Goal: Task Accomplishment & Management: Use online tool/utility

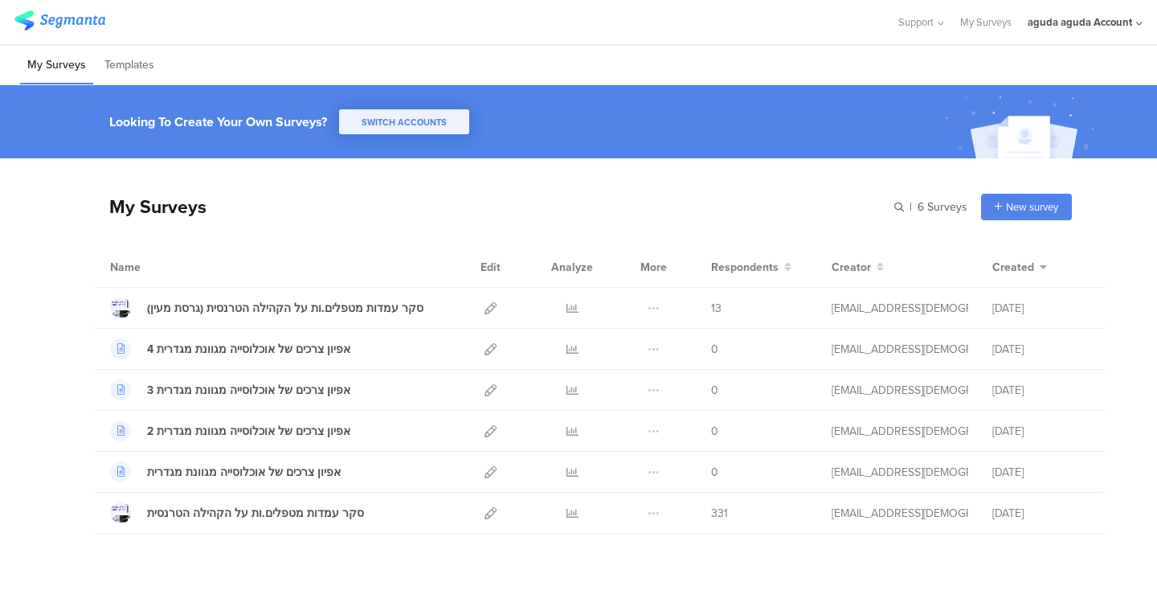
click at [1070, 17] on div "aguda aguda Account" at bounding box center [1080, 21] width 104 height 15
click at [1054, 23] on div "aguda aguda Account" at bounding box center [1080, 21] width 104 height 15
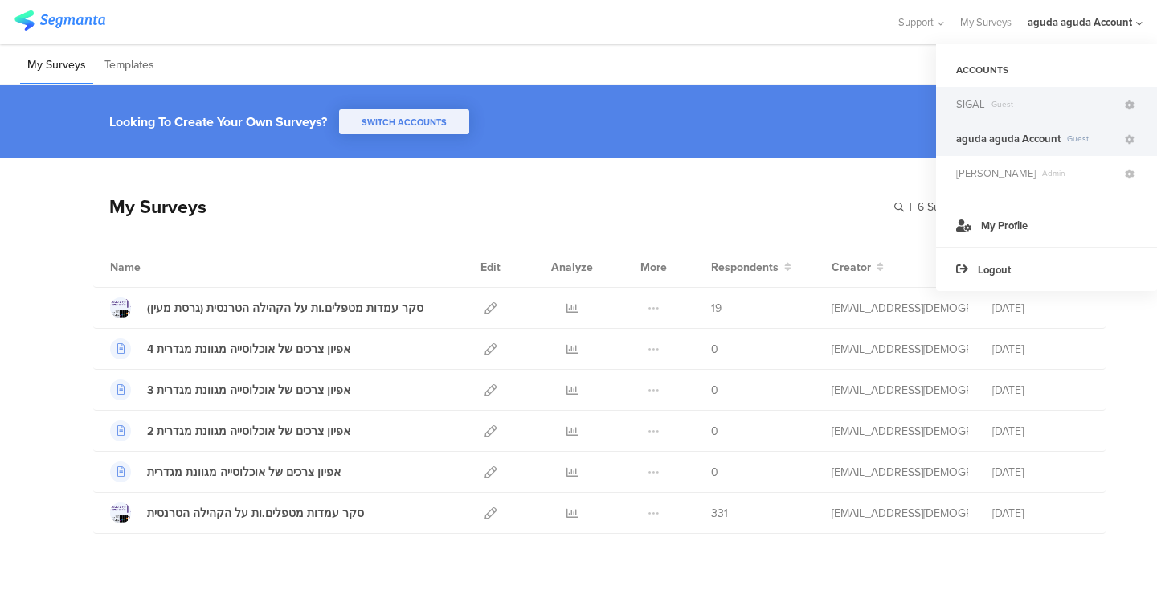
click at [1010, 104] on span "Guest" at bounding box center [1053, 104] width 137 height 12
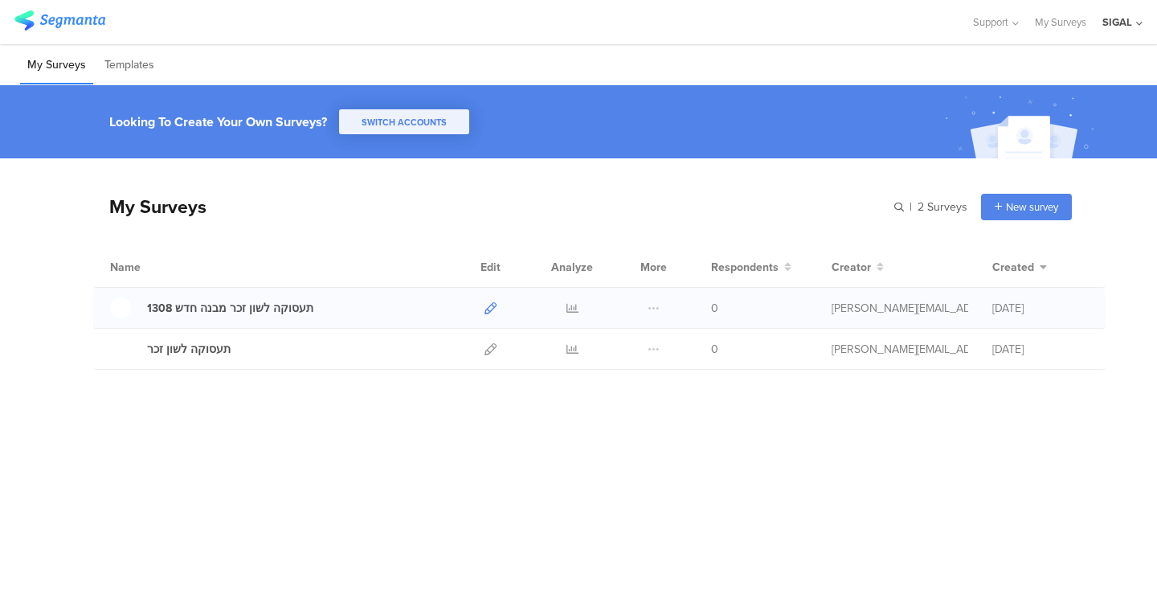
click at [490, 309] on icon at bounding box center [490, 308] width 12 height 12
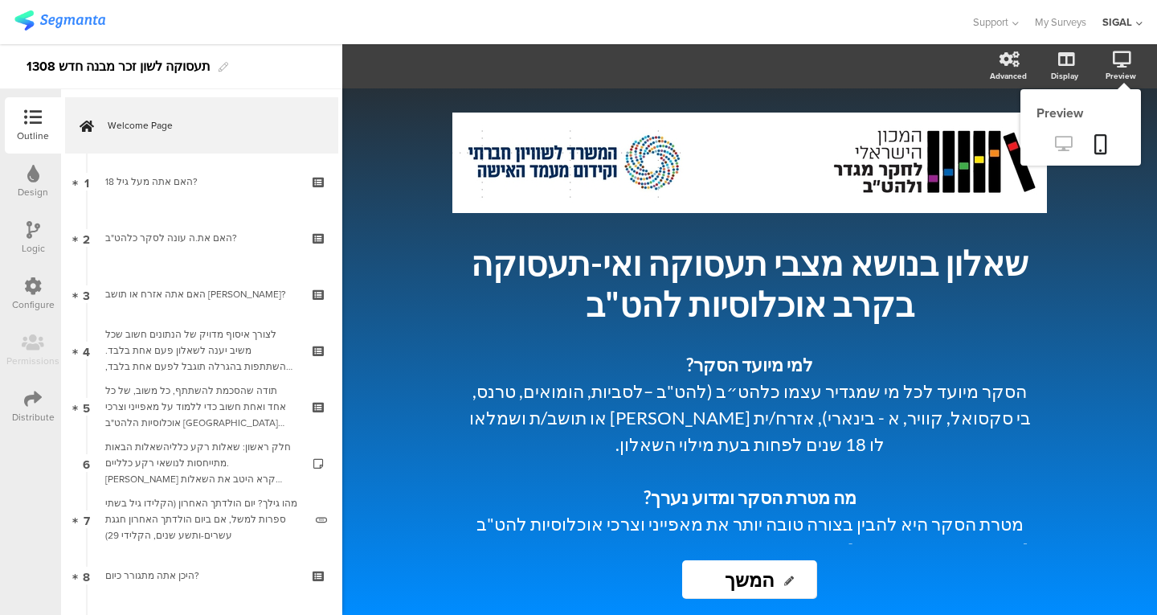
click at [1053, 141] on link at bounding box center [1063, 145] width 39 height 27
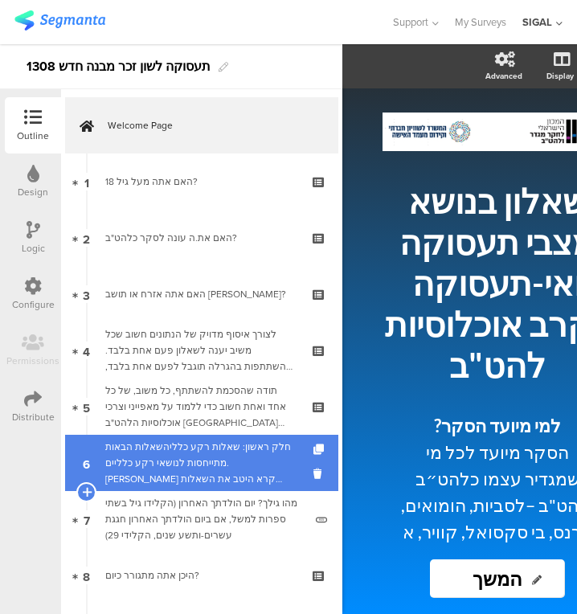
click at [239, 451] on div "חלק ראשון: שאלות רקע כלליהשאלות הבאות מתייחסות לנושאי רקע כלליים. אנא קרא היטב …" at bounding box center [201, 463] width 192 height 48
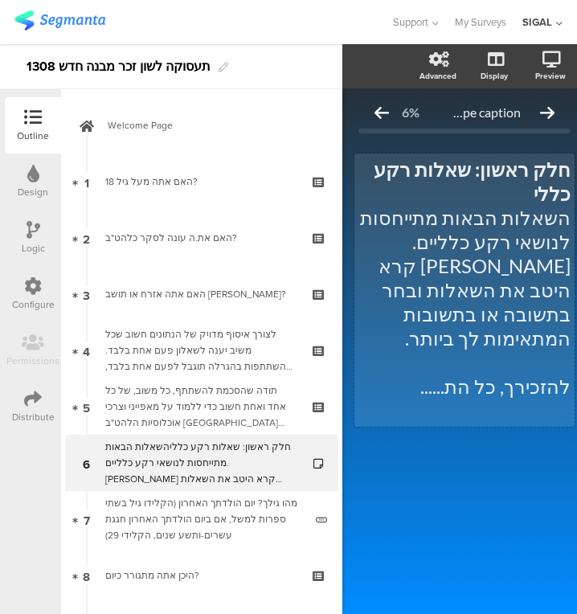
click at [454, 333] on div "חלק ראשון: שאלות רקע כללי השאלות הבאות מתייחסות לנושאי רקע כלליים. אנא קרא היטב…" at bounding box center [464, 289] width 220 height 273
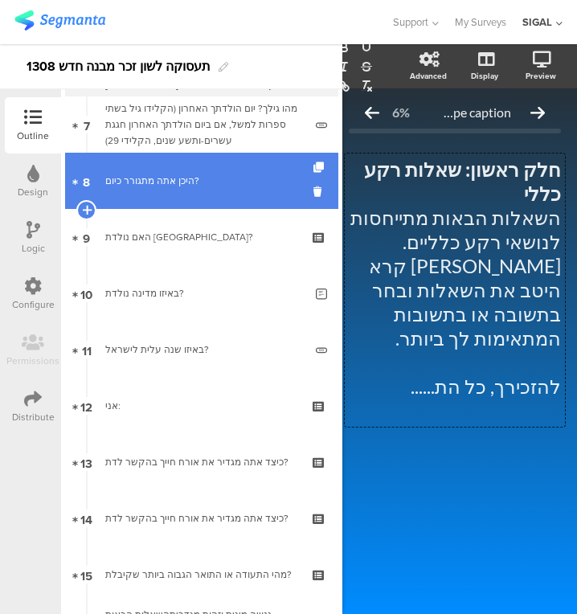
scroll to position [394, 0]
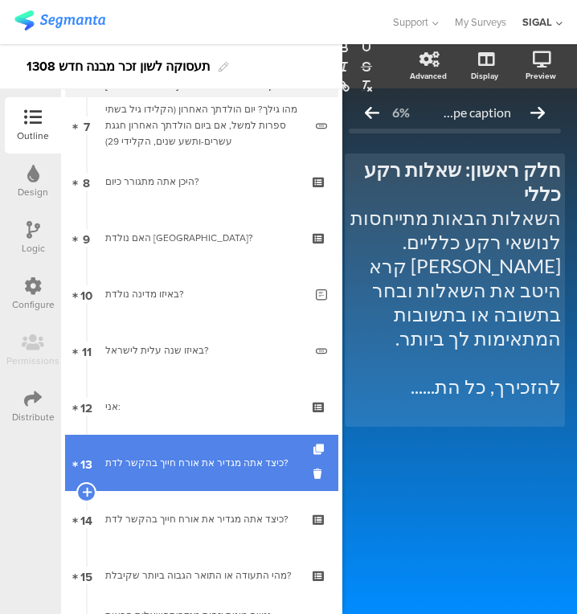
click at [158, 470] on div "כיצד אתה מגדיר את אורח חייך בהקשר לדת?" at bounding box center [201, 463] width 192 height 16
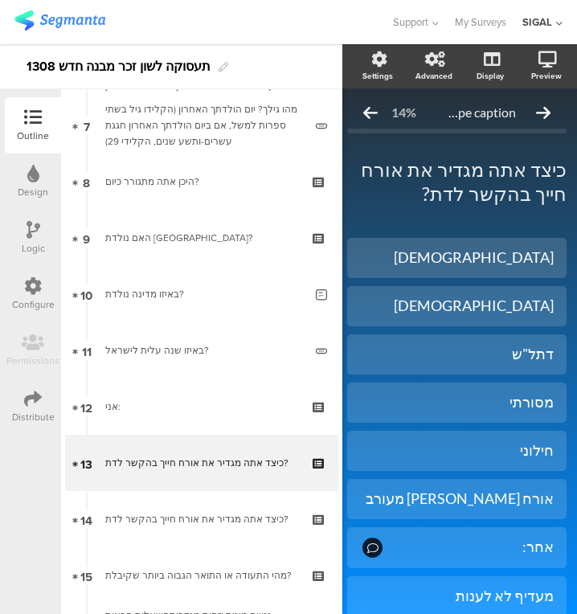
click at [23, 238] on div "Logic" at bounding box center [33, 238] width 56 height 56
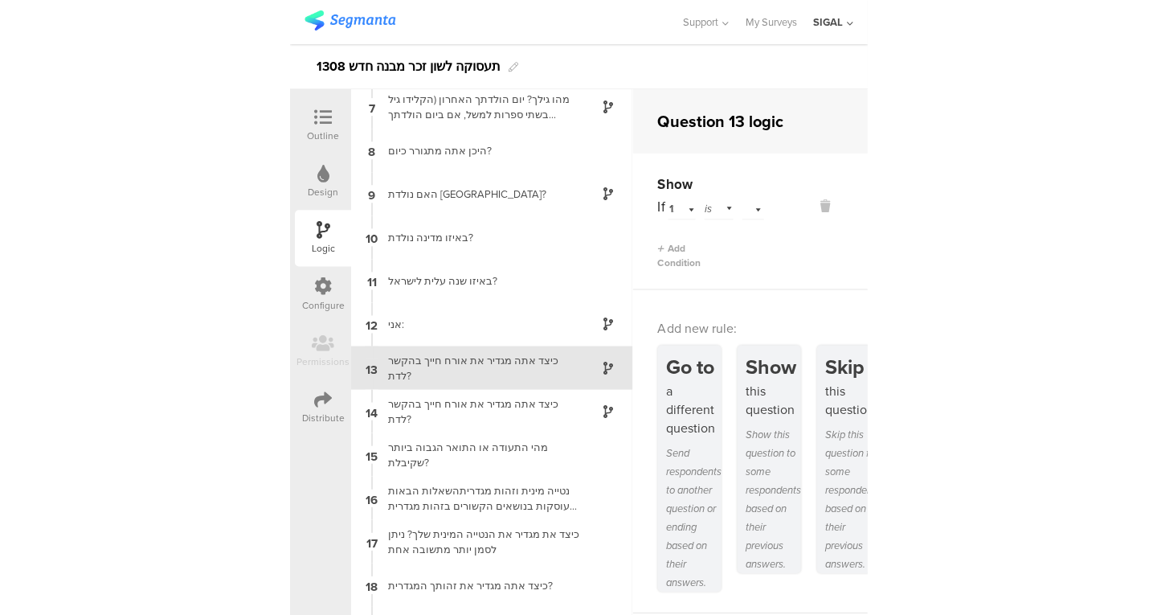
scroll to position [280, 0]
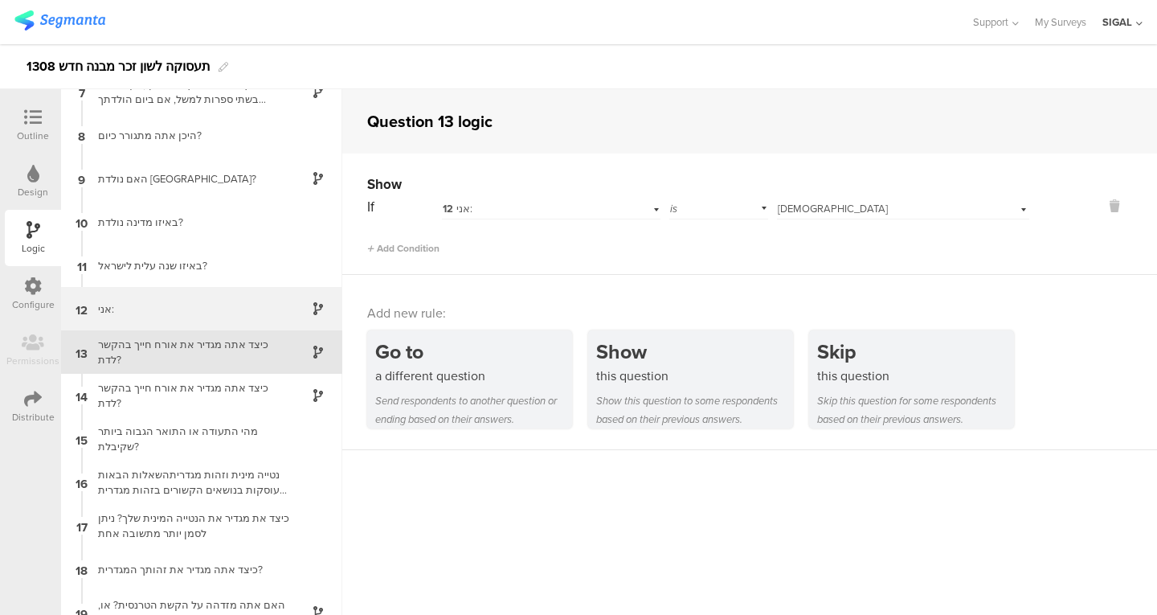
click at [210, 309] on div "אני:" at bounding box center [188, 308] width 201 height 15
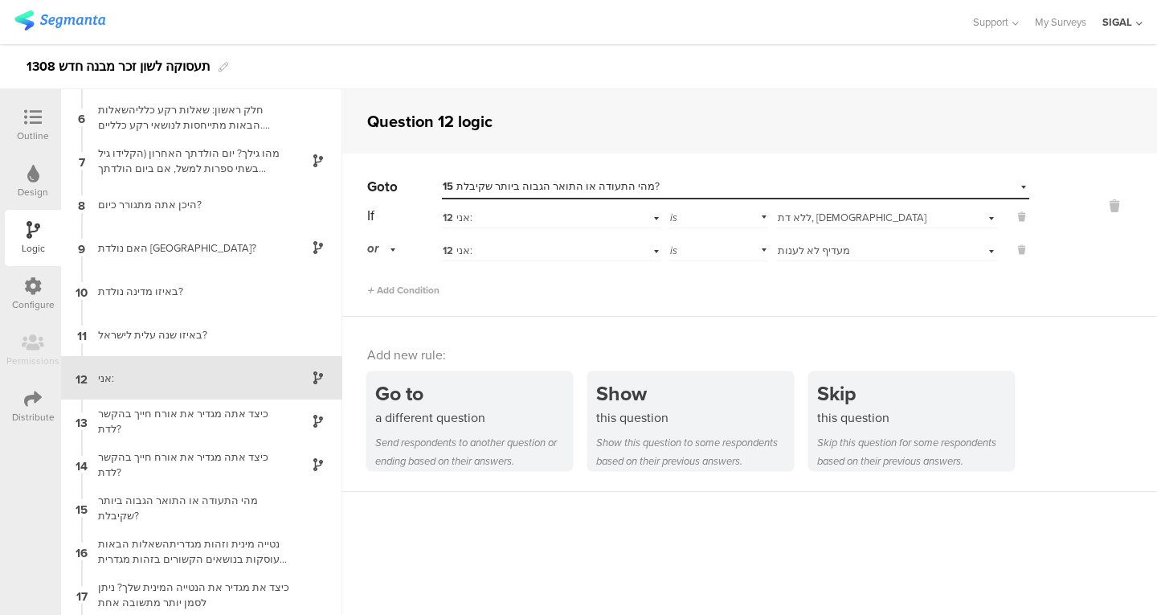
scroll to position [236, 0]
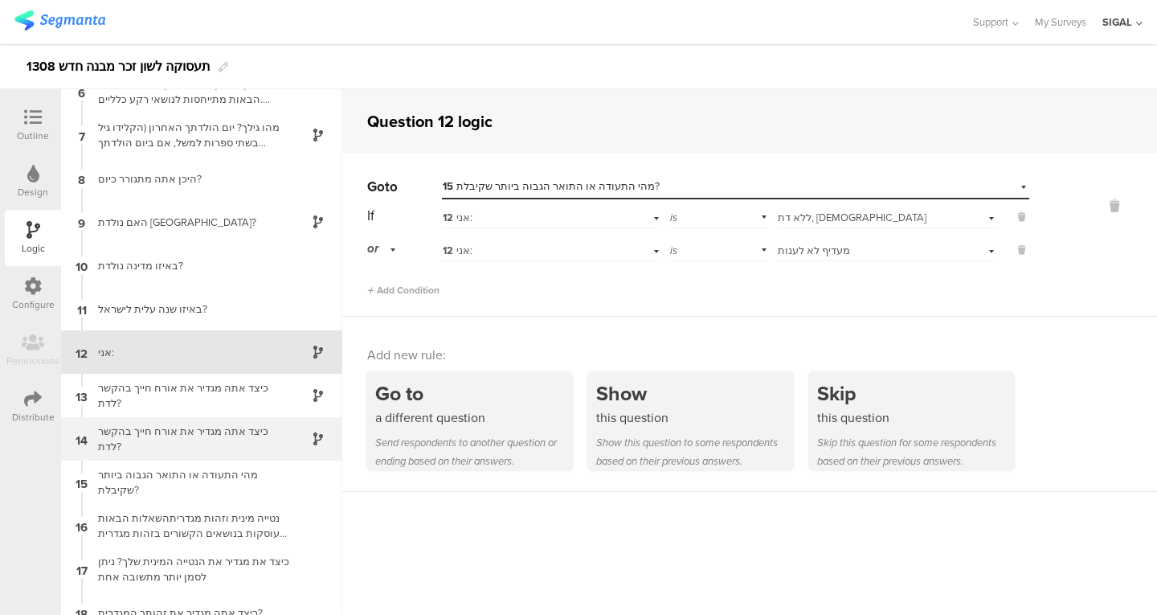
click at [217, 438] on div "כיצד אתה מגדיר את אורח חייך בהקשר לדת?" at bounding box center [188, 438] width 201 height 31
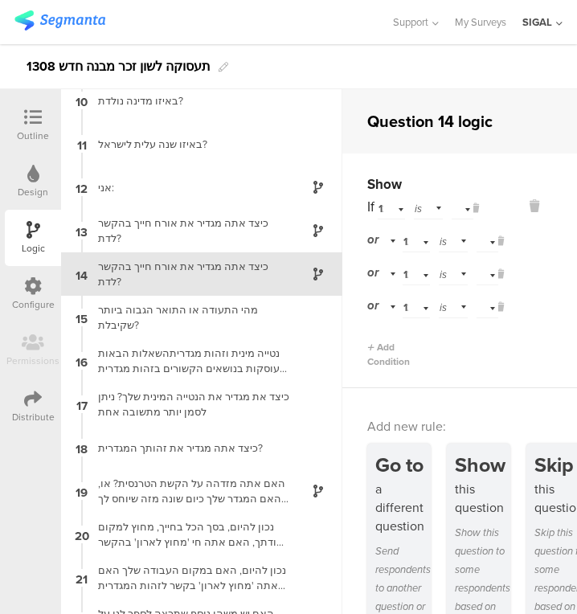
scroll to position [402, 0]
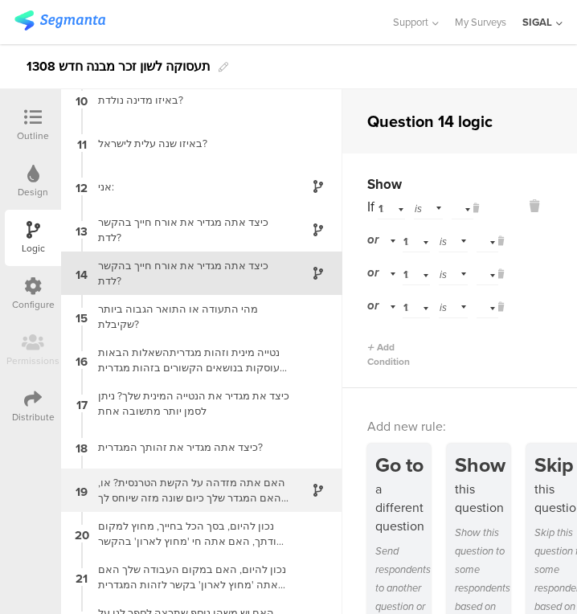
click at [172, 481] on div "האם אתה מזדהה על הקשת הטרנסית? או, האם המגדר שלך כיום שונה מזה שיוחס לך בלידה?א…" at bounding box center [188, 490] width 201 height 31
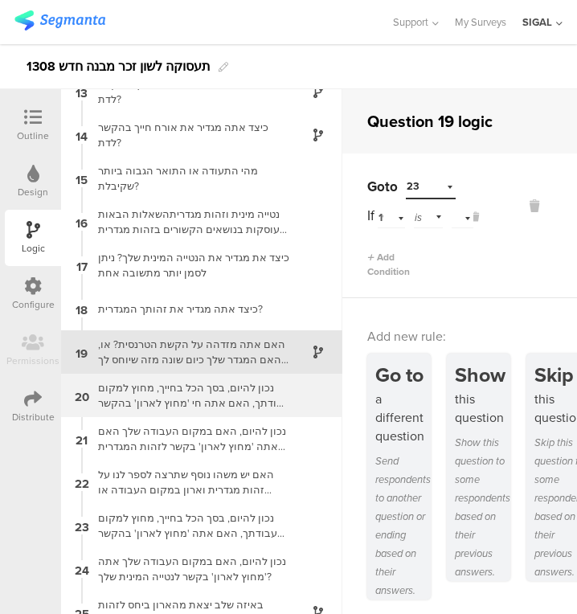
scroll to position [639, 0]
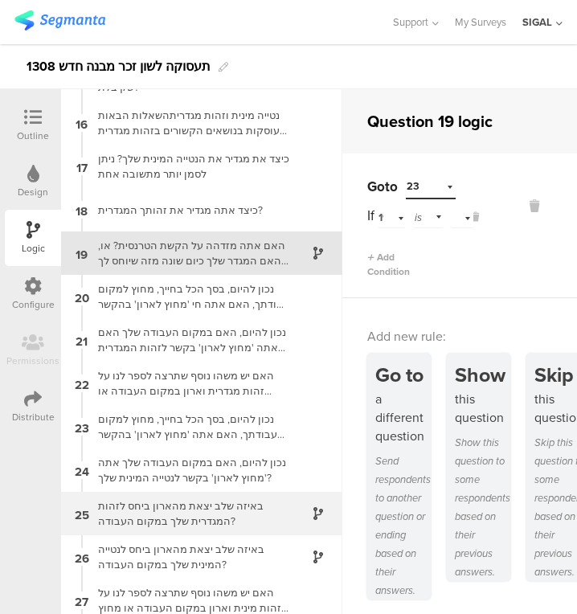
click at [233, 504] on div "באיזה שלב יצאת מהארון ביחס לזהות המגדרית שלך במקום העבודה?" at bounding box center [188, 513] width 201 height 31
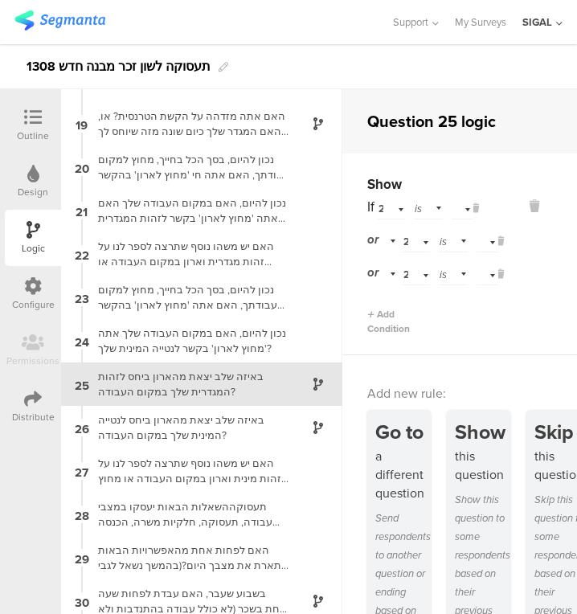
scroll to position [800, 0]
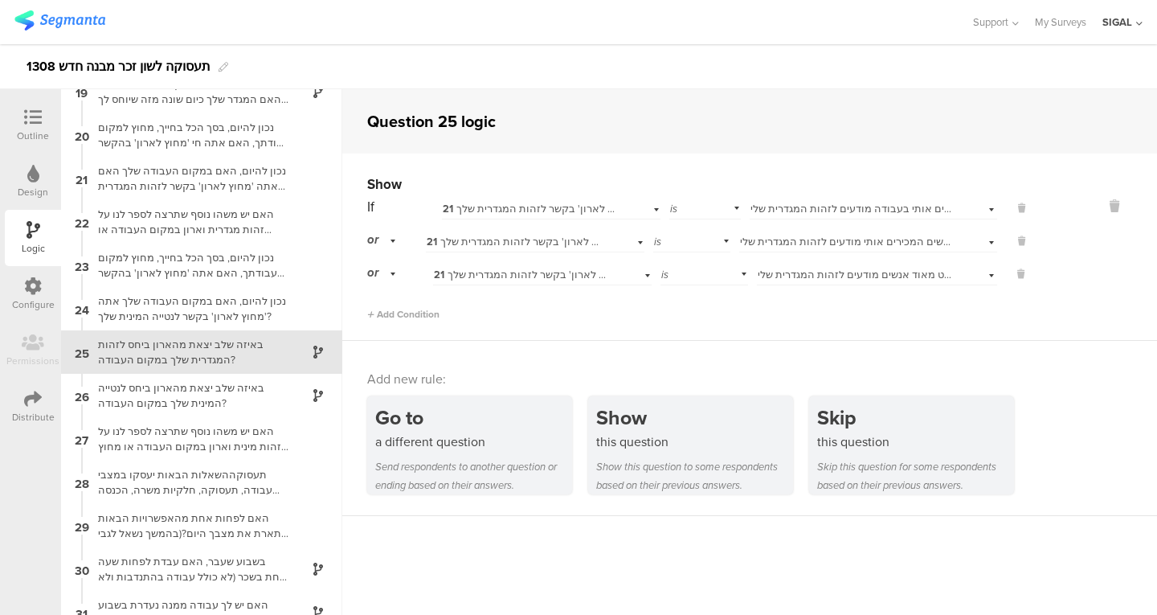
click at [595, 213] on span "21 נכון להיום, האם במקום העבודה שלך האם אתה 'מחוץ לארון' בקשר לזהות המגדרית שלך?" at bounding box center [648, 208] width 410 height 15
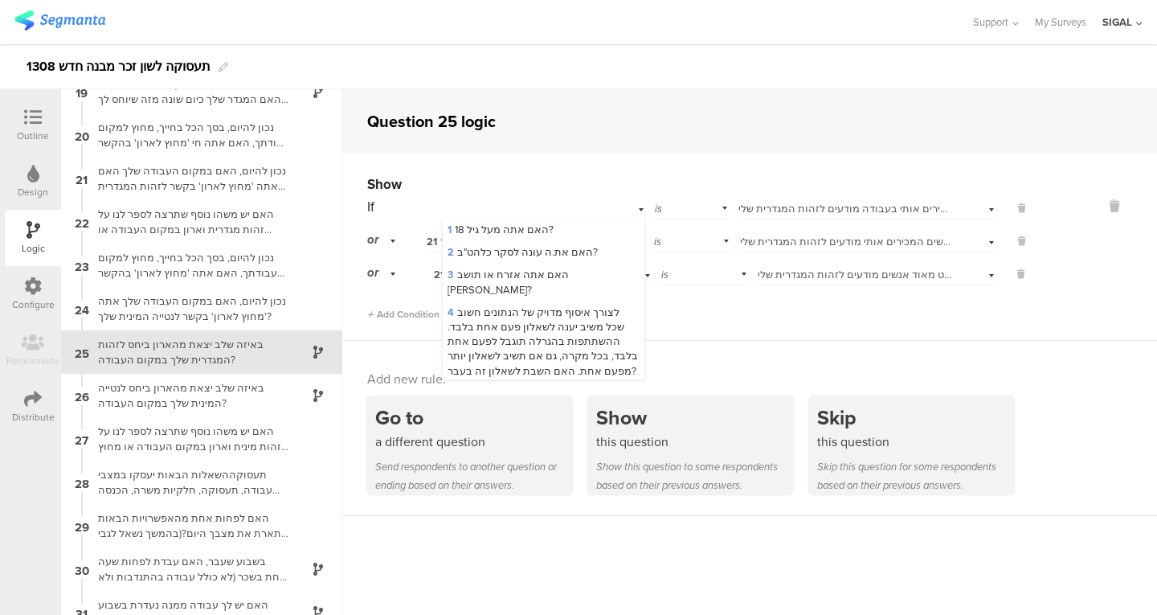
click at [814, 205] on span "כן - כל או רוב האנשים המכירים אותי בעבודה מודעים לזהות המגדרית שלי" at bounding box center [898, 208] width 321 height 15
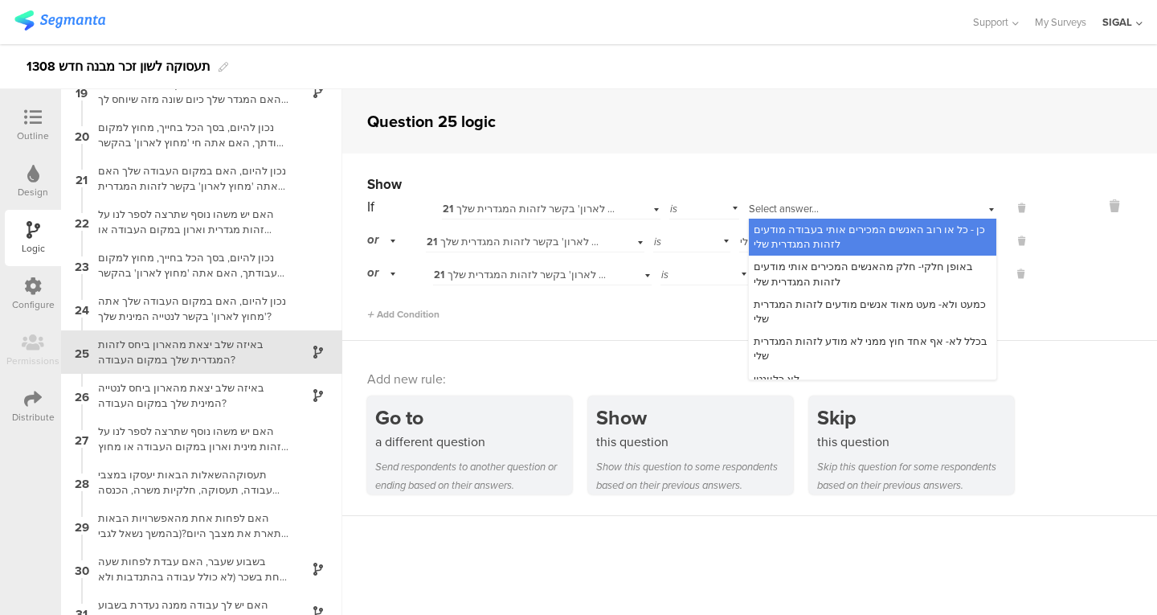
click at [615, 184] on div "Show" at bounding box center [698, 184] width 662 height 20
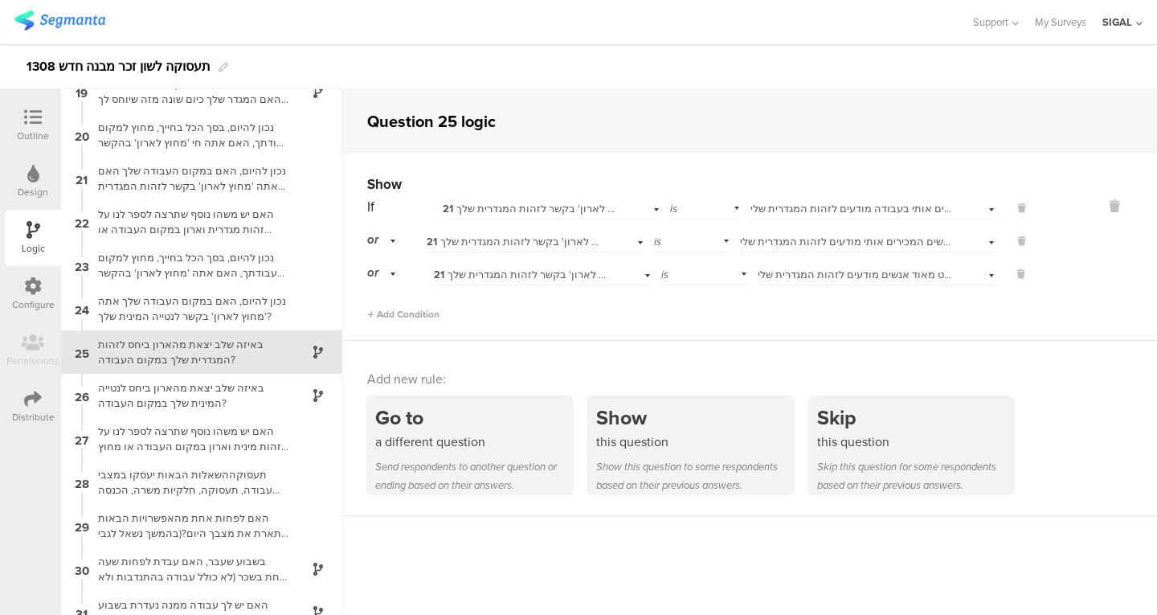
click at [797, 235] on span "באופן חלקי- חלק מהאנשים המכירים אותי מודעים לזהות המגדרית שלי" at bounding box center [894, 241] width 309 height 15
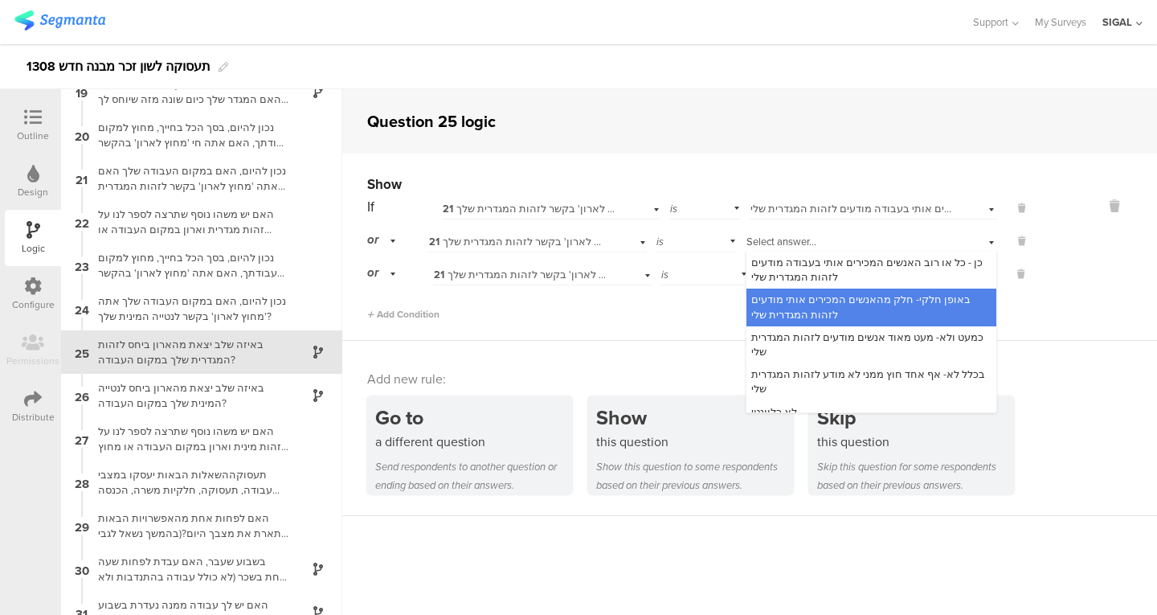
click at [778, 152] on div "Question 25 logic" at bounding box center [749, 121] width 815 height 64
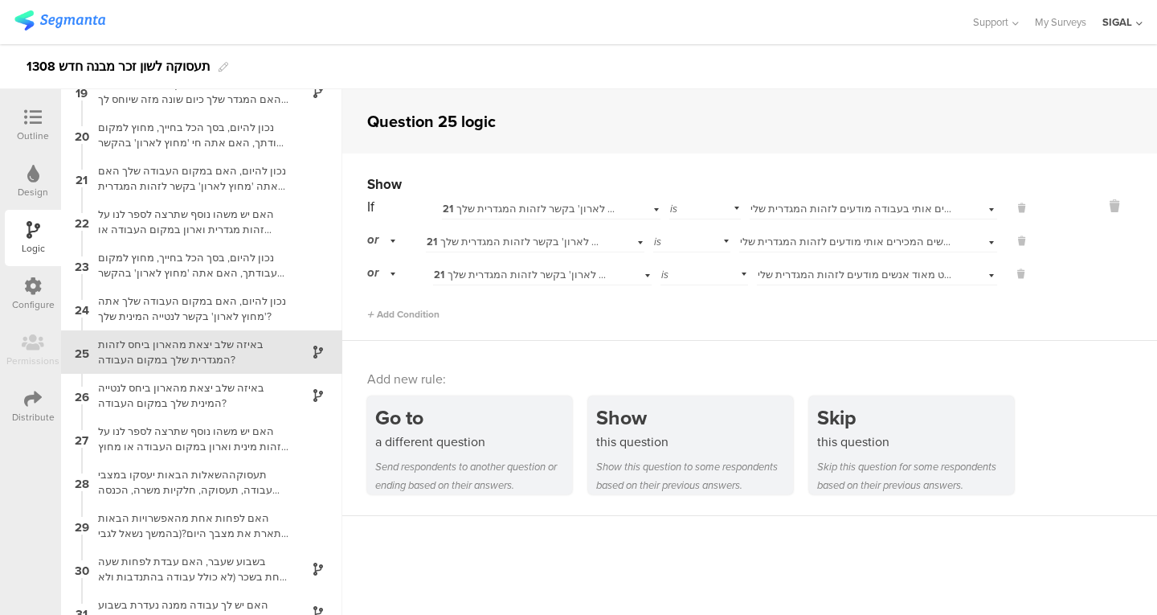
click at [792, 242] on span "באופן חלקי- חלק מהאנשים המכירים אותי מודעים לזהות המגדרית שלי" at bounding box center [894, 241] width 309 height 15
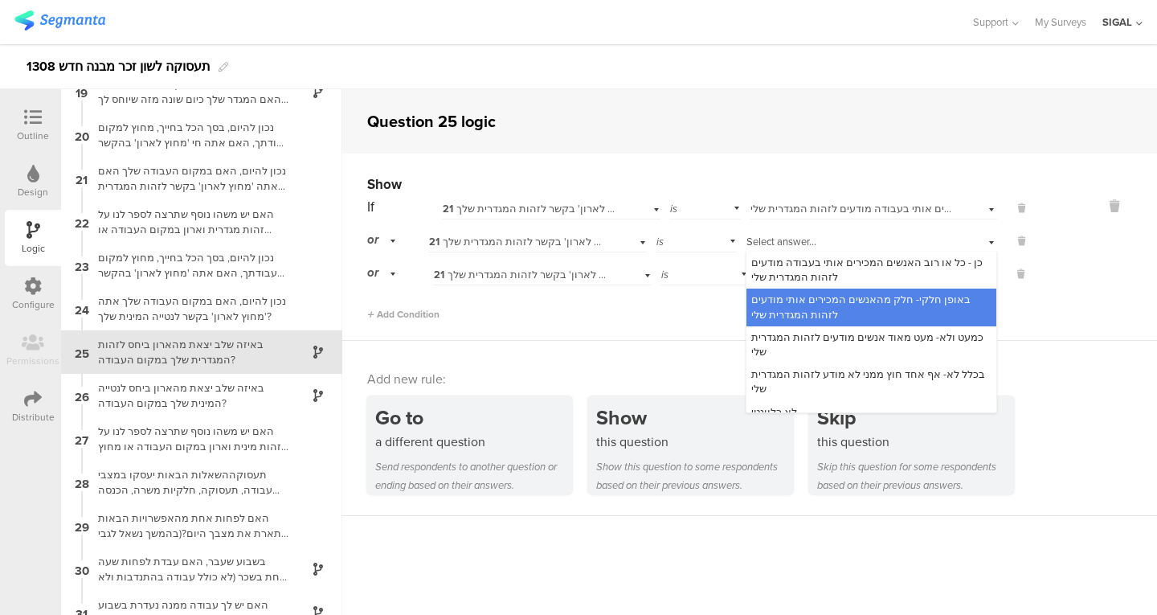
click at [808, 206] on span "כן - כל או רוב האנשים המכירים אותי בעבודה מודעים לזהות המגדרית שלי" at bounding box center [910, 208] width 321 height 15
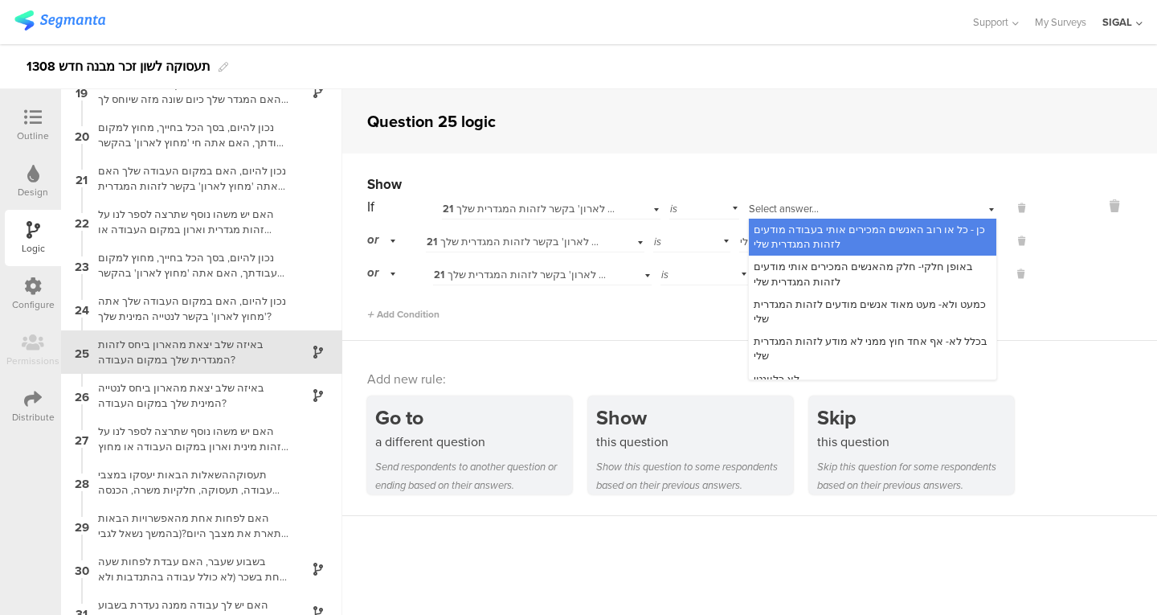
click at [802, 174] on div "Show If 21 נכון להיום, האם במקום העבודה שלך האם אתה 'מחוץ לארון' בקשר לזהות המג…" at bounding box center [749, 246] width 815 height 187
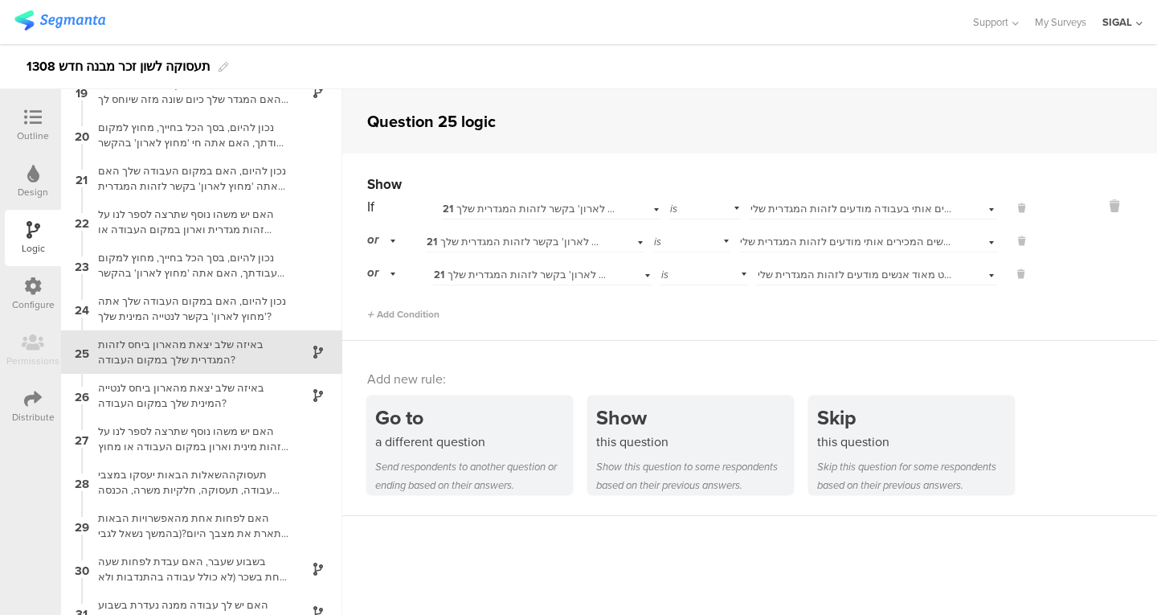
click at [840, 276] on span "כמעט ולא- מעט מאוד אנשים מודעים לזהות המגדרית שלי" at bounding box center [883, 274] width 250 height 15
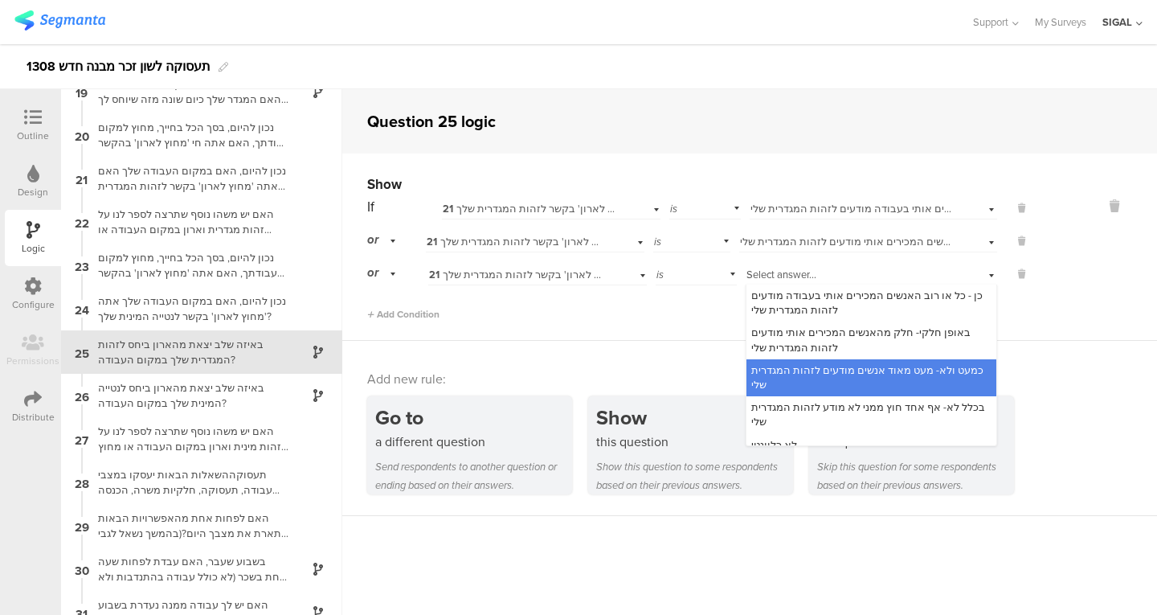
click at [659, 145] on div "Question 25 logic" at bounding box center [749, 121] width 815 height 64
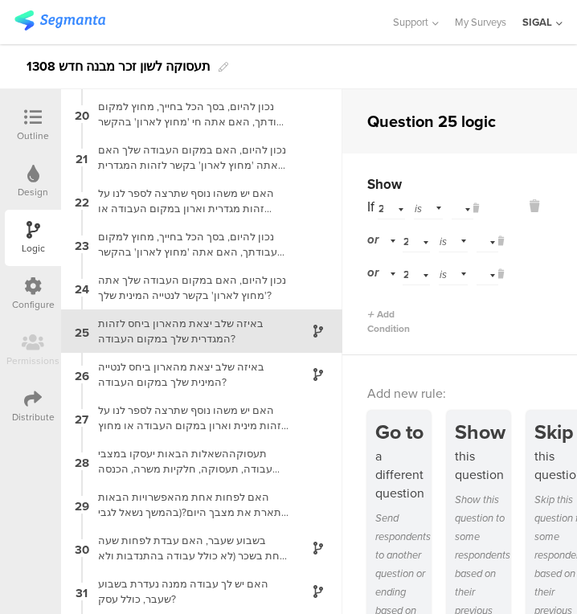
scroll to position [822, 0]
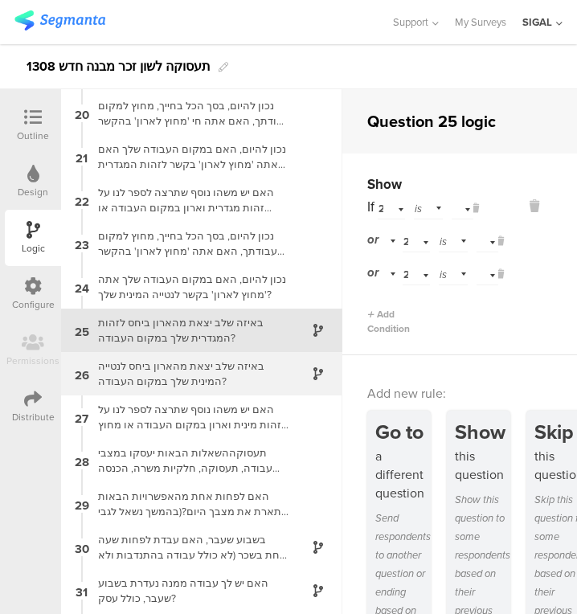
click at [210, 374] on div "באיזה שלב יצאת מהארון ביחס לנטייה המינית שלך במקום העבודה?" at bounding box center [188, 373] width 201 height 31
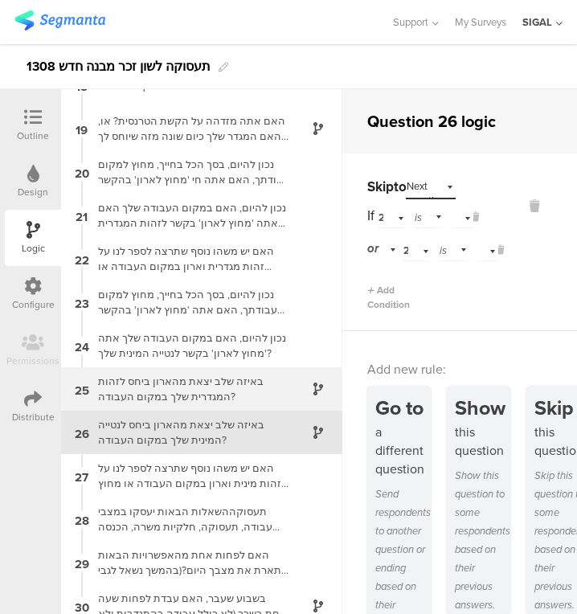
scroll to position [763, 0]
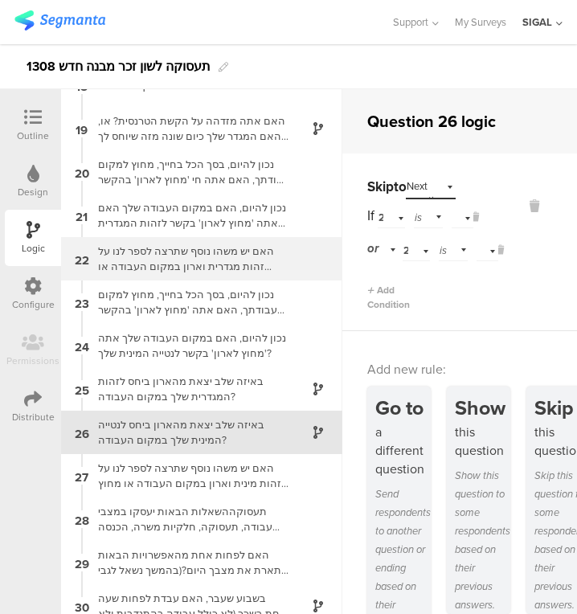
click at [150, 261] on div "האם יש משהו נוסף שתרצה לספר לנו על זהות מגדרית וארון במקום העבודה או מחוץ למקום…" at bounding box center [188, 258] width 201 height 31
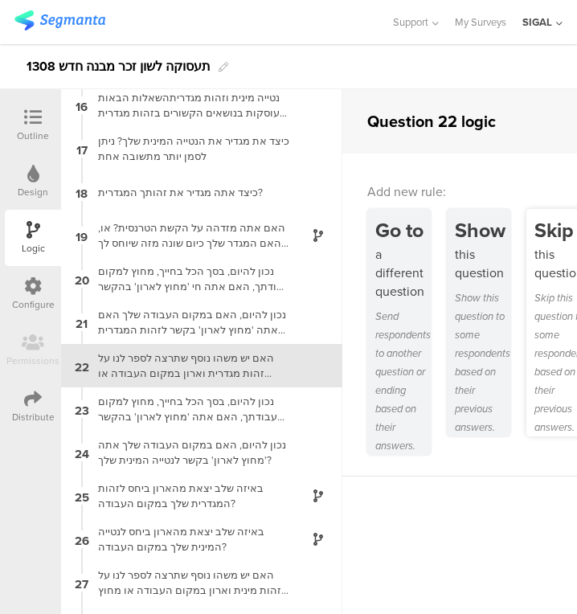
scroll to position [670, 0]
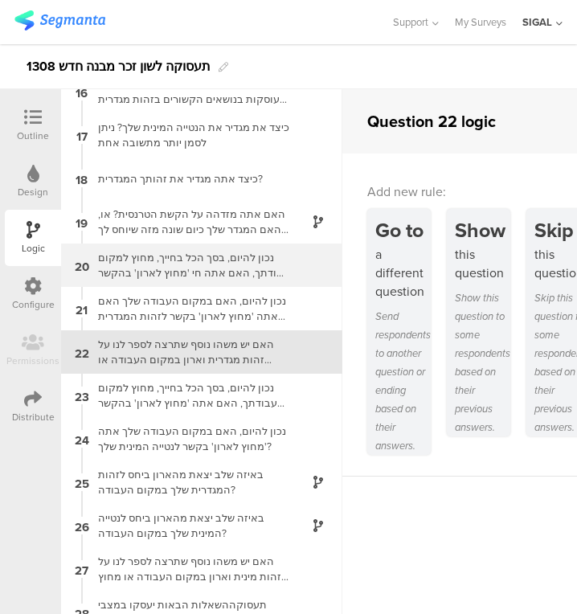
click at [257, 262] on div "נכון להיום, בסך הכל בחייך, מחוץ למקום עבודתך, האם אתה חי 'מחוץ לארון' בהקשר לזה…" at bounding box center [188, 265] width 201 height 31
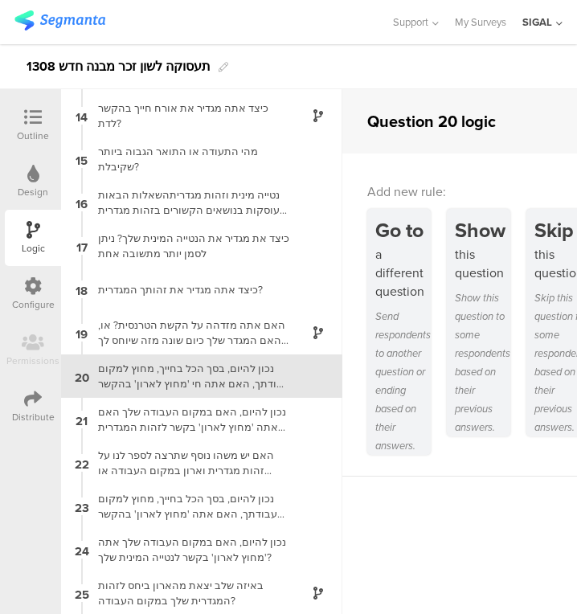
scroll to position [583, 0]
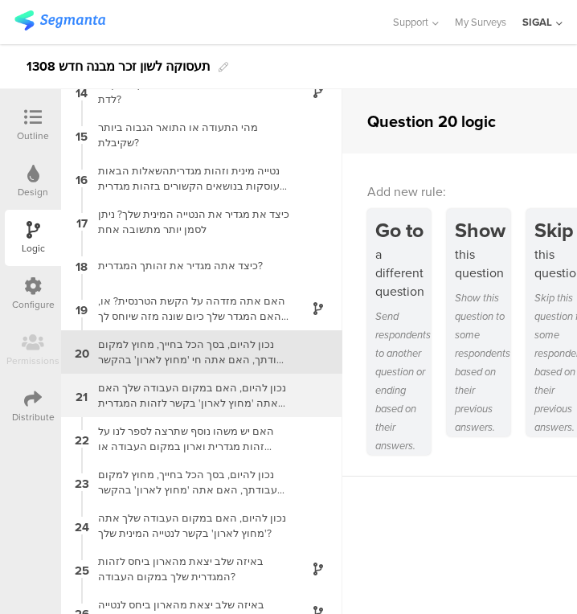
click at [238, 395] on div "נכון להיום, האם במקום העבודה שלך האם אתה 'מחוץ לארון' בקשר לזהות המגדרית שלך?" at bounding box center [188, 395] width 201 height 31
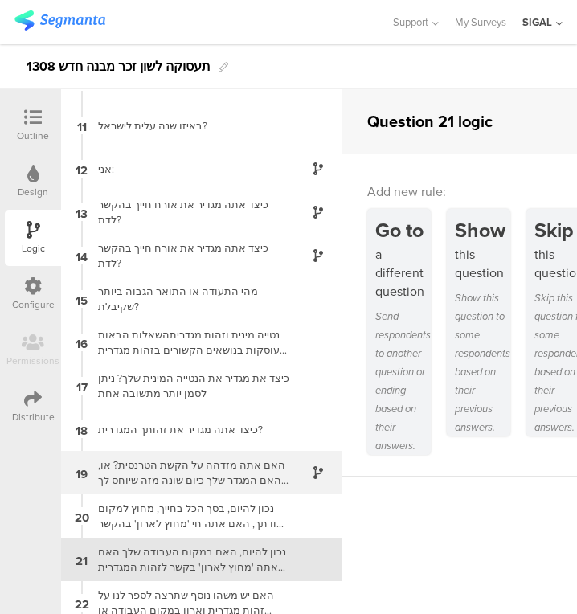
scroll to position [420, 0]
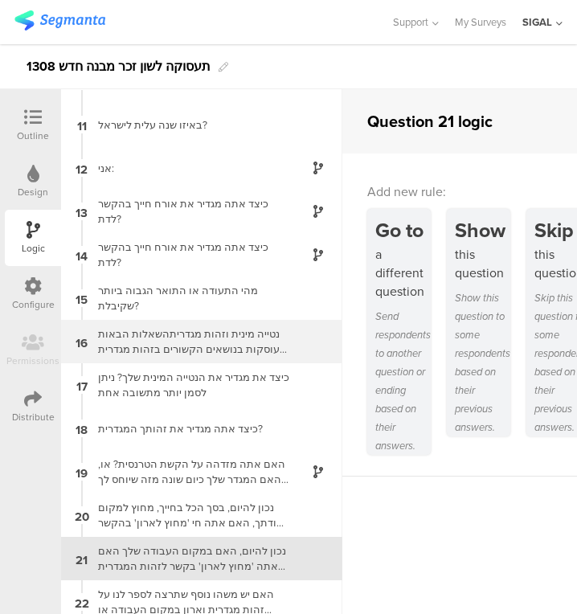
click at [187, 352] on div "נטייה מינית וזהות מגדריתהשאלות הבאות עוסקות בנושאים הקשורים בזהות מגדרית ונטייה…" at bounding box center [188, 341] width 201 height 31
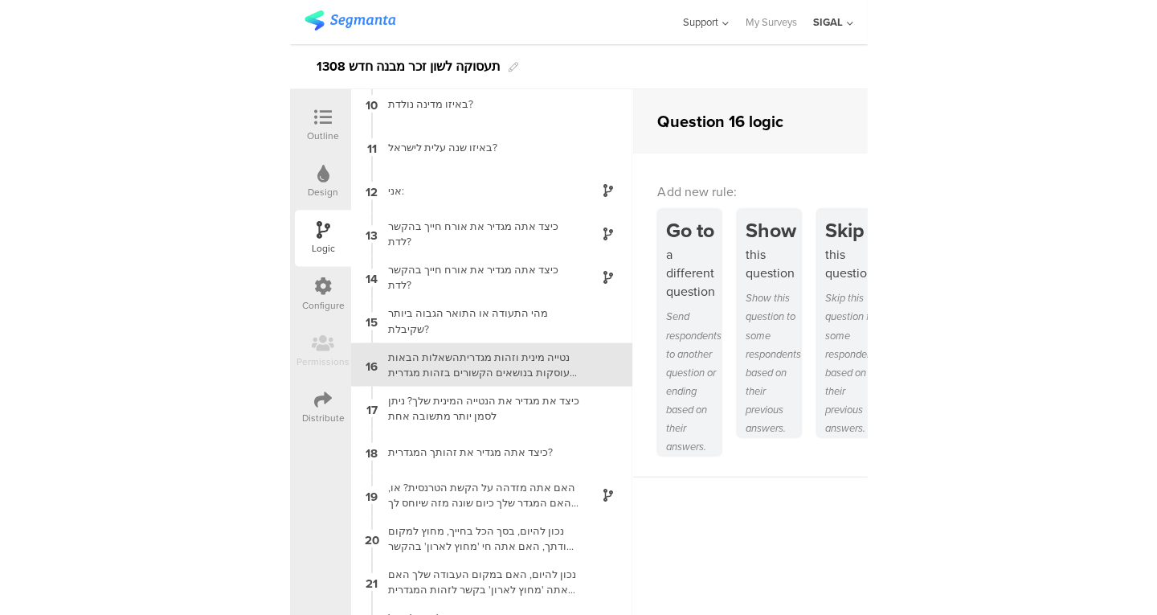
scroll to position [410, 0]
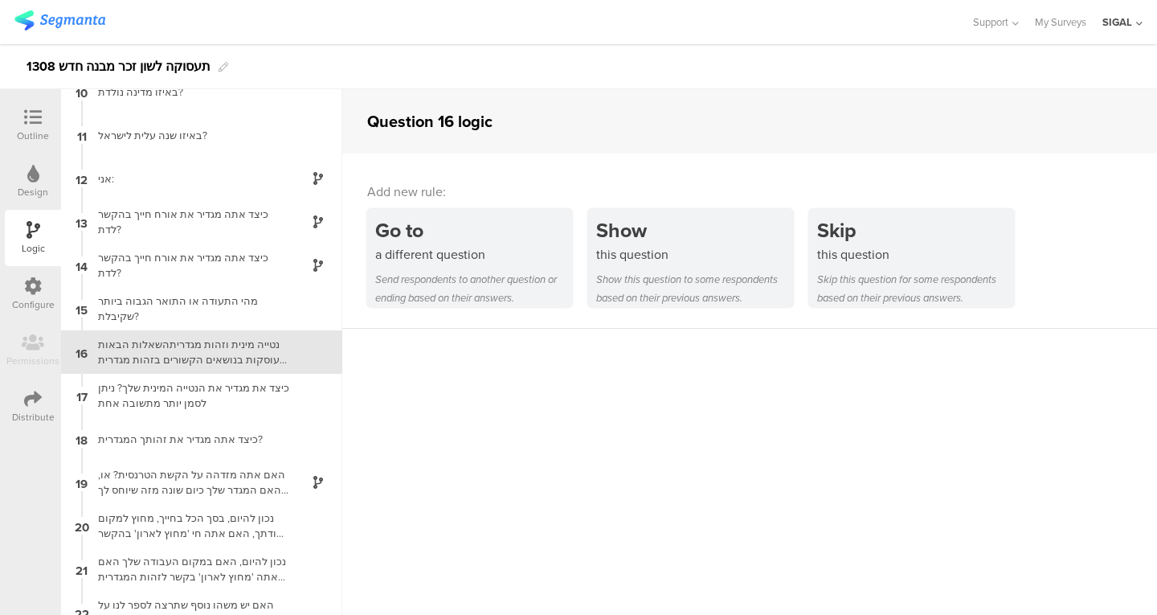
click at [20, 114] on div at bounding box center [33, 118] width 32 height 20
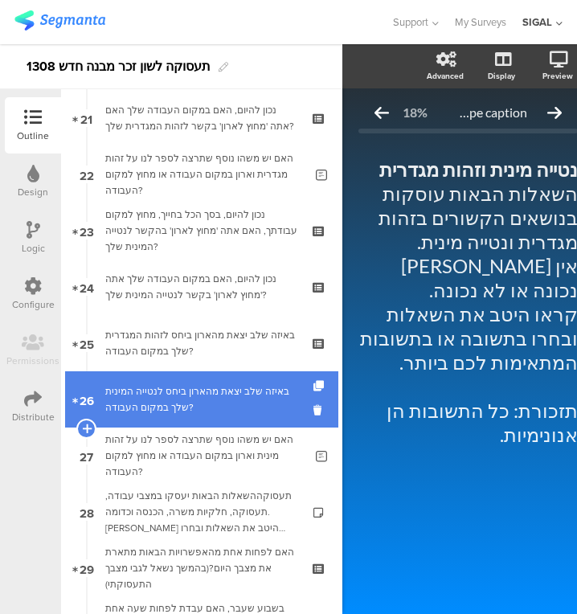
scroll to position [1194, 0]
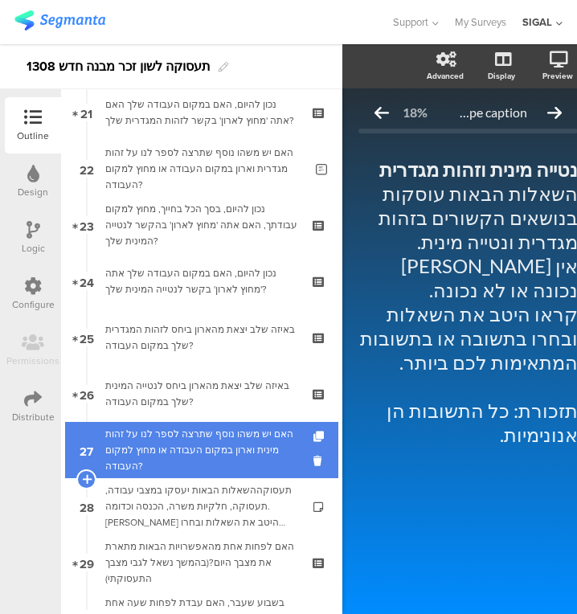
click at [245, 476] on link "27 האם יש משהו נוסף שתרצה לספר לנו על זהות מינית וארון במקום העבודה או מחוץ למק…" at bounding box center [201, 450] width 273 height 56
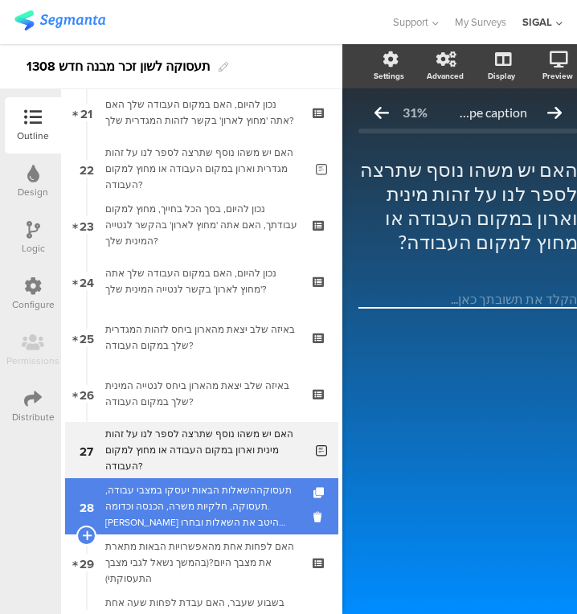
click at [211, 506] on div "תעסוקההשאלות הבאות יעסקו במצבי עבודה, תעסוקה, חלקיות משרה, הכנסה וכדומה. קראו ה…" at bounding box center [201, 506] width 192 height 48
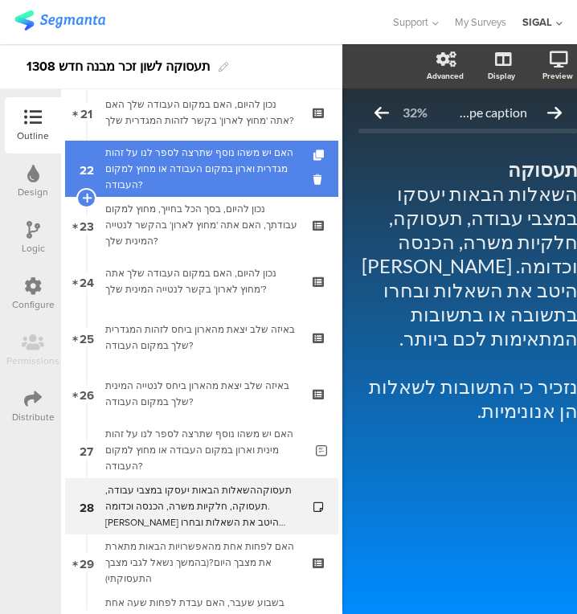
drag, startPoint x: 6, startPoint y: 248, endPoint x: 111, endPoint y: 165, distance: 133.2
click at [111, 165] on div "האם יש משהו נוסף שתרצה לספר לנו על זהות מגדרית וארון במקום העבודה או מחוץ למקום…" at bounding box center [204, 169] width 198 height 48
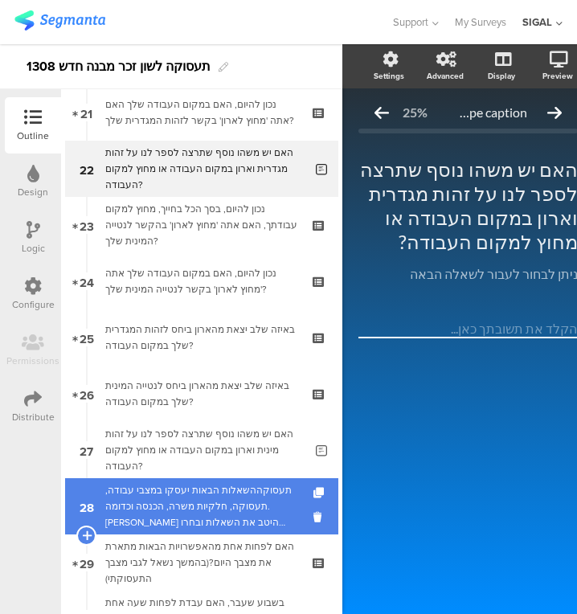
click at [194, 495] on div "תעסוקההשאלות הבאות יעסקו במצבי עבודה, תעסוקה, חלקיות משרה, הכנסה וכדומה. קראו ה…" at bounding box center [201, 506] width 192 height 48
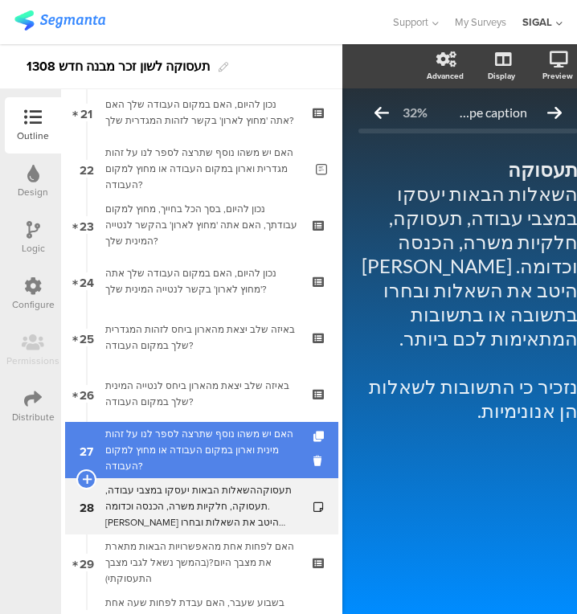
click at [214, 438] on div "האם יש משהו נוסף שתרצה לספר לנו על זהות מינית וארון במקום העבודה או מחוץ למקום …" at bounding box center [204, 450] width 198 height 48
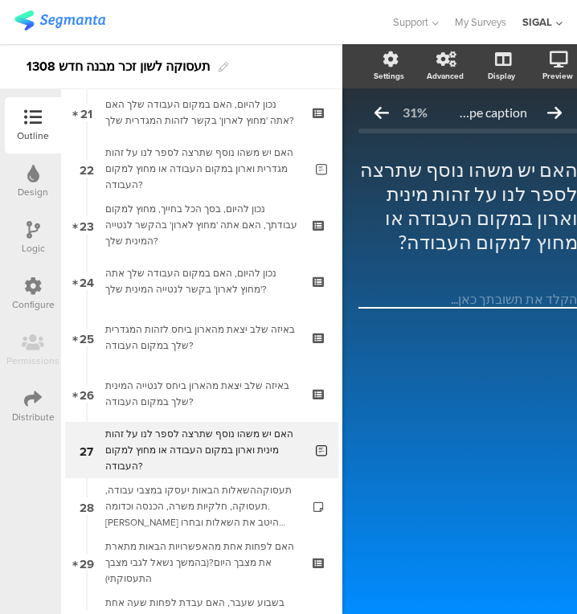
drag, startPoint x: 33, startPoint y: 219, endPoint x: 16, endPoint y: 221, distance: 17.0
click at [16, 221] on div "Logic" at bounding box center [33, 238] width 56 height 56
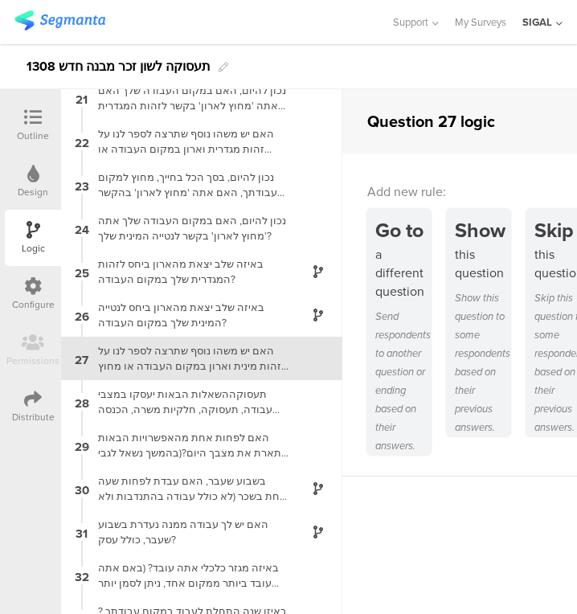
scroll to position [887, 0]
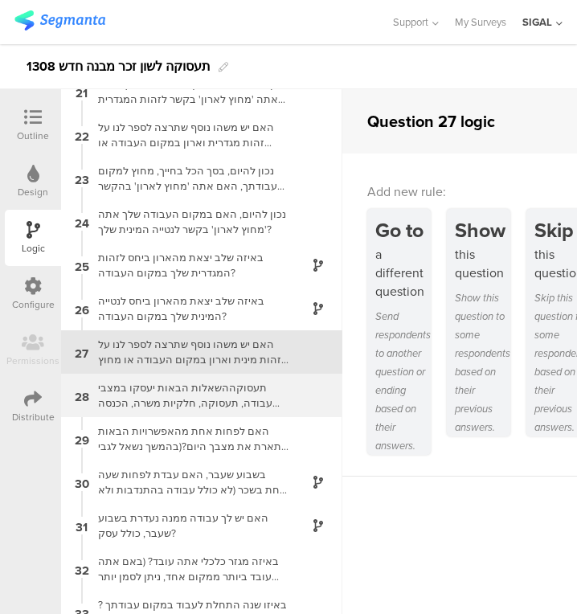
click at [191, 403] on div "תעסוקההשאלות הבאות יעסקו במצבי עבודה, תעסוקה, חלקיות משרה, הכנסה וכדומה. קראו ה…" at bounding box center [188, 395] width 201 height 31
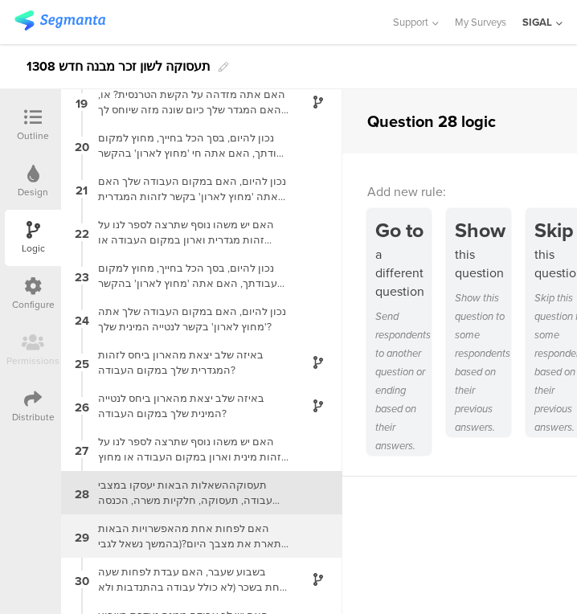
scroll to position [930, 0]
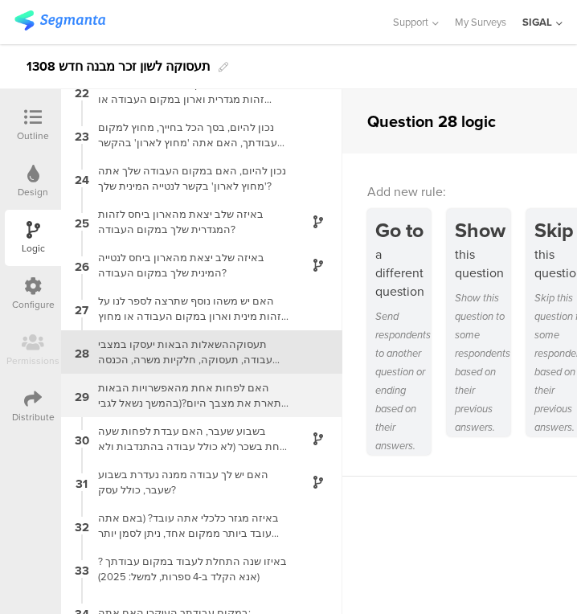
click at [251, 398] on div "האם לפחות אחת מהאפשרויות הבאות מתארת את מצבך היום?(בהמשך נשאל לגבי מצבך התעסוקת…" at bounding box center [188, 395] width 201 height 31
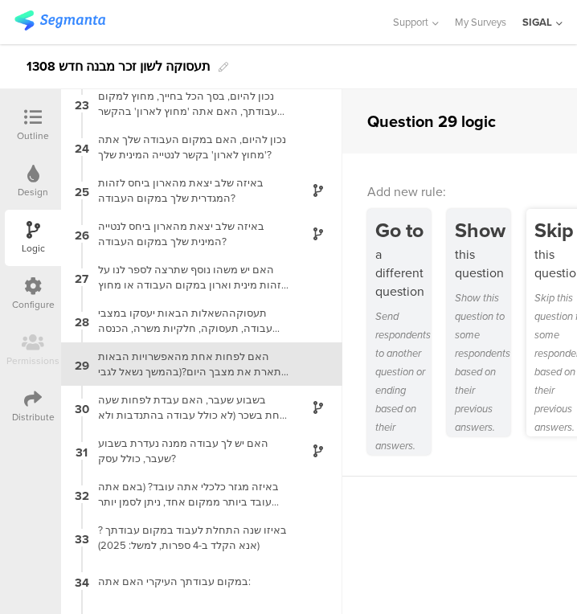
scroll to position [974, 0]
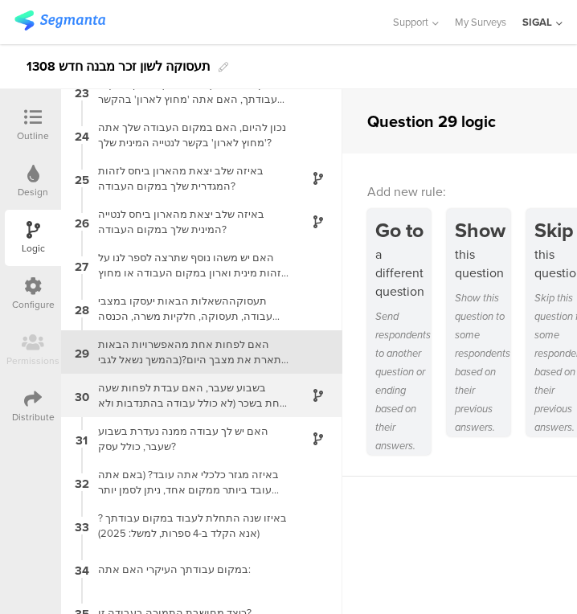
click at [161, 374] on div "30 בשבוע שעבר, האם עבדת לפחות שעה אחת בשכר (לא כולל עבודה בהתנדבות ולא כולל שרו…" at bounding box center [201, 395] width 281 height 43
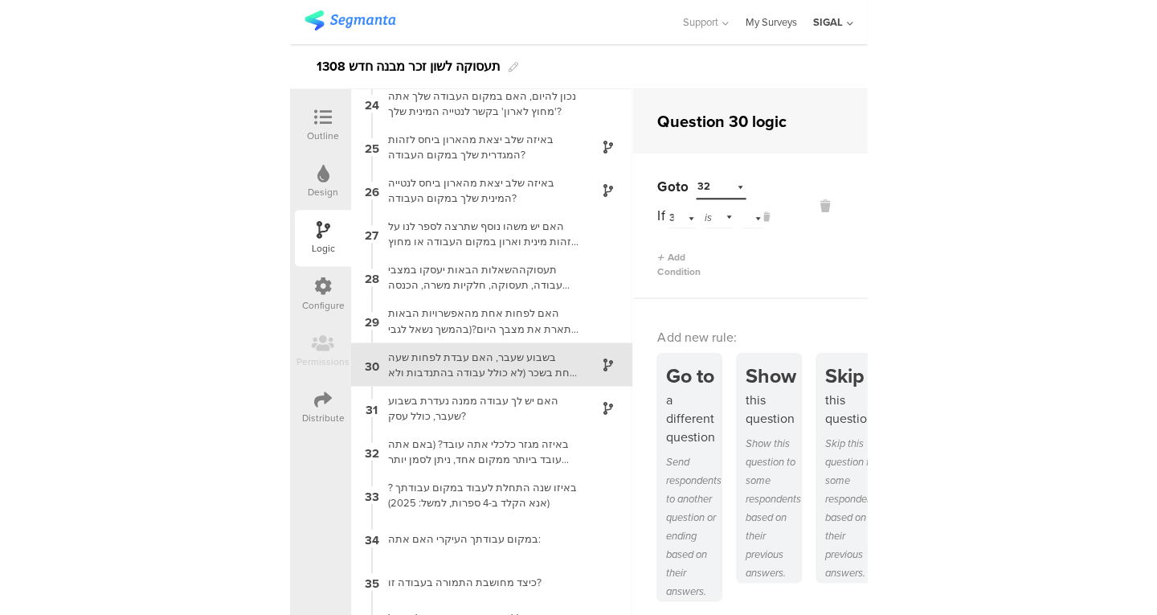
scroll to position [1017, 0]
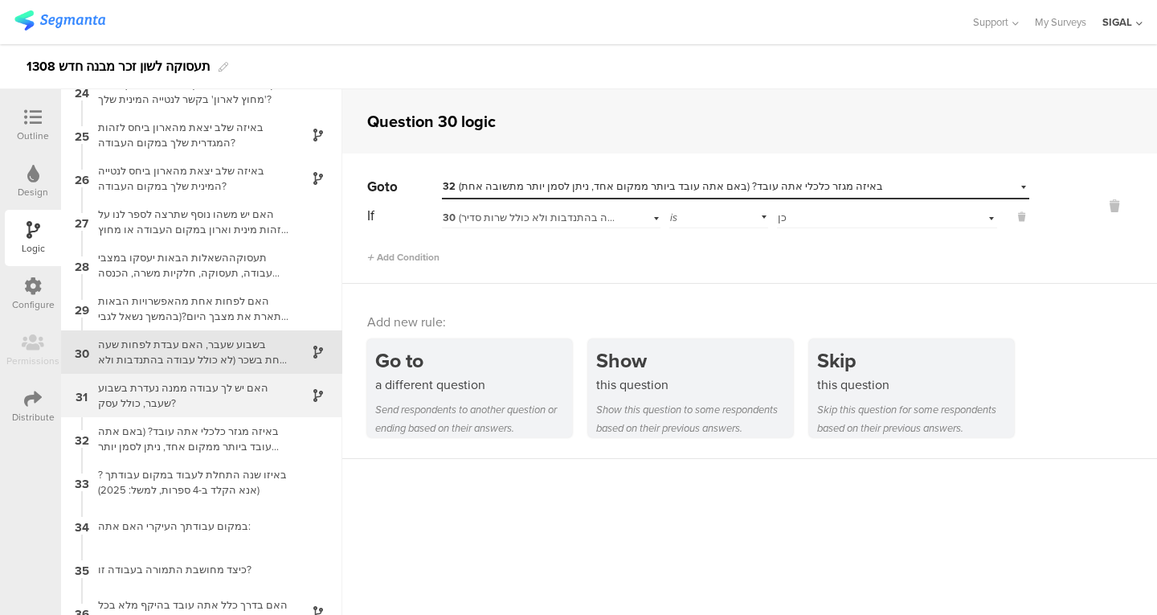
click at [215, 404] on div "האם יש לך עבודה ממנה נעדרת בשבוע שעבר, כולל עסק?" at bounding box center [188, 395] width 201 height 31
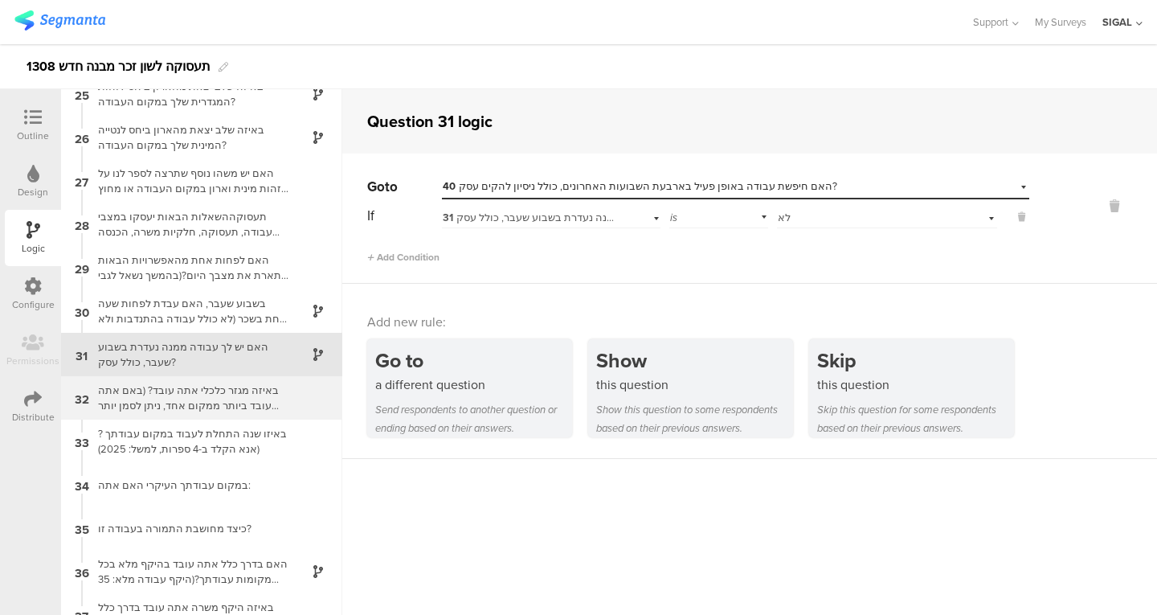
scroll to position [1060, 0]
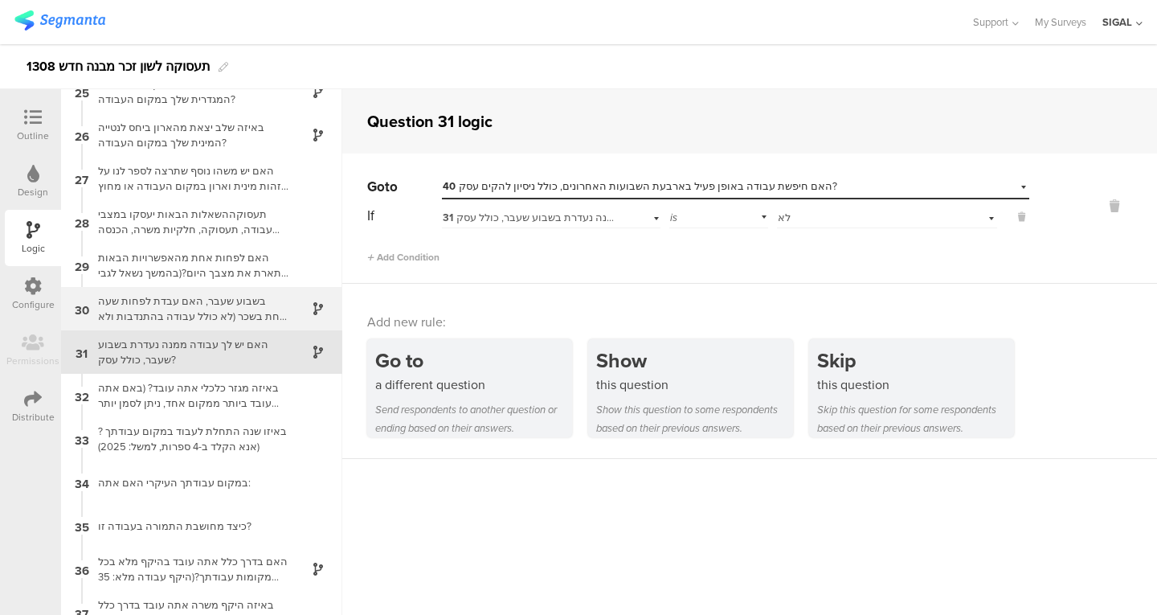
click at [265, 307] on div "בשבוע שעבר, האם עבדת לפחות שעה אחת בשכר (לא כולל עבודה בהתנדבות ולא כולל שרות ס…" at bounding box center [188, 308] width 201 height 31
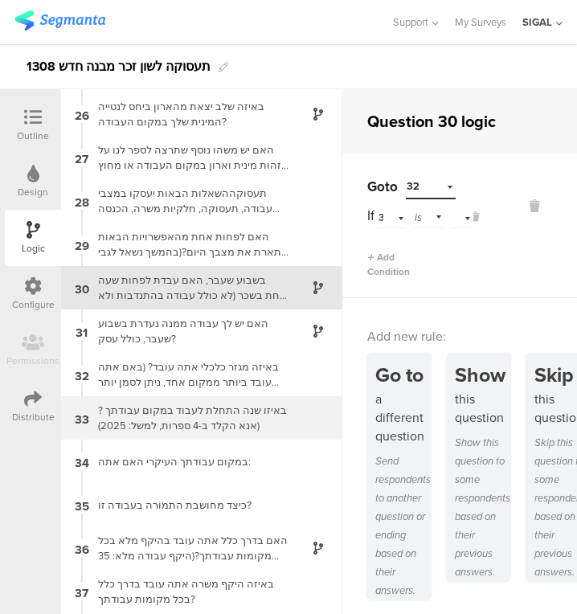
scroll to position [1084, 0]
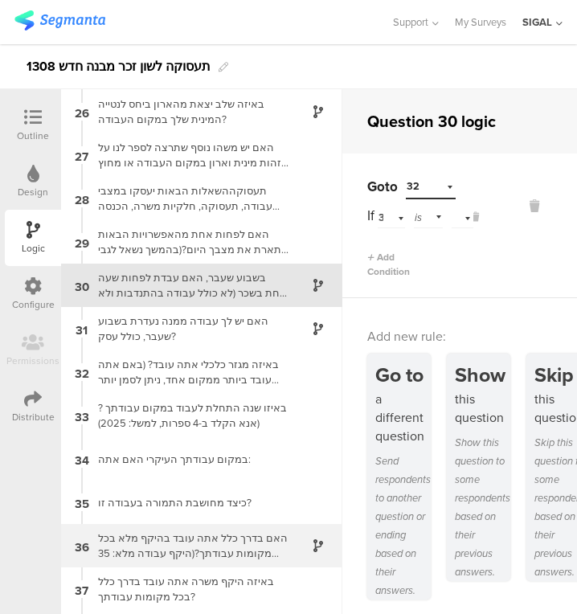
click at [209, 549] on div "האם בדרך כלל אתה עובד בהיקף מלא בכל מקומות עבודתך?(היקף עבודה מלא: 35 שעות בשבו…" at bounding box center [188, 545] width 201 height 31
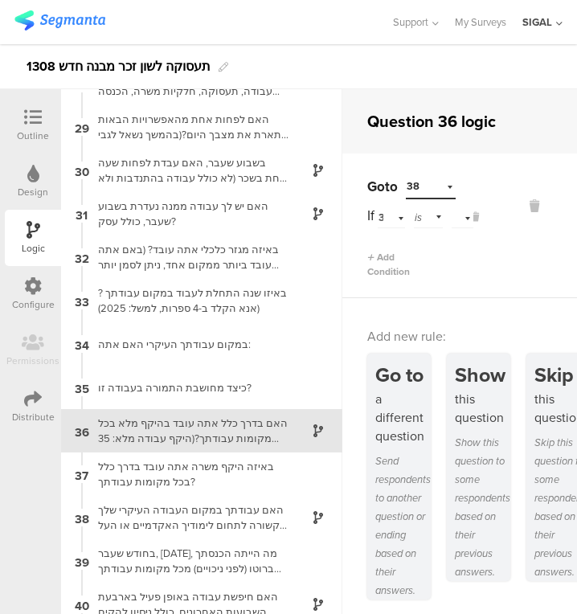
scroll to position [1277, 0]
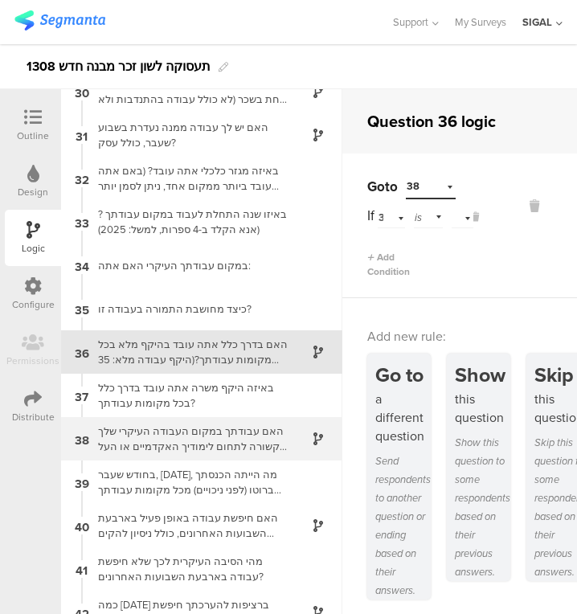
click at [181, 435] on div "האם עבודתך במקום העבודה העיקרי שלך קשורה לתחום לימודיך האקדמיים או העל תיכוניים…" at bounding box center [188, 438] width 201 height 31
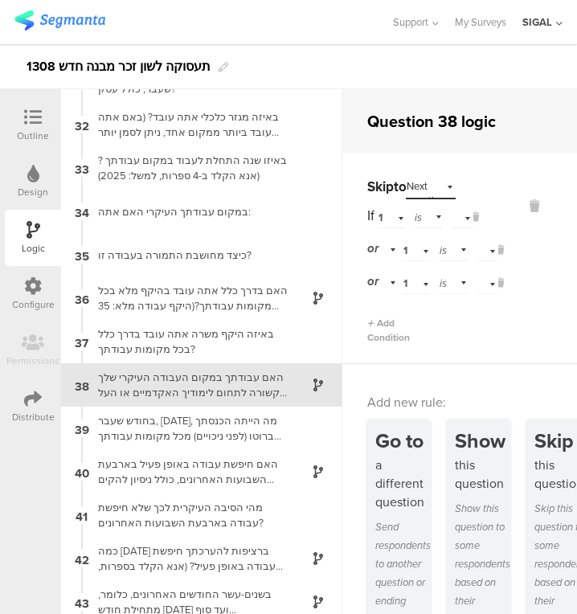
scroll to position [1364, 0]
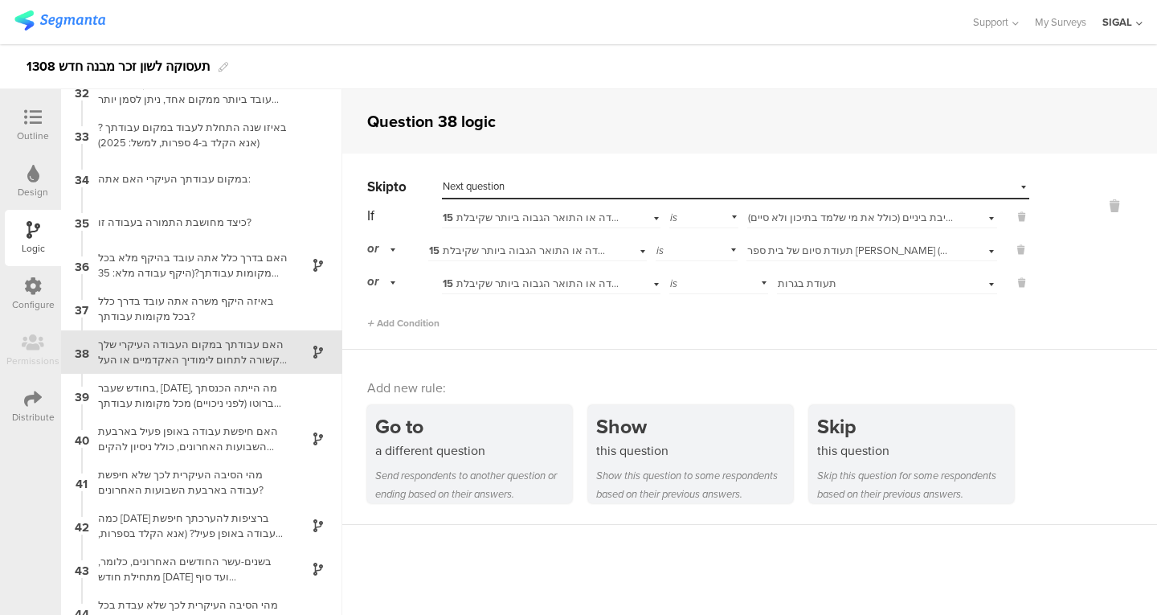
click at [556, 213] on span "15 מהי התעודה או התואר הגבוה ביותר שקיבלת?" at bounding box center [551, 217] width 217 height 15
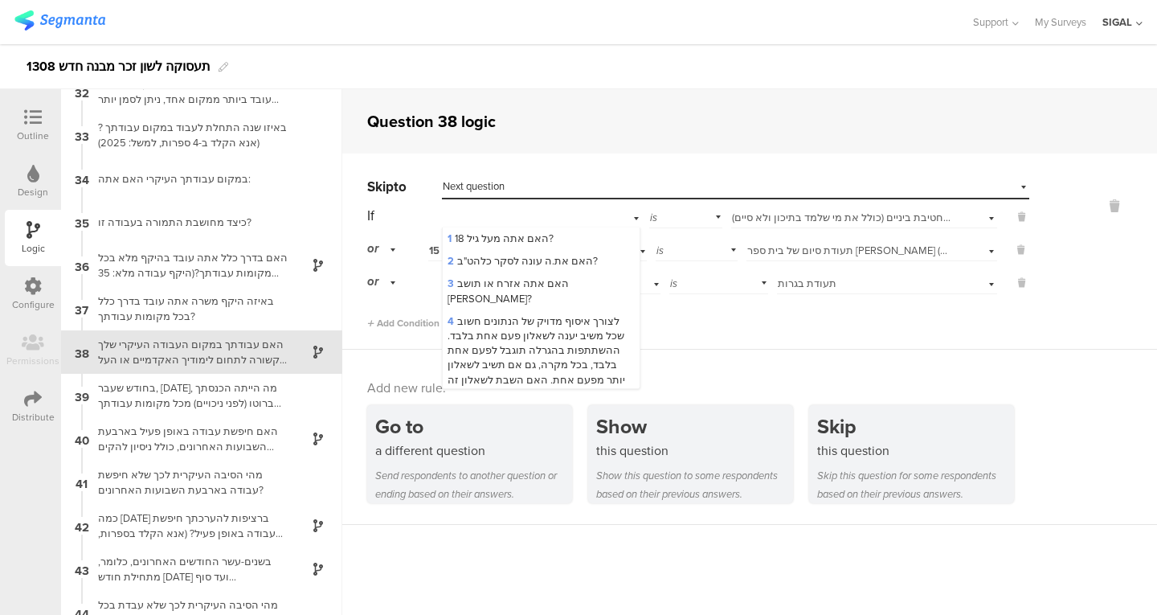
click at [693, 134] on div "Question 38 logic" at bounding box center [749, 121] width 815 height 64
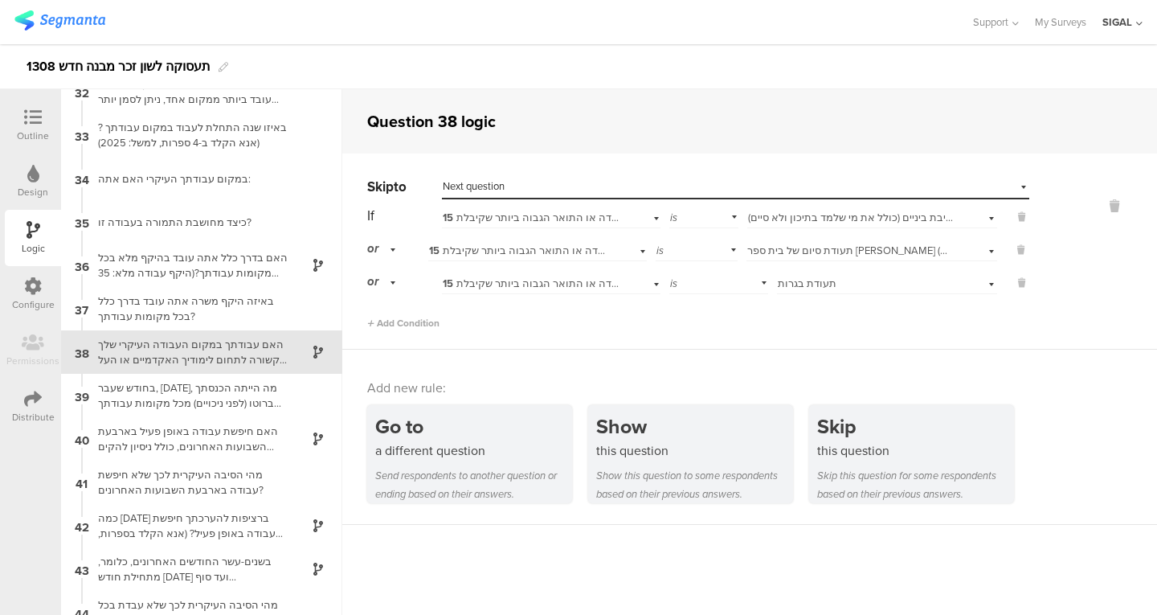
click at [889, 264] on div "If 15 מהי התעודה או התואר הגבוה ביותר שקיבלת? is Select answer... תעודת סיום של…" at bounding box center [698, 248] width 662 height 91
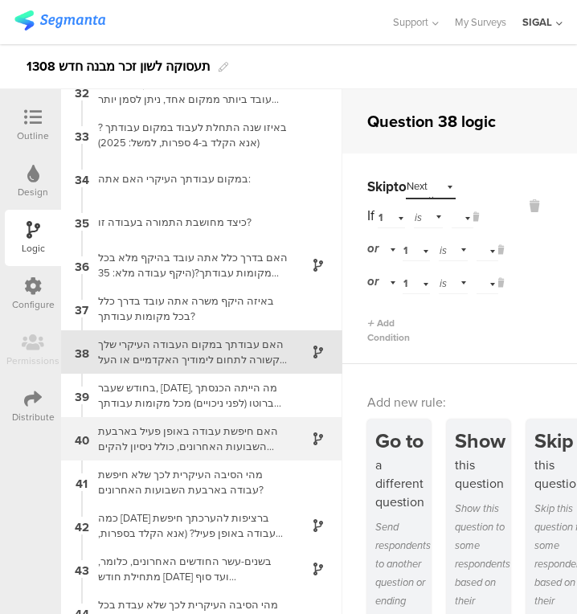
click at [289, 439] on div at bounding box center [308, 439] width 39 height 18
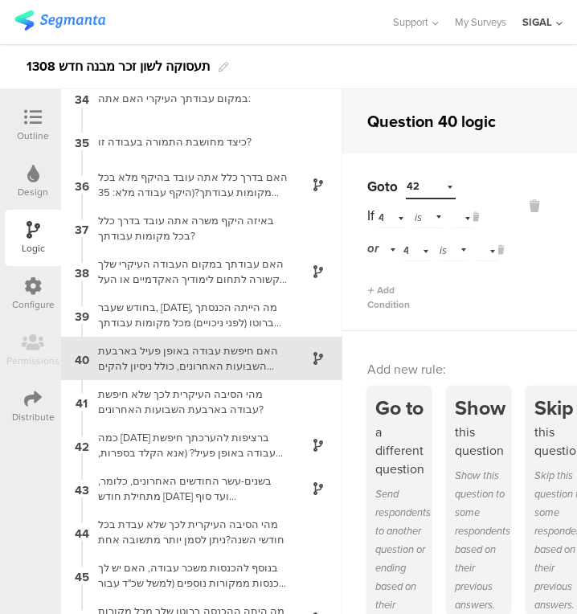
scroll to position [1451, 0]
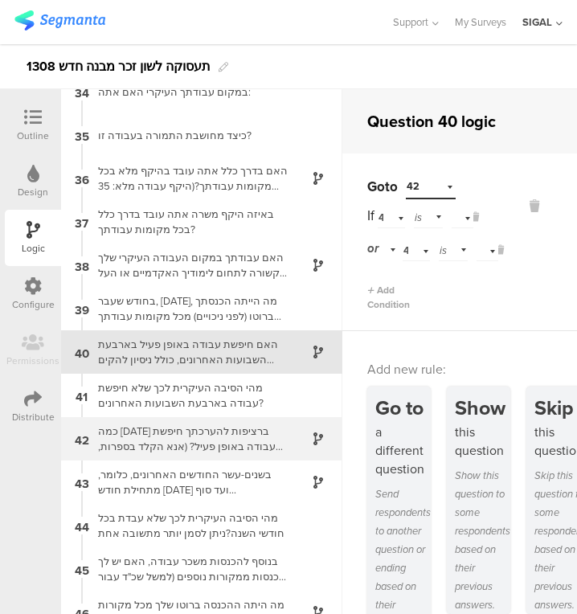
click at [258, 424] on div "כמה שבועות ברציפות להערכתך חיפשת עבודה באופן פעיל? (אנא הקלד בספרות, למשל אם חי…" at bounding box center [188, 438] width 201 height 31
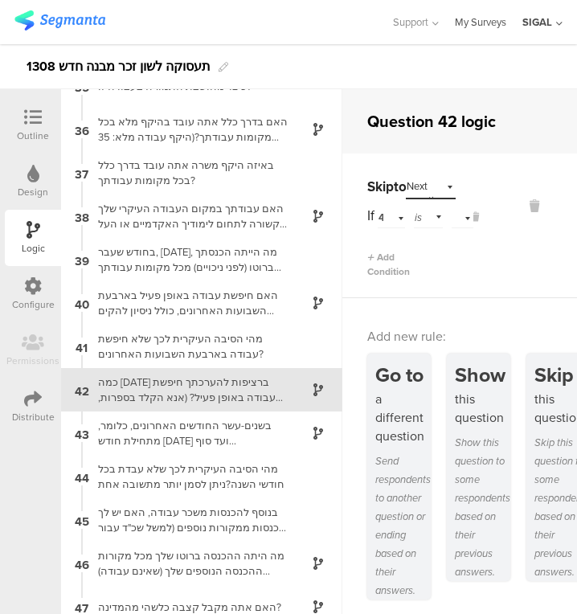
scroll to position [1538, 0]
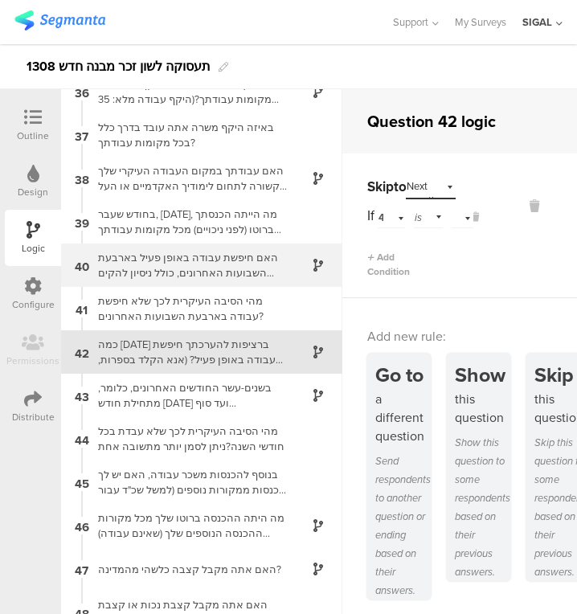
click at [173, 257] on div "האם חיפשת עבודה באופן פעיל בארבעת השבועות האחרונים, כולל ניסיון להקים עסק?" at bounding box center [188, 265] width 201 height 31
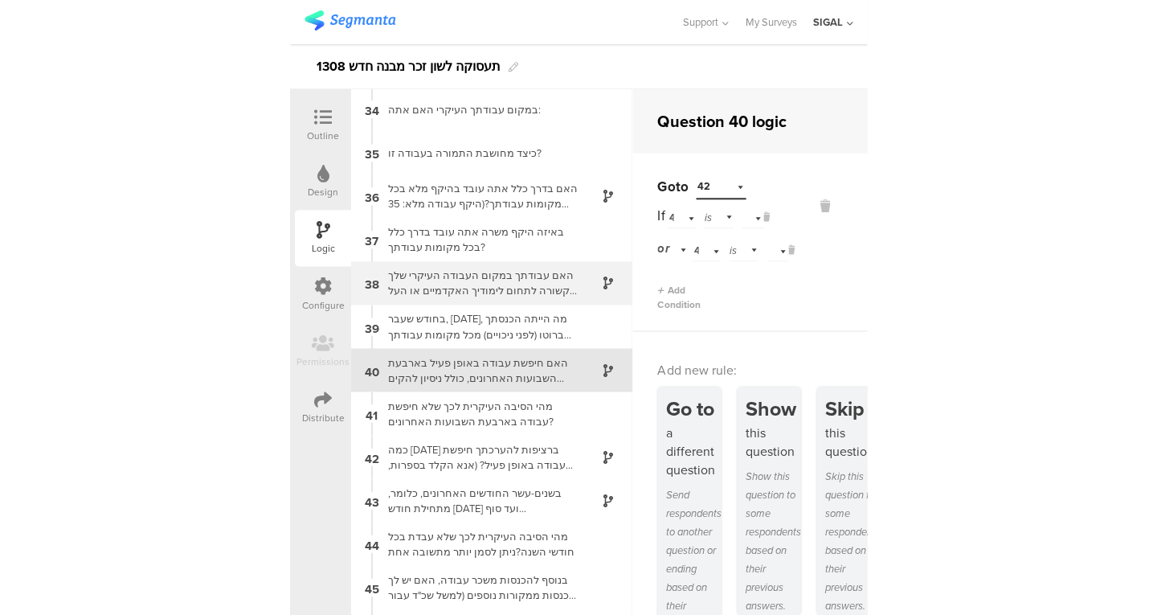
scroll to position [1451, 0]
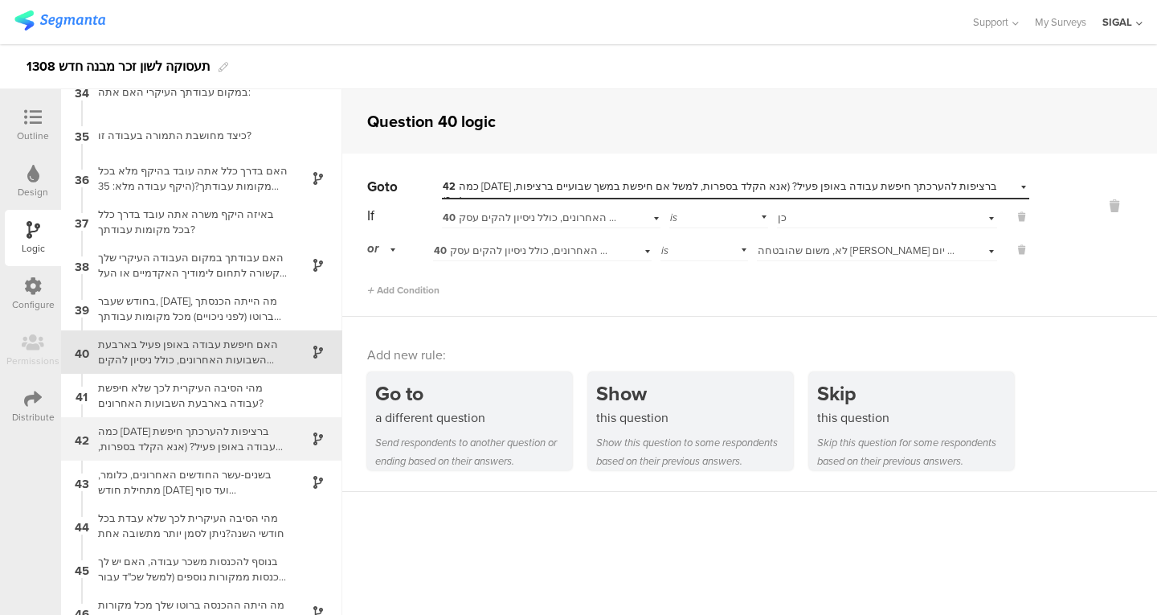
click at [233, 437] on div "כמה שבועות ברציפות להערכתך חיפשת עבודה באופן פעיל? (אנא הקלד בספרות, למשל אם חי…" at bounding box center [188, 438] width 201 height 31
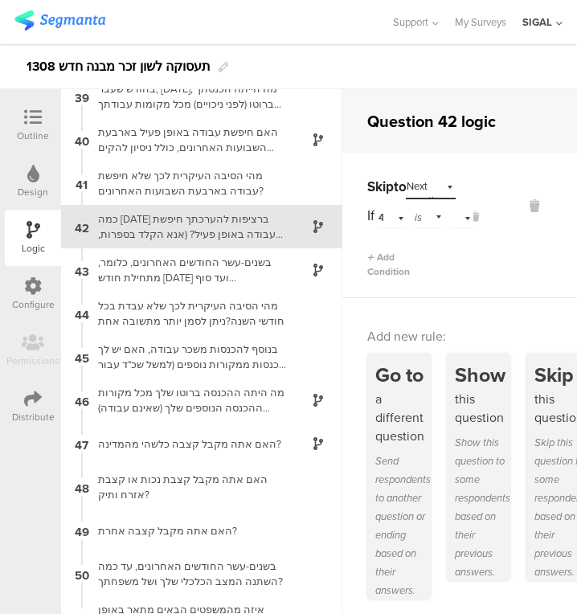
scroll to position [1662, 0]
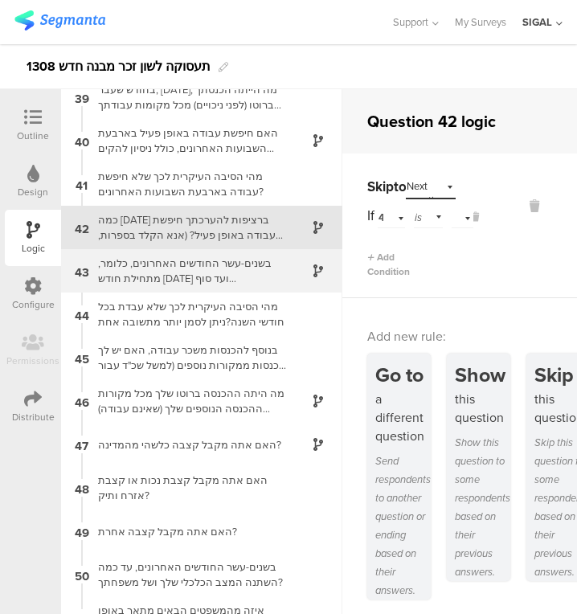
click at [245, 284] on div "בשנים-עשר החודשים האחרונים, כלומר, מתחילת חודש אוגוסט 2024 ועד סוף החודששעבר, כ…" at bounding box center [188, 270] width 201 height 31
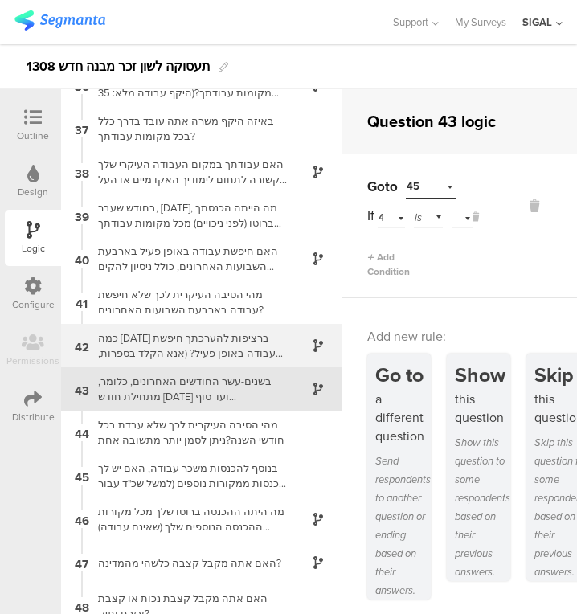
scroll to position [1543, 0]
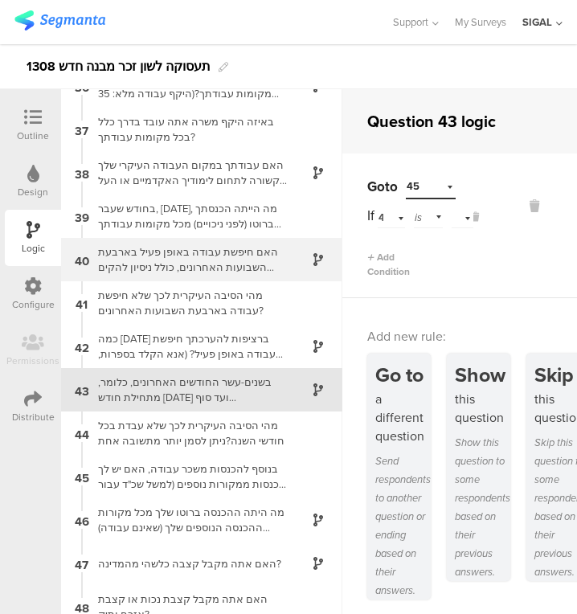
click at [242, 253] on div "האם חיפשת עבודה באופן פעיל בארבעת השבועות האחרונים, כולל ניסיון להקים עסק?" at bounding box center [188, 259] width 201 height 31
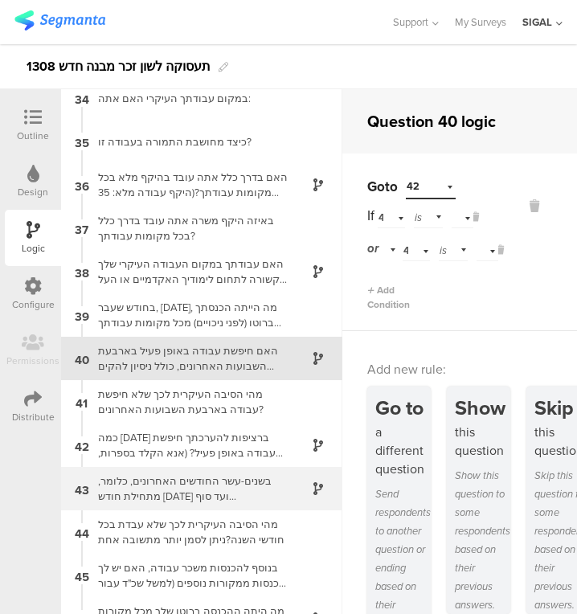
scroll to position [1451, 0]
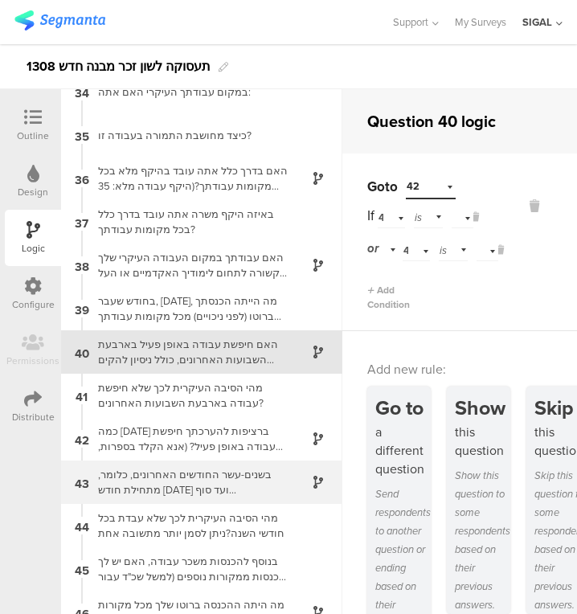
click at [173, 493] on div "בשנים-עשר החודשים האחרונים, כלומר, מתחילת חודש אוגוסט 2024 ועד סוף החודששעבר, כ…" at bounding box center [188, 482] width 201 height 31
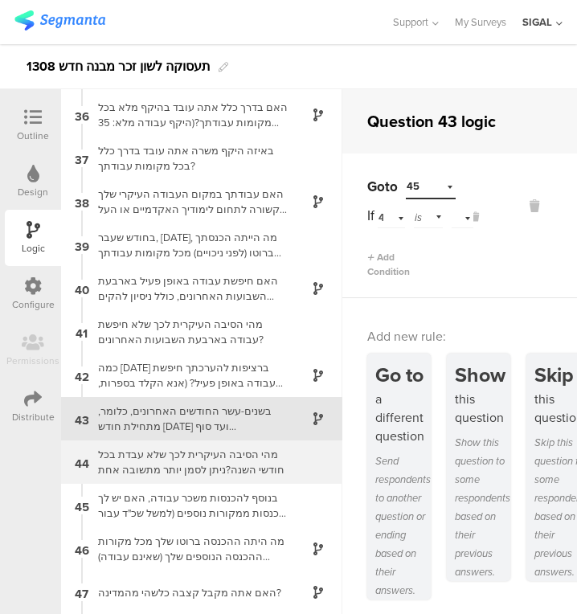
scroll to position [1510, 0]
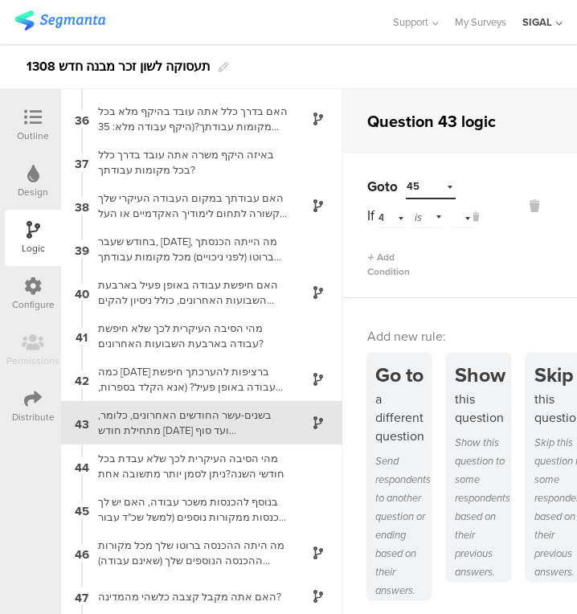
click at [275, 19] on div at bounding box center [195, 22] width 362 height 27
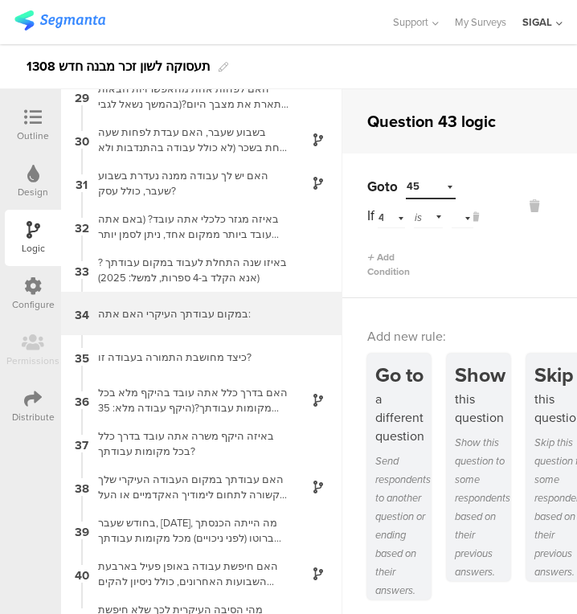
scroll to position [1224, 0]
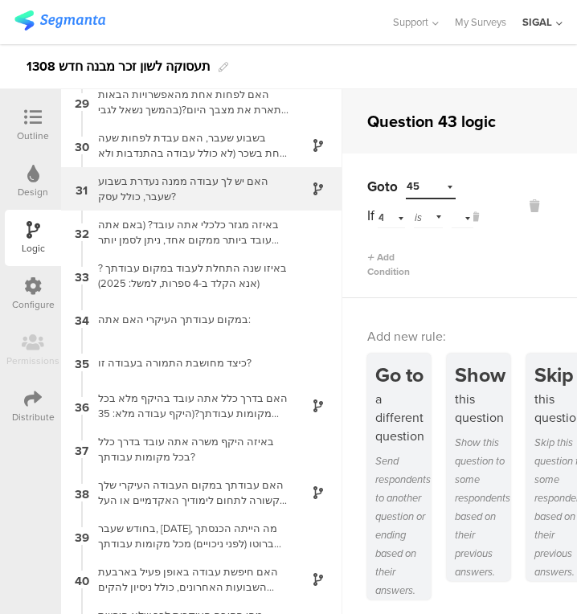
click at [187, 185] on div "האם יש לך עבודה ממנה נעדרת בשבוע שעבר, כולל עסק?" at bounding box center [188, 189] width 201 height 31
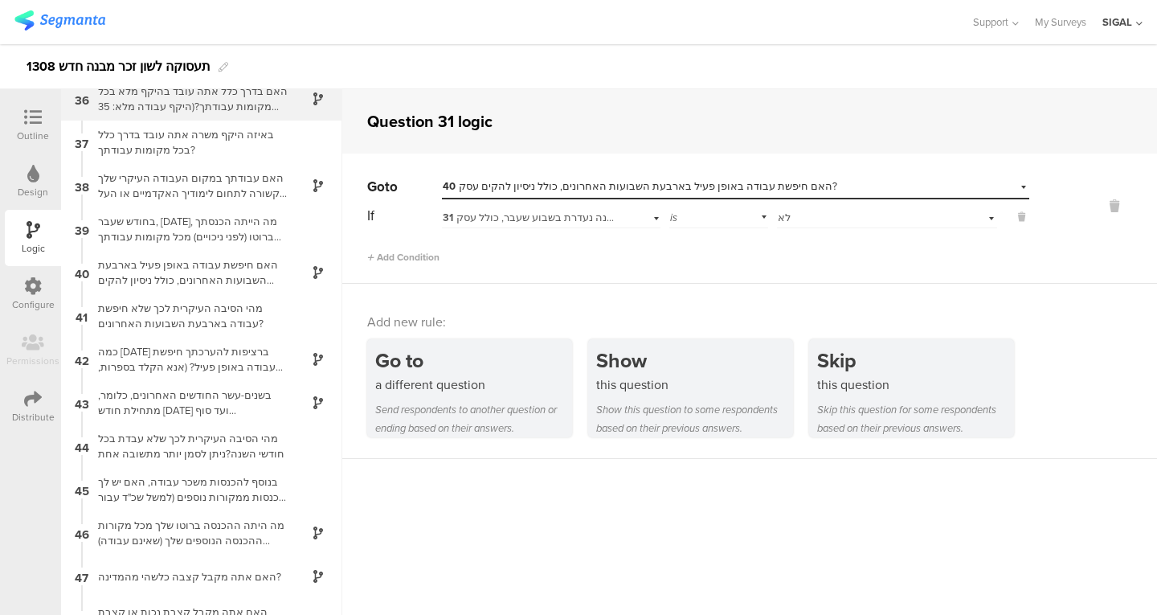
scroll to position [1530, 0]
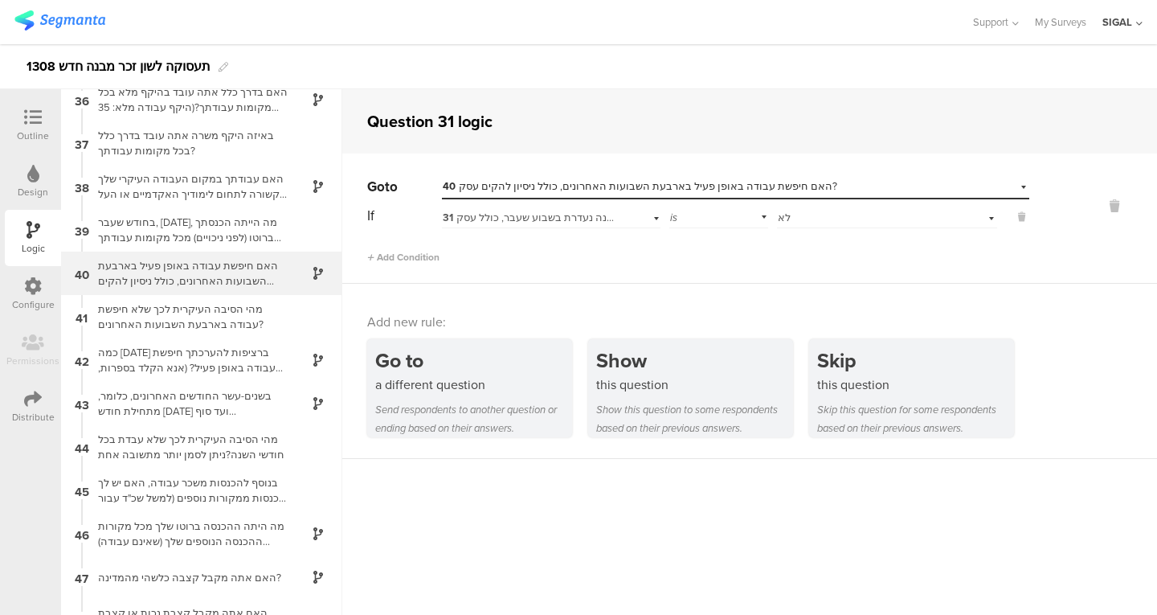
click at [174, 276] on div "האם חיפשת עבודה באופן פעיל בארבעת השבועות האחרונים, כולל ניסיון להקים עסק?" at bounding box center [188, 273] width 201 height 31
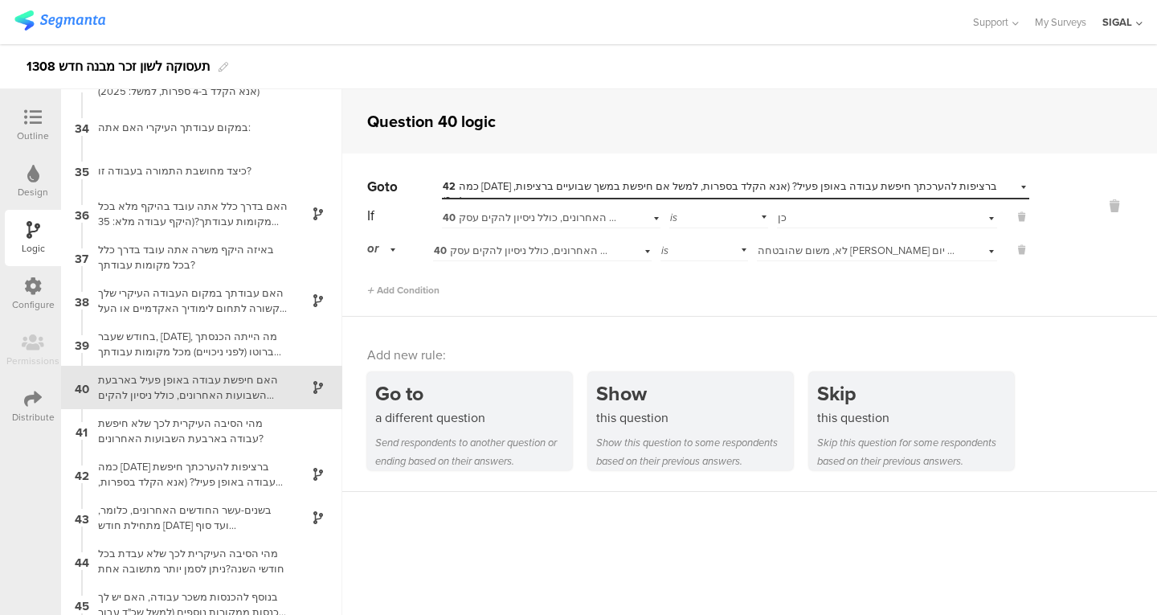
scroll to position [1451, 0]
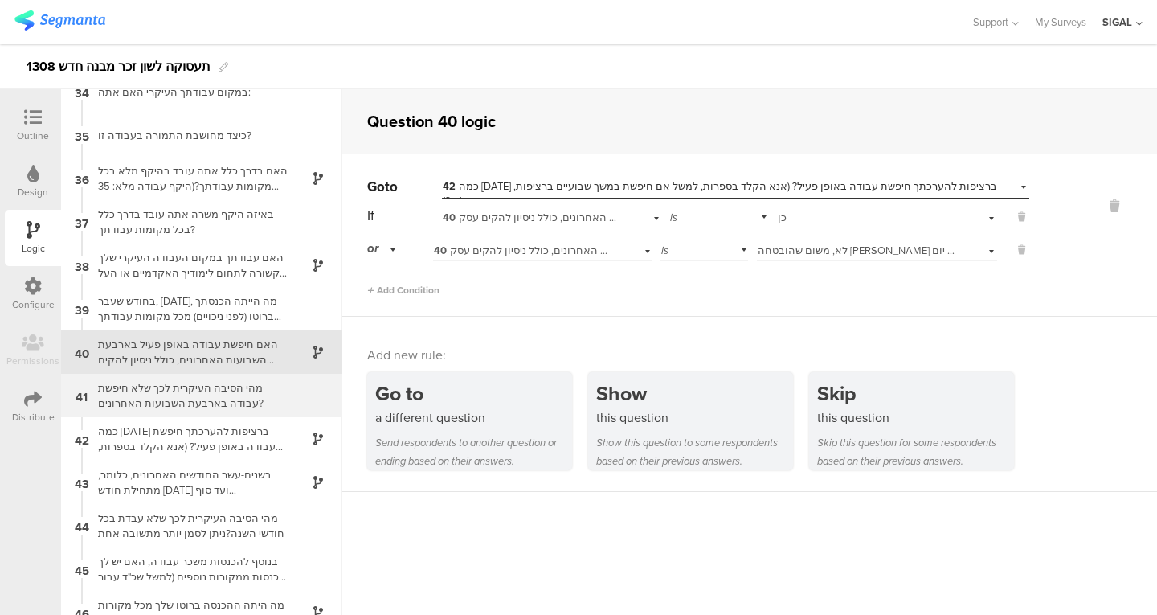
click at [265, 396] on div "מהי הסיבה העיקרית לכך שלא חיפשת עבודה בארבעת השבועות האחרונים?" at bounding box center [188, 395] width 201 height 31
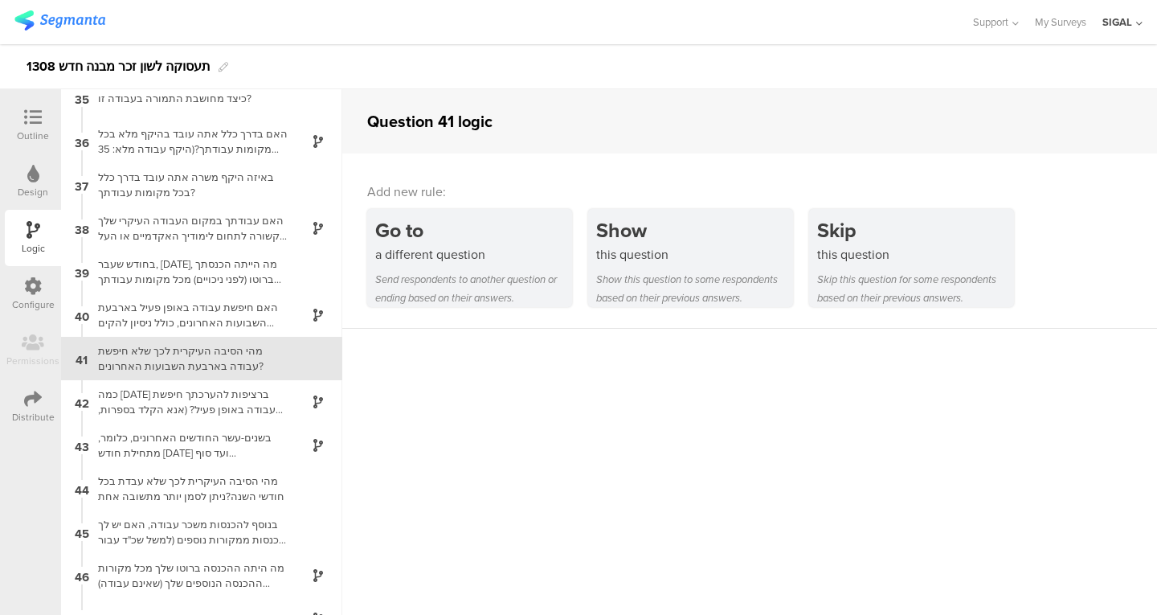
scroll to position [1494, 0]
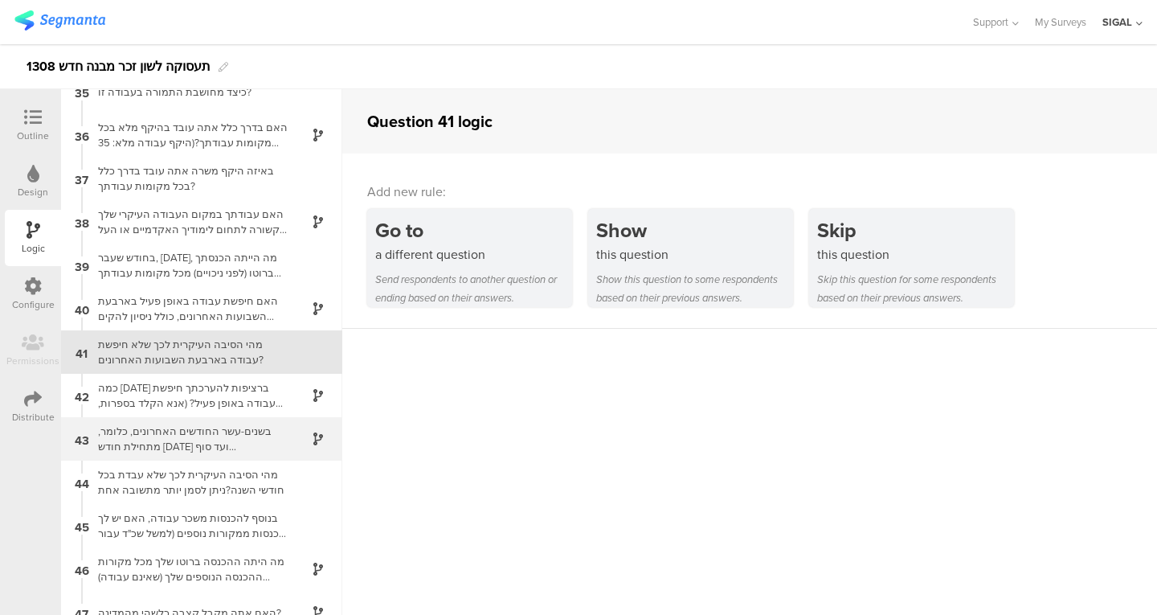
click at [191, 443] on div "בשנים-עשר החודשים האחרונים, כלומר, מתחילת חודש אוגוסט 2024 ועד סוף החודששעבר, כ…" at bounding box center [188, 438] width 201 height 31
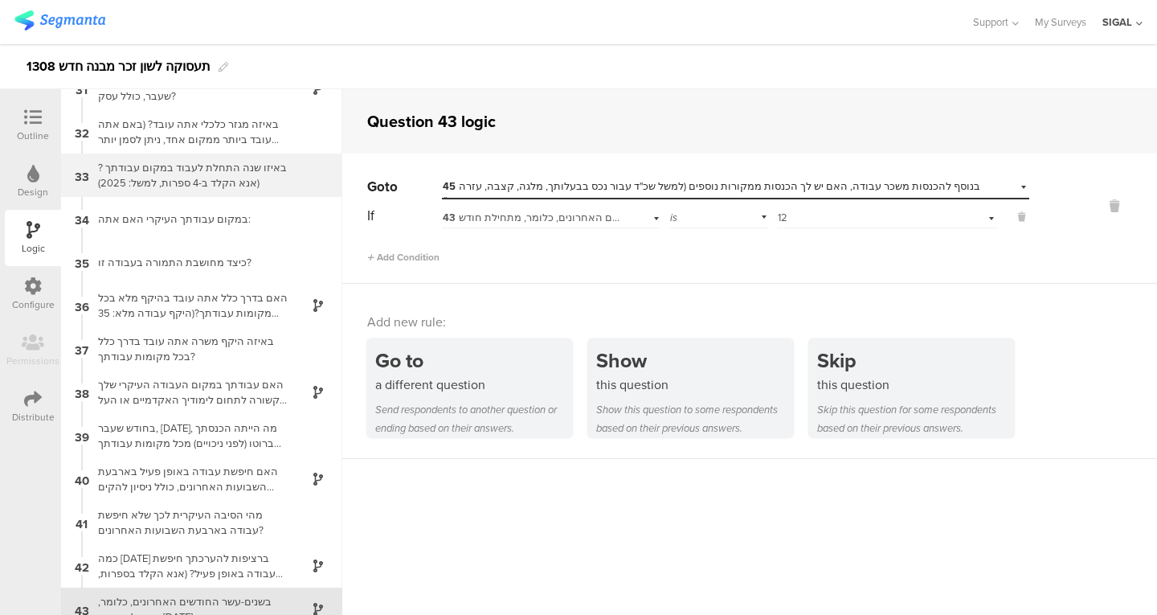
scroll to position [1323, 0]
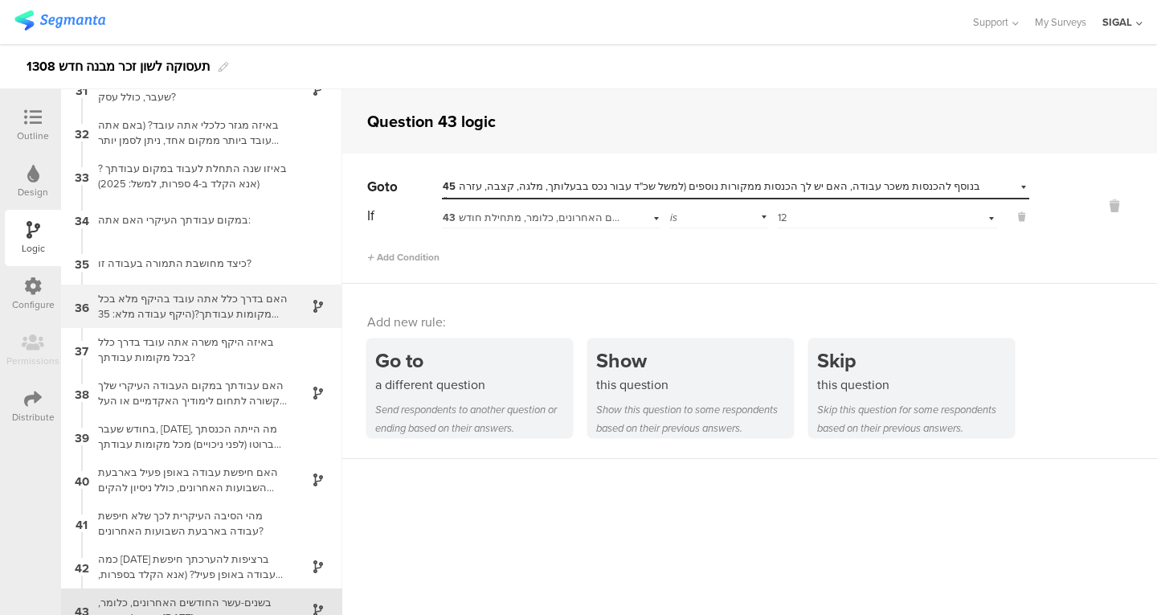
click at [228, 317] on div "האם בדרך כלל אתה עובד בהיקף מלא בכל מקומות עבודתך?(היקף עבודה מלא: 35 שעות בשבו…" at bounding box center [188, 306] width 201 height 31
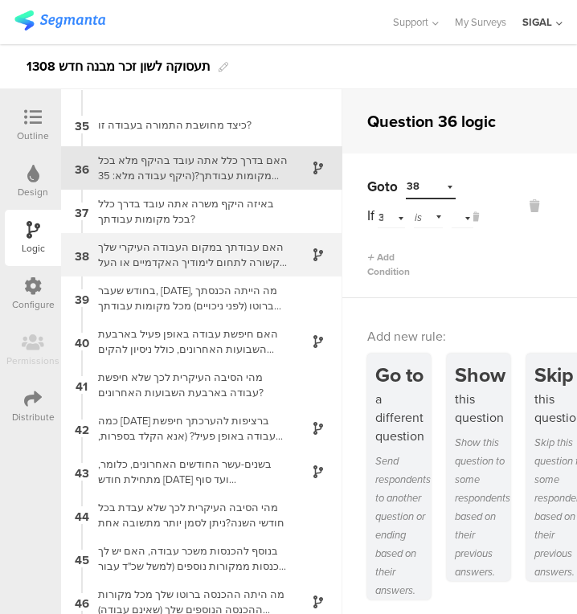
scroll to position [1472, 0]
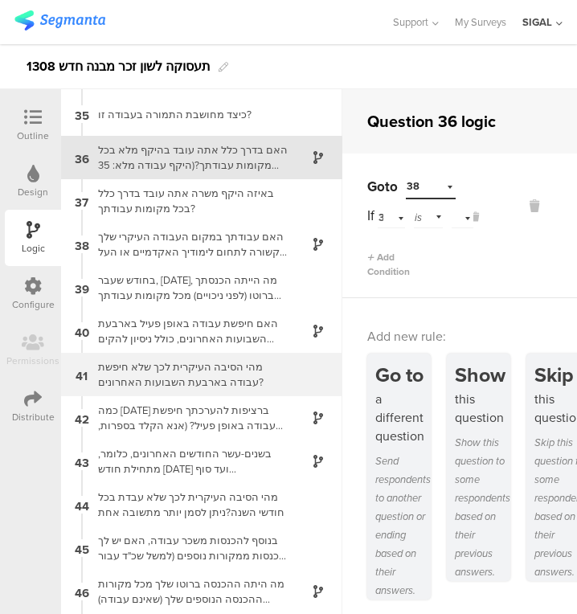
click at [189, 380] on div "מהי הסיבה העיקרית לכך שלא חיפשת עבודה בארבעת השבועות האחרונים?" at bounding box center [188, 374] width 201 height 31
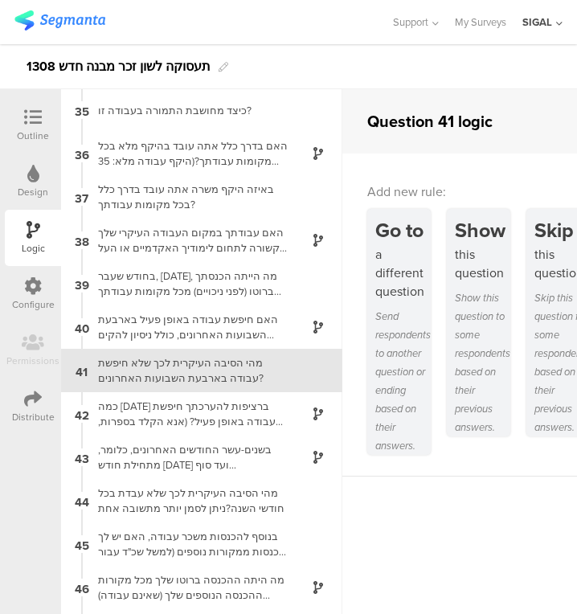
scroll to position [1494, 0]
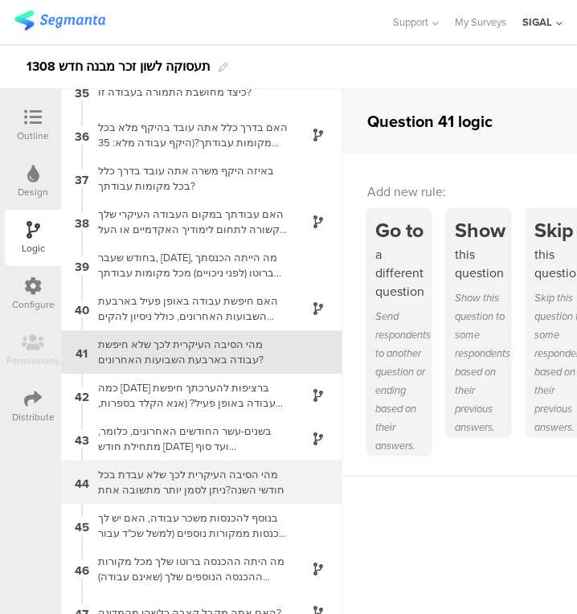
click at [205, 484] on div "מהי הסיבה העיקרית לכך שלא עבדת בכל חודשי השנה?ניתן לסמן יותר מתשובה אחת" at bounding box center [188, 482] width 201 height 31
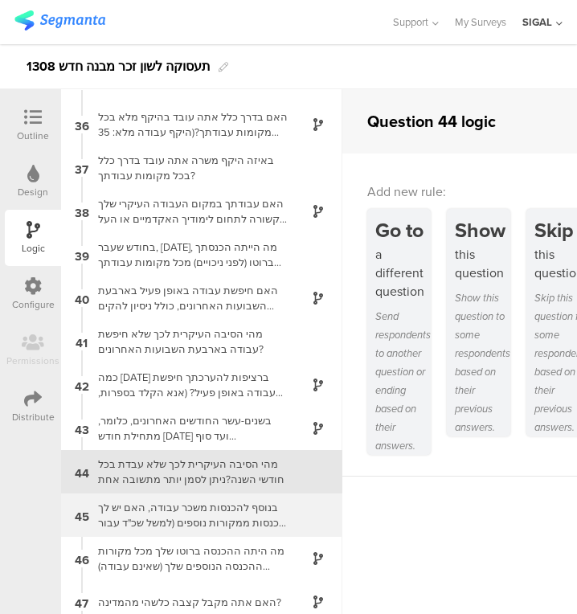
scroll to position [1624, 0]
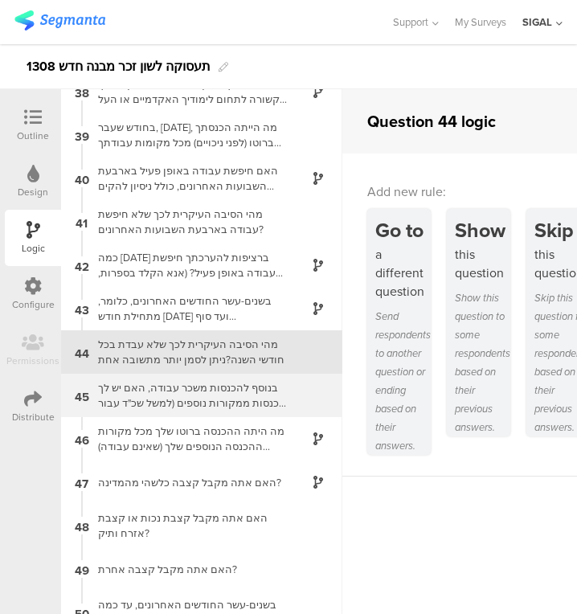
click at [253, 414] on div "45 בנוסף להכנסות משכר עבודה, האם יש לך הכנסות ממקורות נוספים (למשל שכ"ד עבור נכ…" at bounding box center [201, 395] width 281 height 43
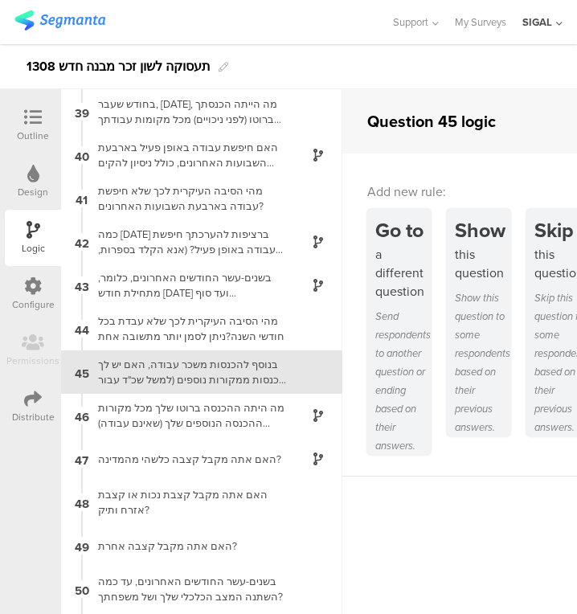
scroll to position [1668, 0]
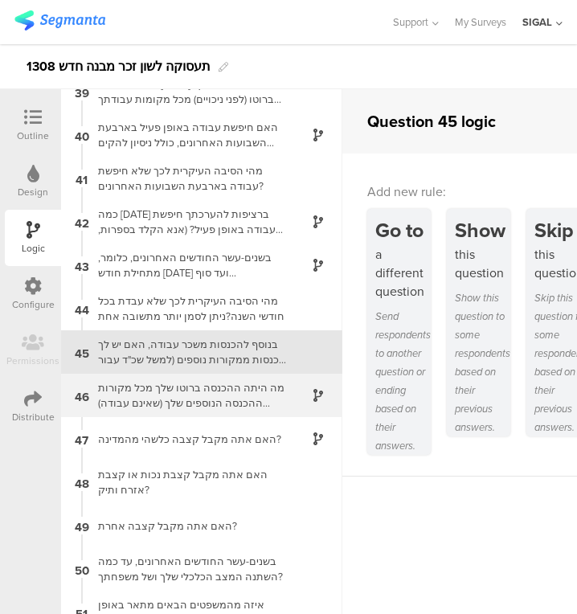
click at [219, 401] on div "מה היתה ההכנסה ברוטו שלך מכל מקורות ההכנסה הנוספים שלך (שאינם עבודה) בחודש שעבר?" at bounding box center [188, 395] width 201 height 31
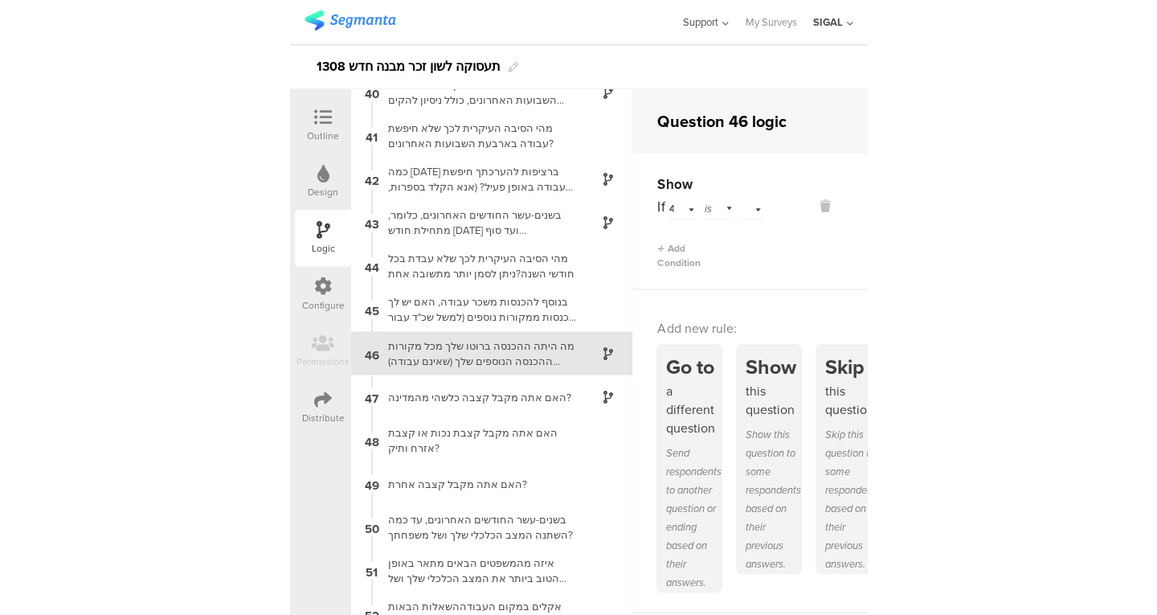
scroll to position [1711, 0]
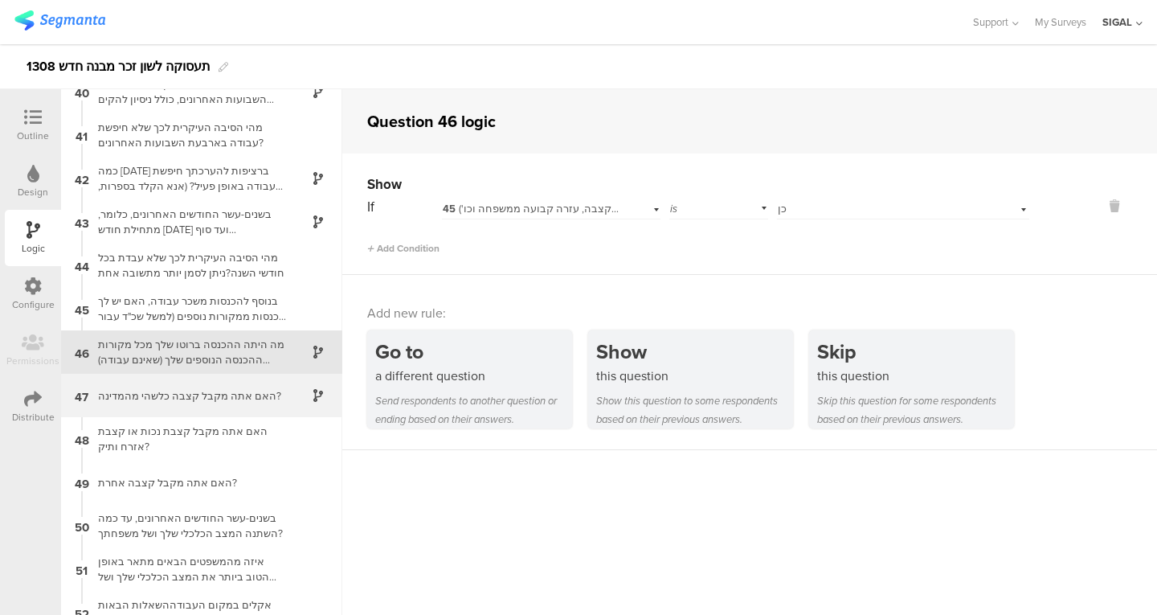
click at [174, 401] on div "האם אתה מקבל קצבה כלשהי מהמדינה?" at bounding box center [188, 395] width 201 height 15
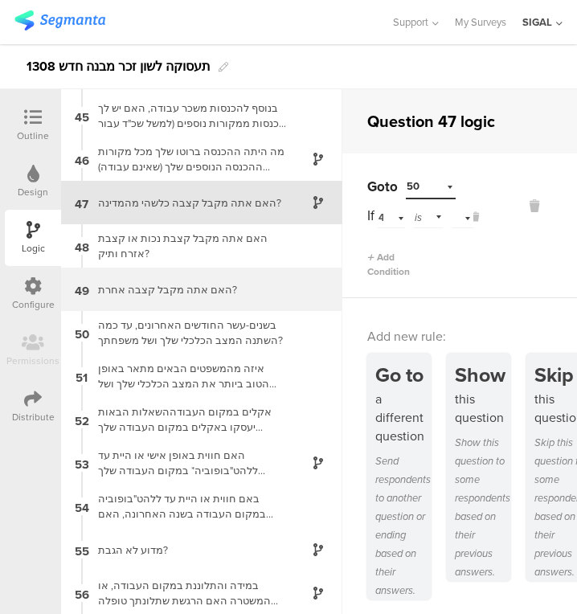
scroll to position [1906, 0]
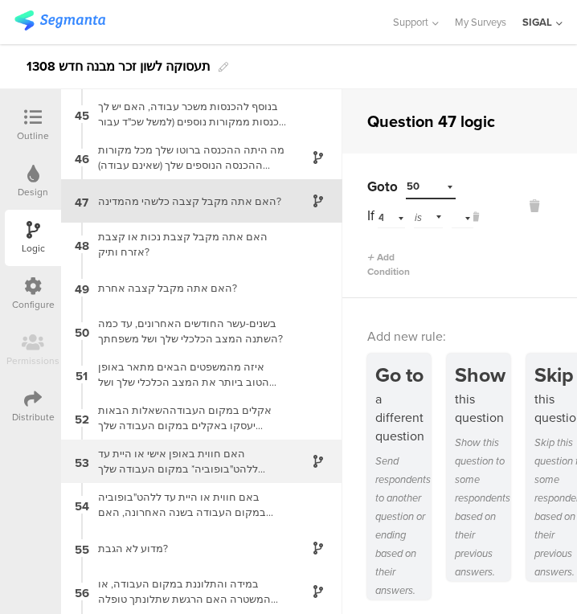
click at [227, 460] on div "האם חווית באופן אישי או היית עד ללהט"בופוביה* במקום העבודה שלך במהלך השנה האחרו…" at bounding box center [188, 461] width 201 height 31
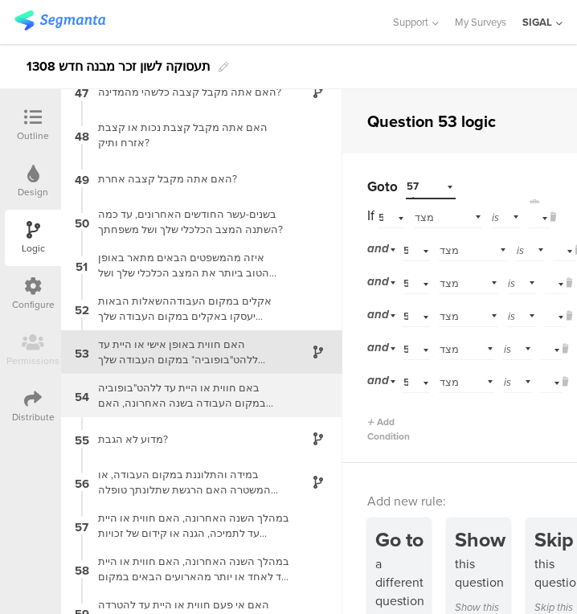
click at [207, 394] on div "באם חווית או היית עד ללהט"בופוביה במקום העבודה בשנה האחרונה, האם הגבת/פעלת?" at bounding box center [188, 395] width 201 height 31
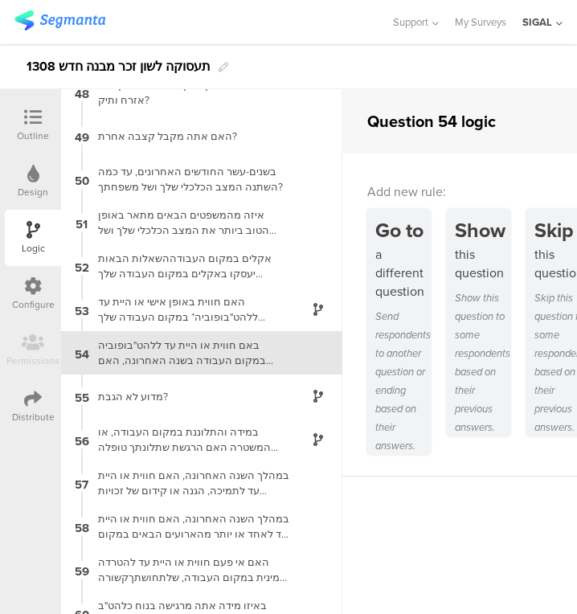
scroll to position [2058, 0]
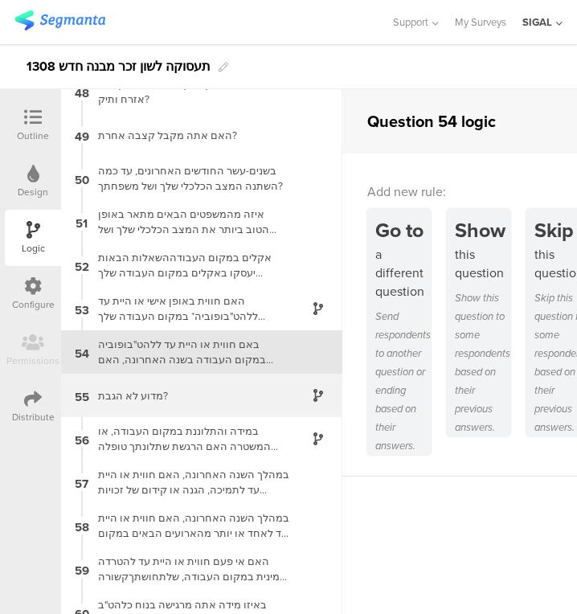
click at [272, 413] on div "55 מדוע לא הגבת?" at bounding box center [201, 395] width 281 height 43
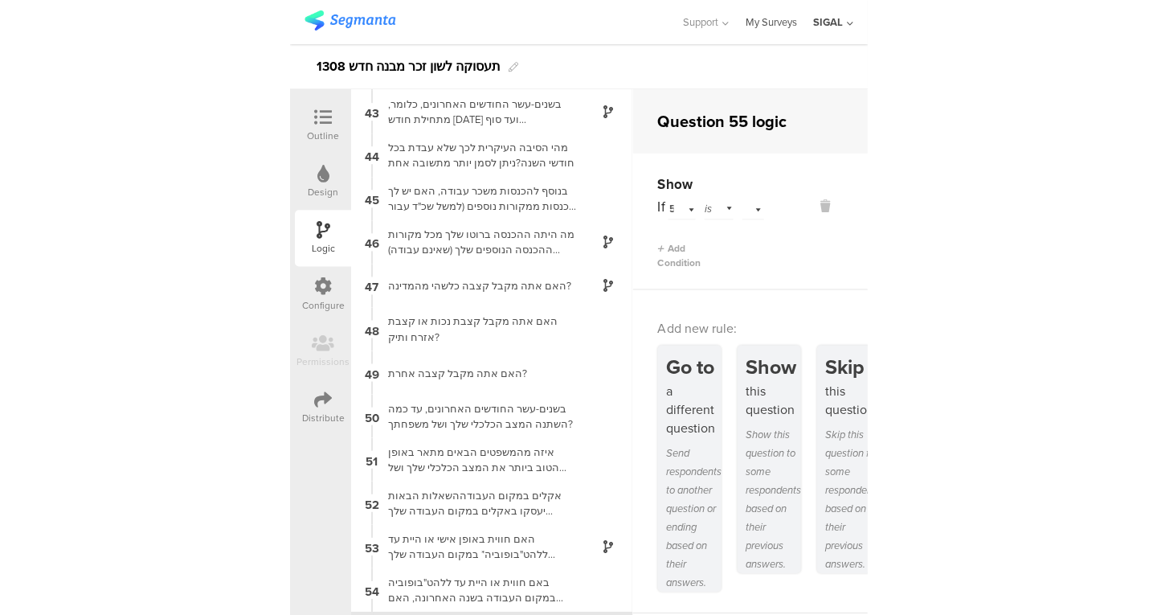
scroll to position [2102, 0]
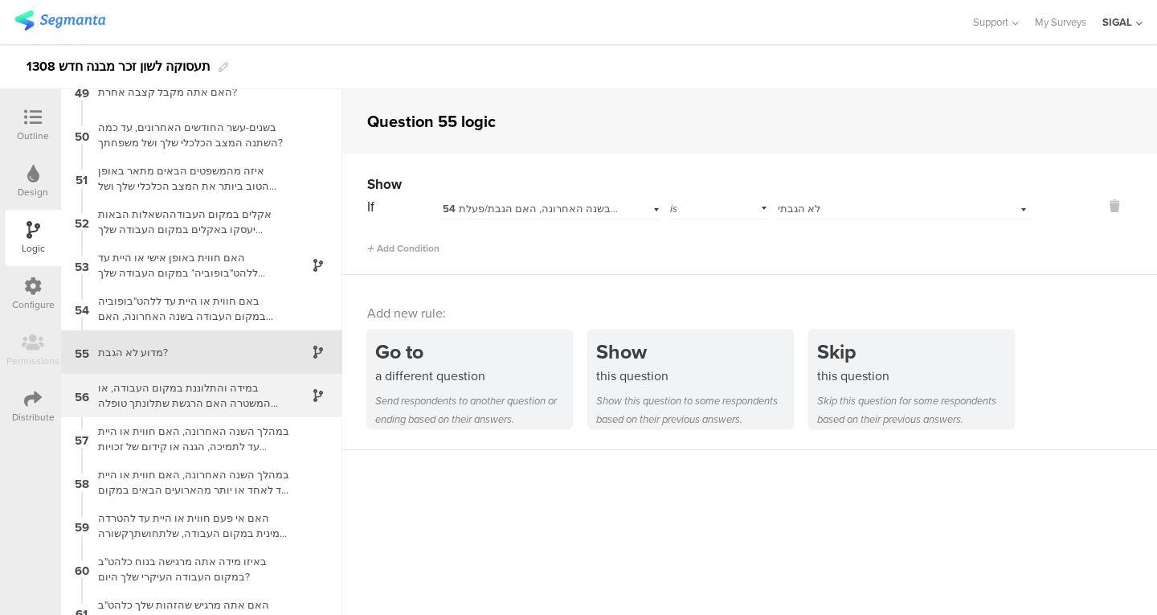
click at [249, 396] on div "במידה והתלוננת במקום העבודה, או המשטרה האם הרגשת שתלונתך טופלה כראוי?" at bounding box center [188, 395] width 201 height 31
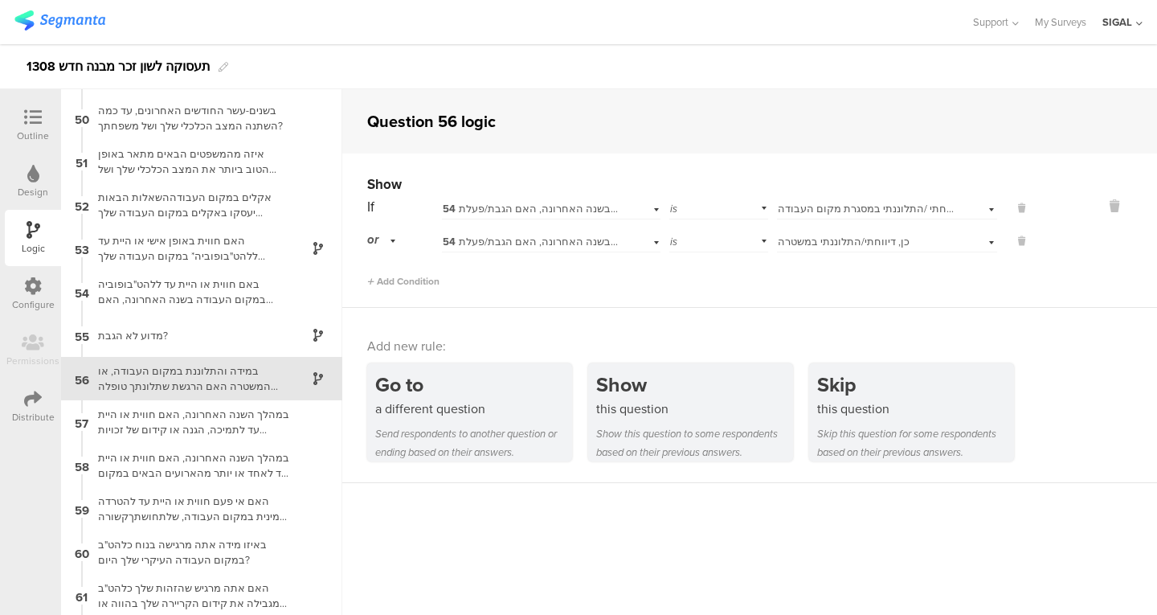
scroll to position [2145, 0]
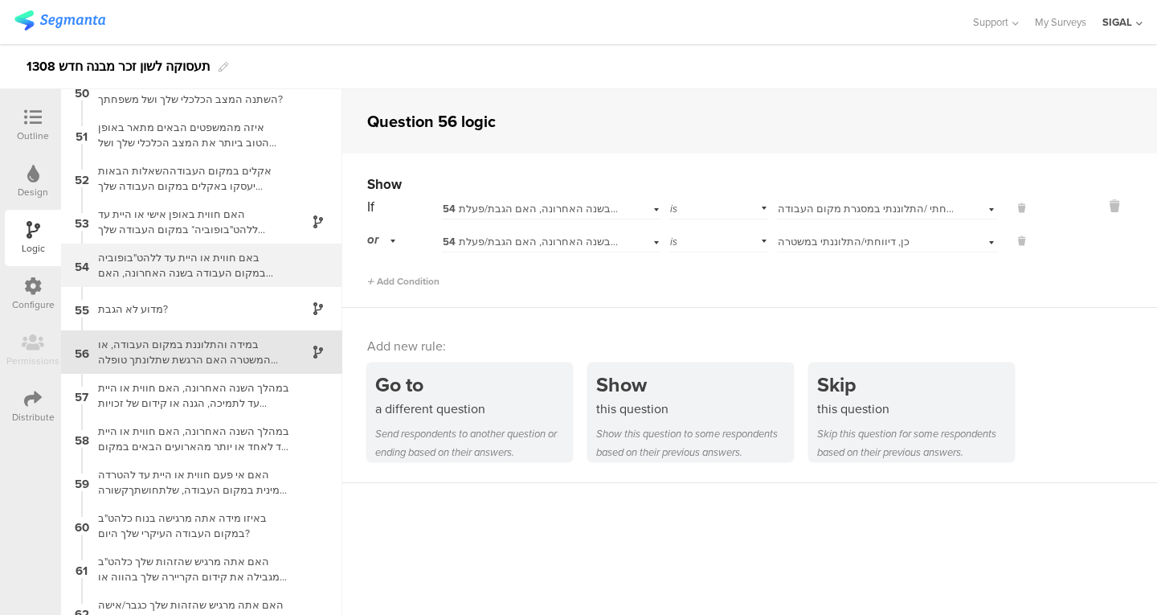
click at [243, 267] on div "באם חווית או היית עד ללהט"בופוביה במקום העבודה בשנה האחרונה, האם הגבת/פעלת?" at bounding box center [188, 265] width 201 height 31
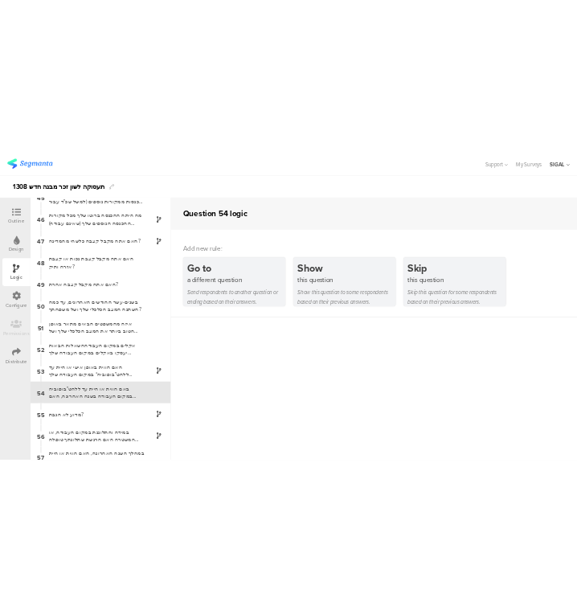
scroll to position [2058, 0]
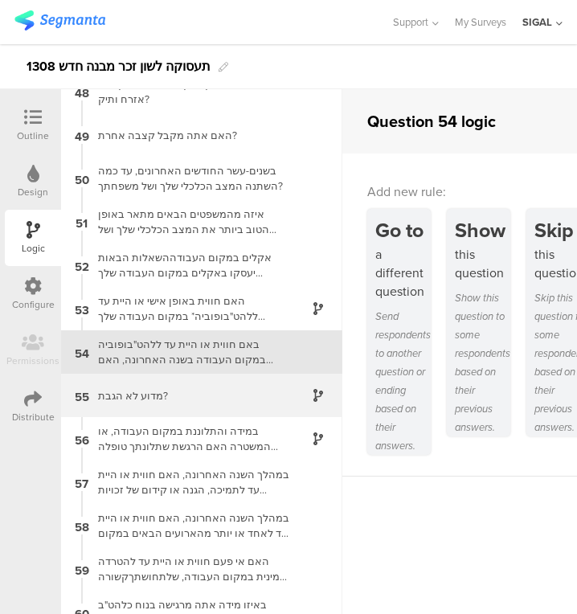
click at [184, 401] on div "מדוע לא הגבת?" at bounding box center [188, 395] width 201 height 15
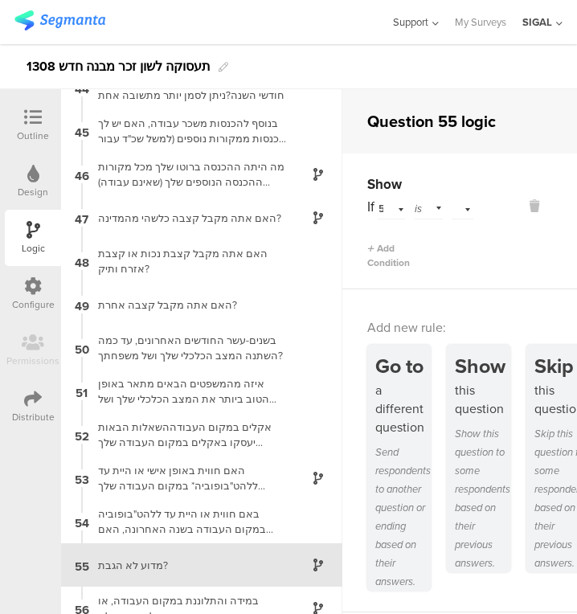
scroll to position [2102, 0]
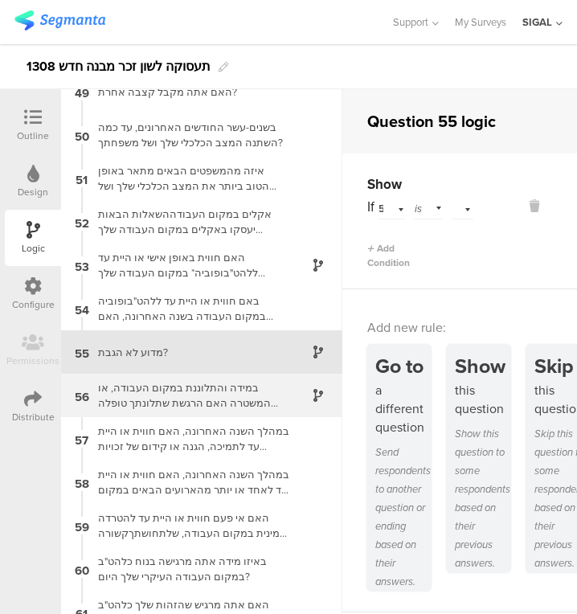
click at [240, 393] on div "במידה והתלוננת במקום העבודה, או המשטרה האם הרגשת שתלונתך טופלה כראוי?" at bounding box center [188, 395] width 201 height 31
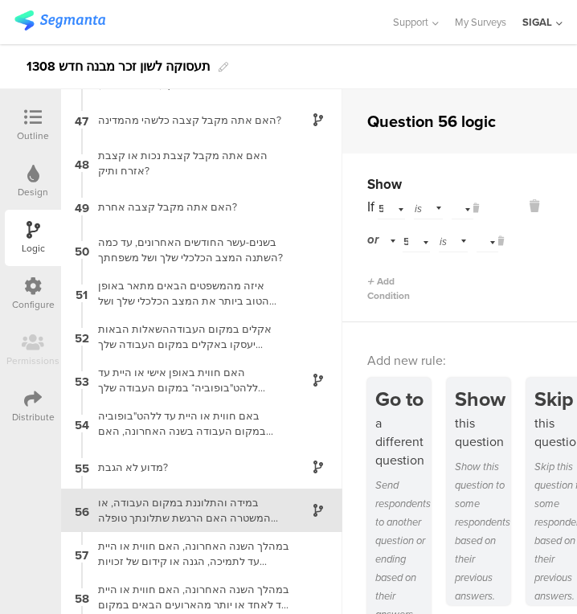
scroll to position [2145, 0]
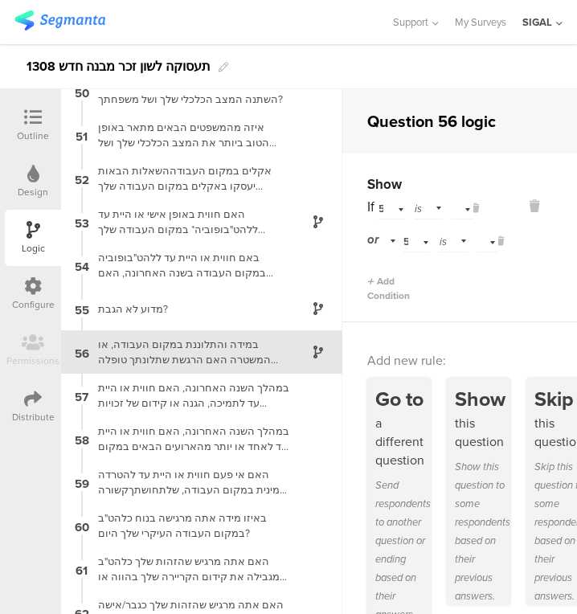
click at [422, 235] on div "54 באם חווית או היית עד ללהט"בופוביה במקום העבודה בשנה האחרונה, האם הגבת/פעלת?" at bounding box center [416, 239] width 27 height 25
click at [468, 268] on div at bounding box center [513, 238] width 128 height 129
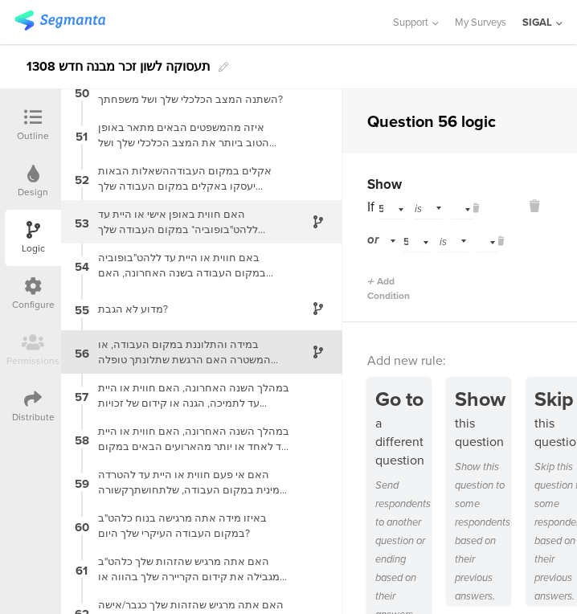
click at [210, 233] on div "האם חווית באופן אישי או היית עד ללהט"בופוביה* במקום העבודה שלך במהלך השנה האחרו…" at bounding box center [188, 221] width 201 height 31
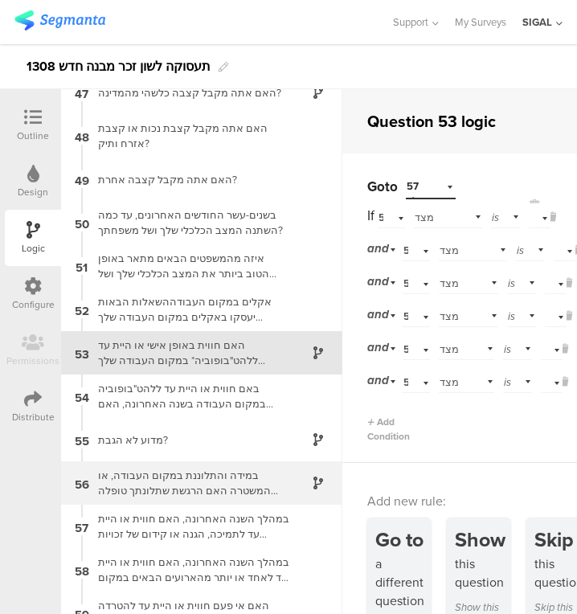
scroll to position [2015, 0]
click at [205, 463] on div "56 במידה והתלוננת במקום העבודה, או המשטרה האם הרגשת שתלונתך טופלה כראוי?" at bounding box center [201, 481] width 281 height 43
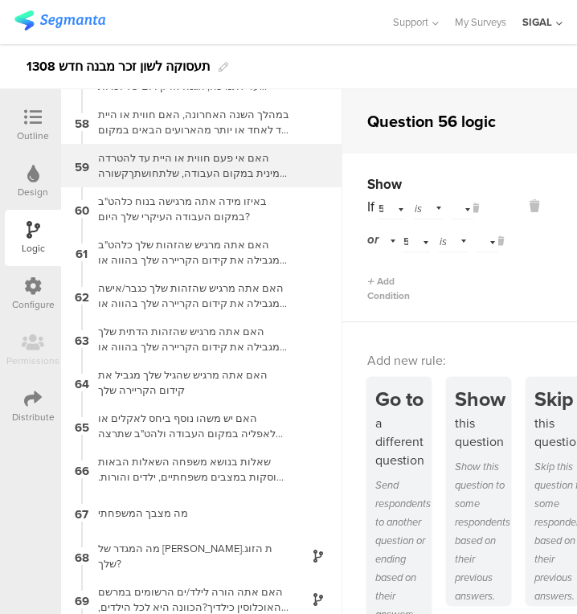
scroll to position [2462, 0]
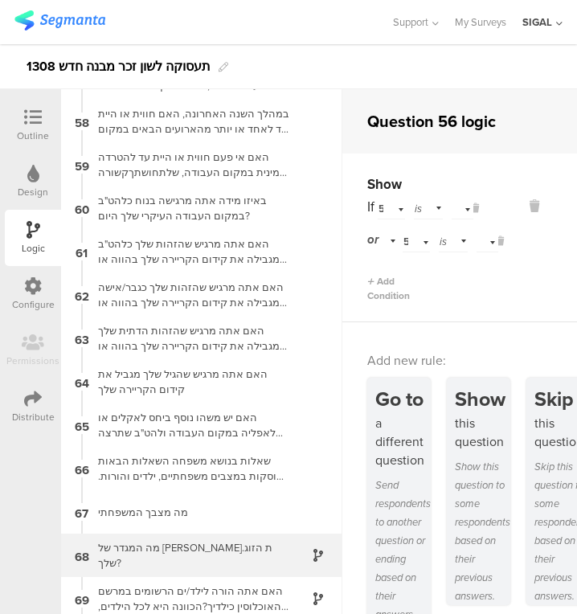
click at [235, 562] on div "68 מה המגדר של בן.ת הזוג שלך?" at bounding box center [201, 554] width 281 height 43
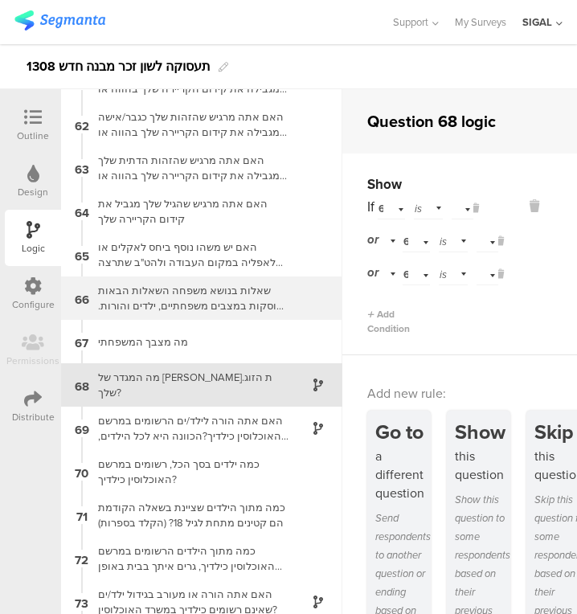
scroll to position [2666, 0]
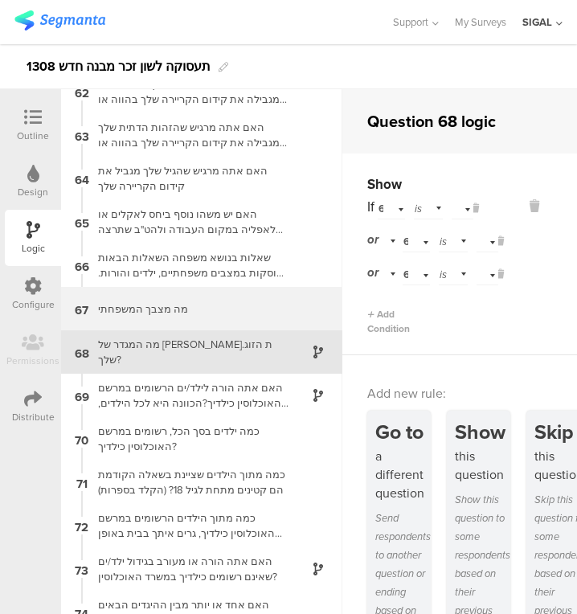
click at [182, 313] on div "מה מצבך המשפחתי" at bounding box center [188, 308] width 201 height 15
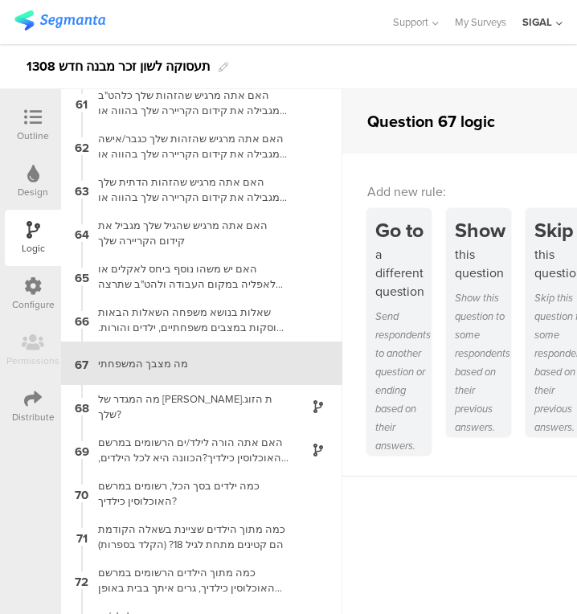
scroll to position [2622, 0]
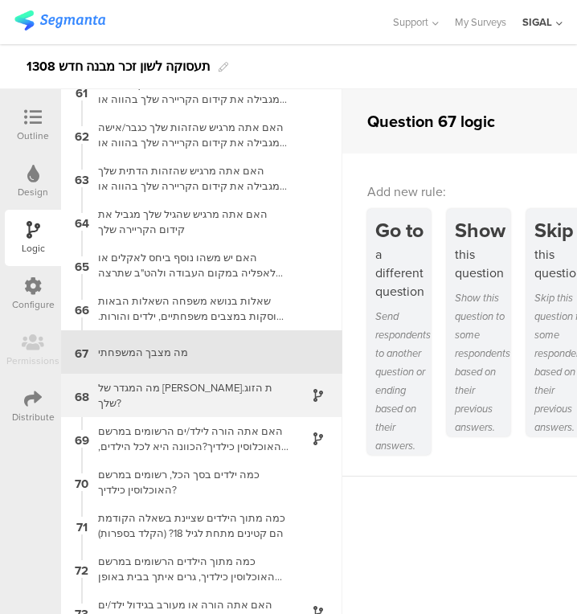
click at [199, 388] on div "מה המגדר של בן.ת הזוג שלך?" at bounding box center [188, 395] width 201 height 31
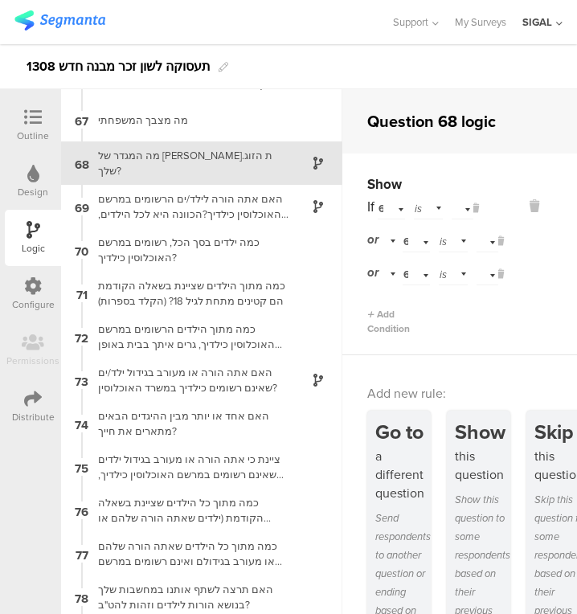
scroll to position [2854, 0]
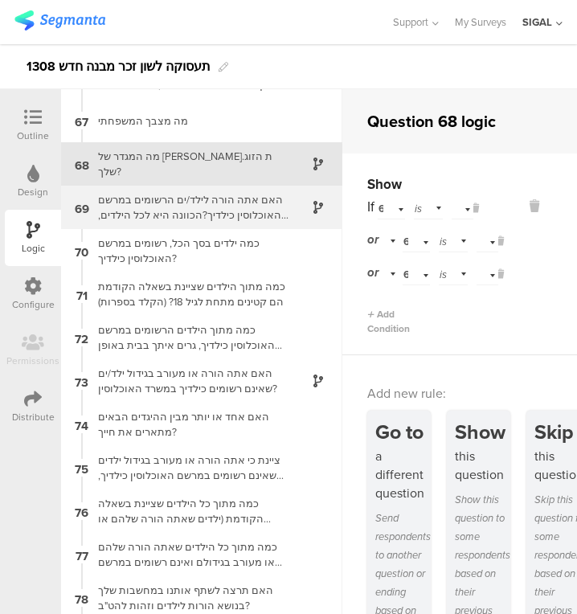
click at [239, 219] on div "האם אתה הורה לילד/ים הרשומים במרשם האוכלוסין כילדיך?הכוונה היא לכל הילדים, בכל …" at bounding box center [188, 207] width 201 height 31
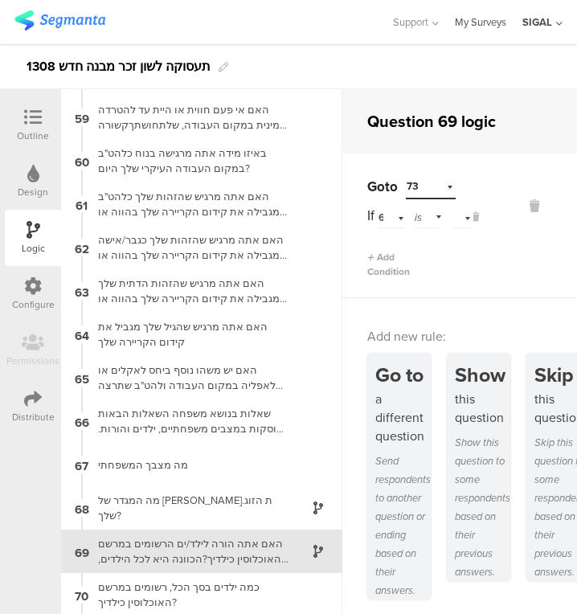
scroll to position [2709, 0]
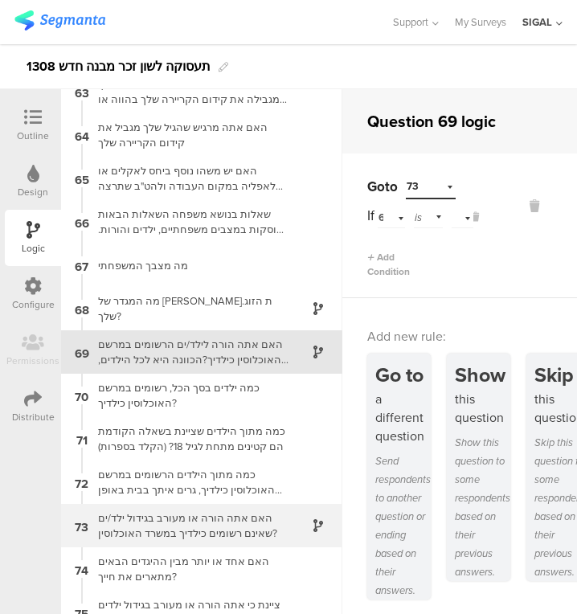
click at [289, 523] on div at bounding box center [308, 526] width 39 height 18
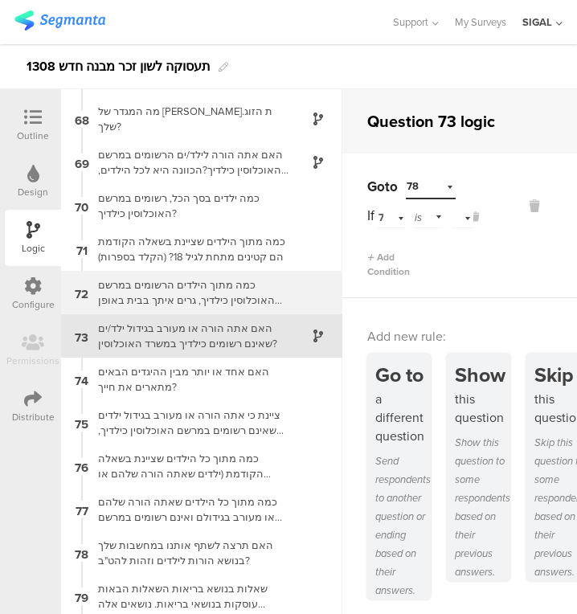
scroll to position [2898, 0]
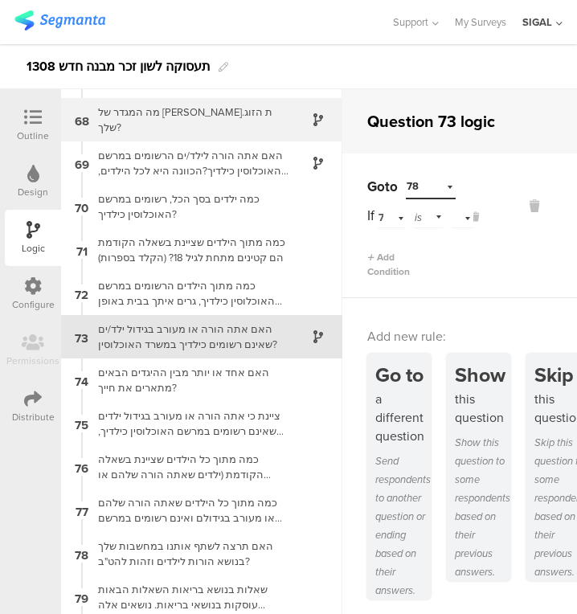
click at [193, 115] on div "מה המגדר של בן.ת הזוג שלך?" at bounding box center [188, 119] width 201 height 31
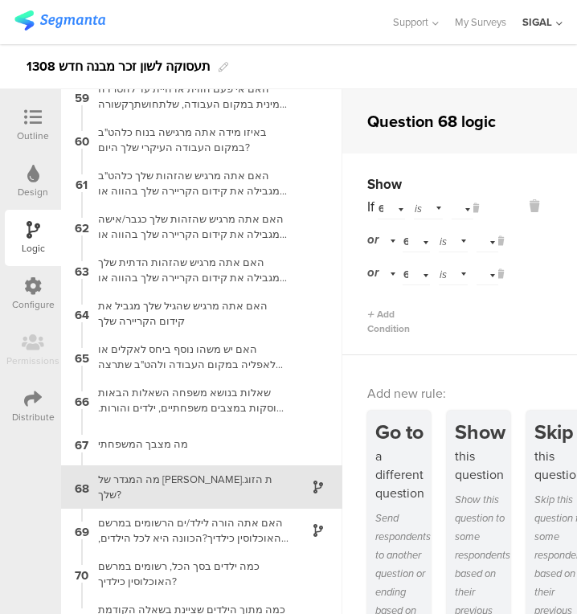
scroll to position [2665, 0]
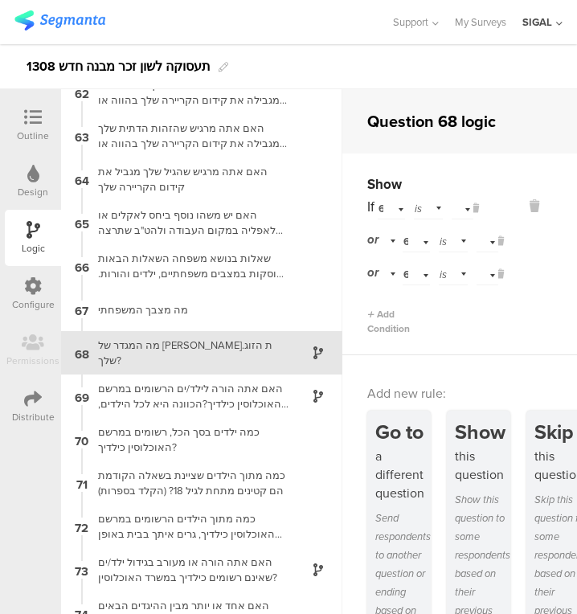
click at [21, 125] on div at bounding box center [33, 118] width 32 height 20
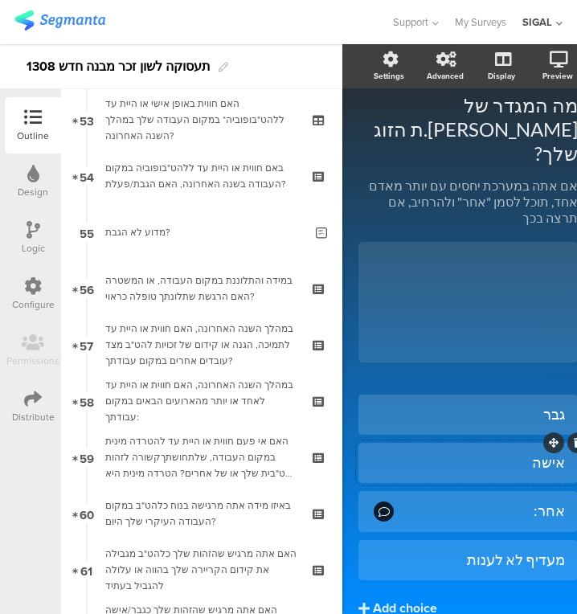
scroll to position [3598, 0]
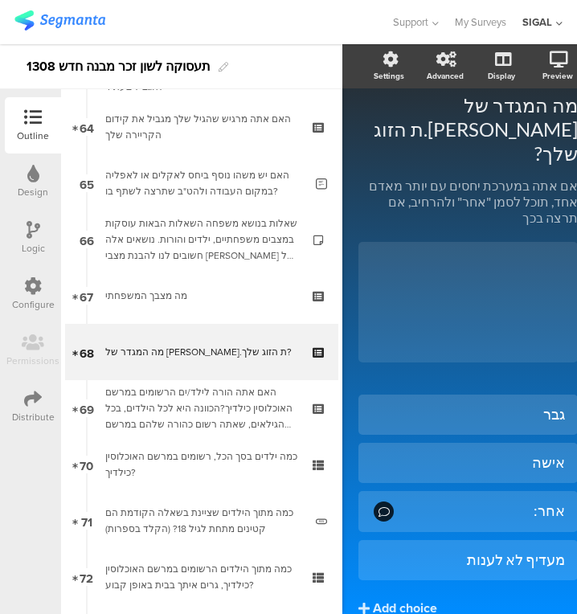
click at [27, 235] on icon at bounding box center [34, 230] width 14 height 18
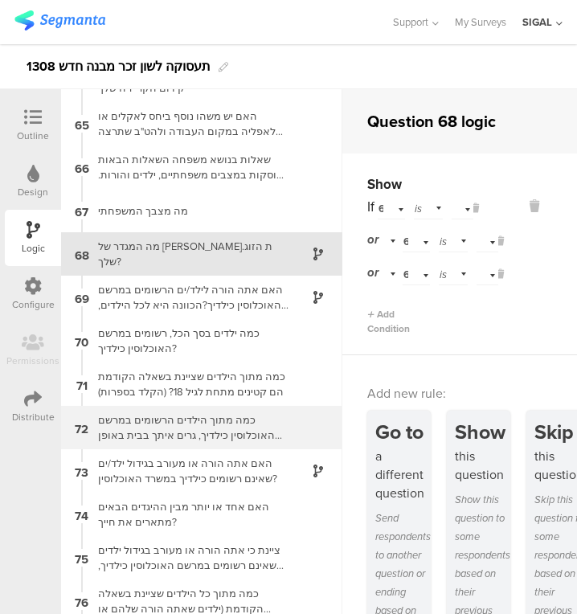
scroll to position [2764, 0]
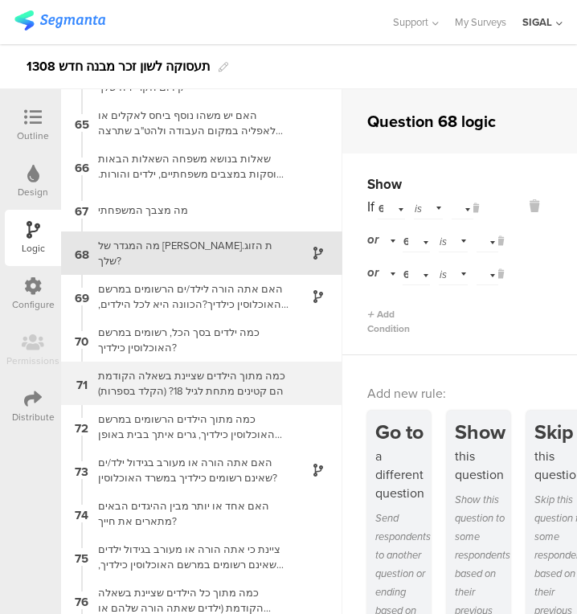
click at [205, 362] on div "71 כמה מתוך הילדים שציינת בשאלה הקודמת הם קטינים מתחת לגיל 18? (הקלד בספרות)" at bounding box center [201, 383] width 281 height 43
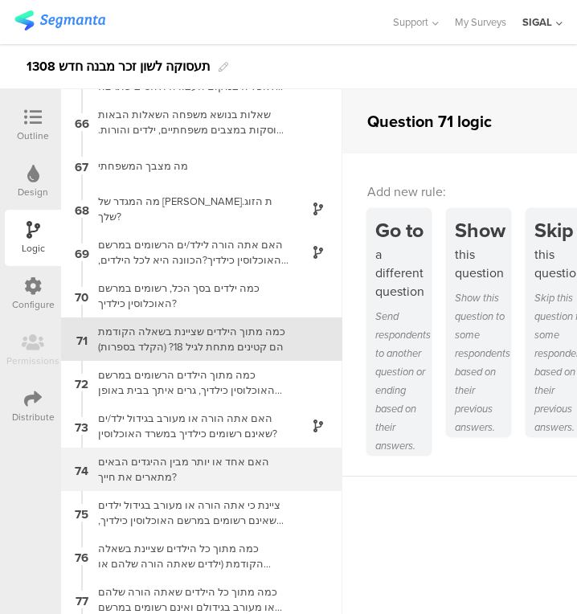
scroll to position [3103, 0]
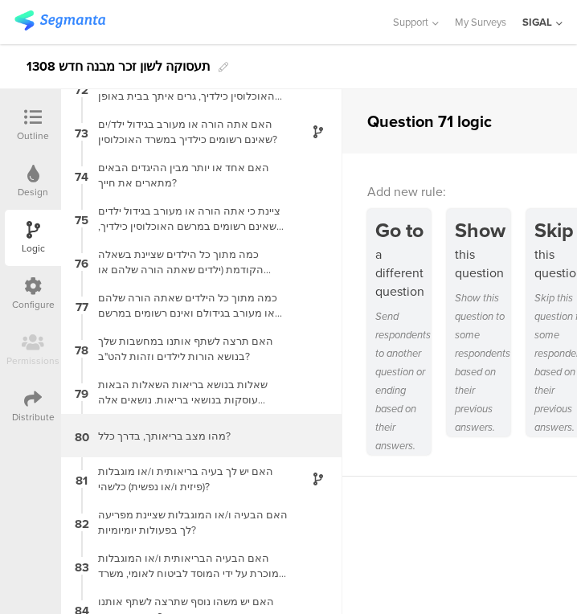
click at [216, 444] on div "80 מהו מצב בריאותך, בדרך כלל?" at bounding box center [201, 435] width 281 height 43
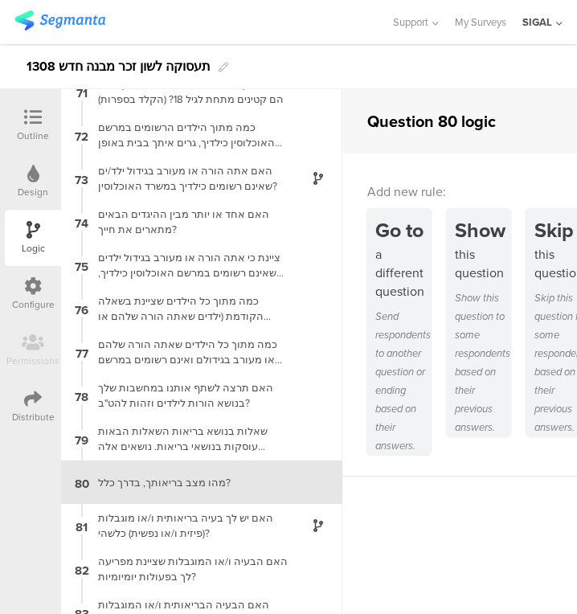
scroll to position [3186, 0]
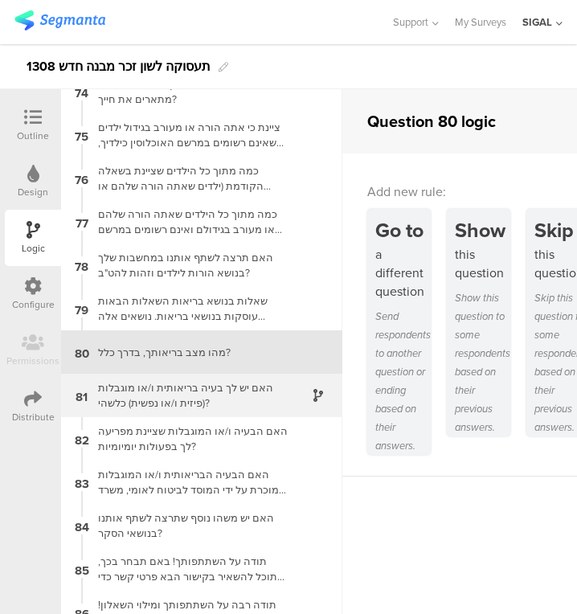
click at [219, 394] on div "האם יש לך בעיה בריאותית ו/או מוגבלות (פיזית ו/או נפשית) כלשהי?" at bounding box center [188, 395] width 201 height 31
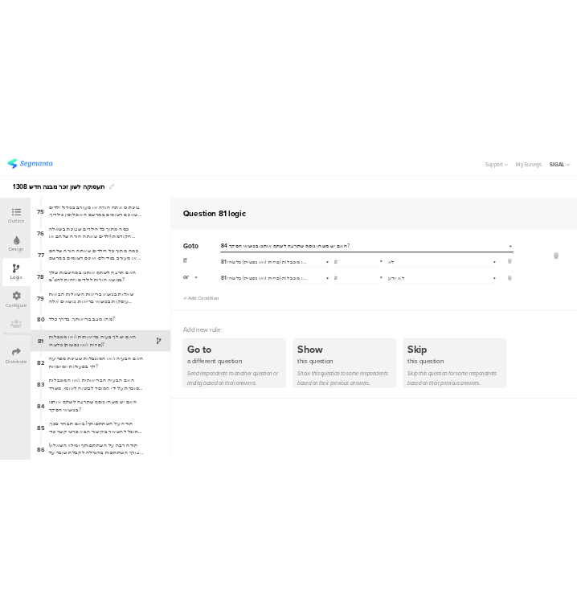
scroll to position [3206, 0]
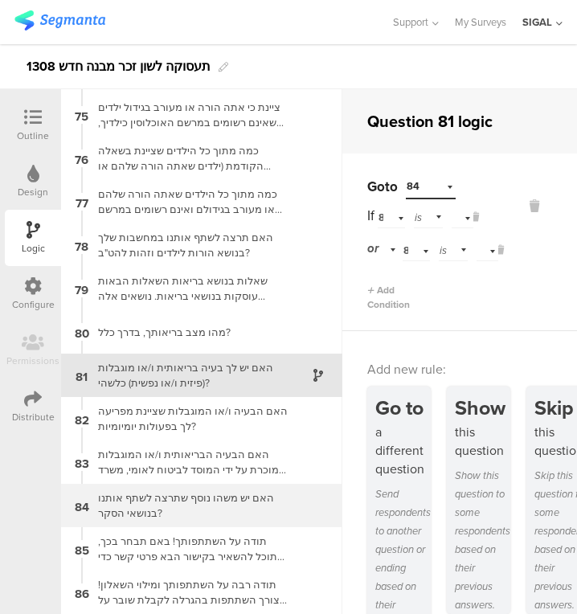
click at [231, 501] on div "האם יש משהו נוסף שתרצה לשתף אותנו בנושאי הסקר?" at bounding box center [188, 505] width 201 height 31
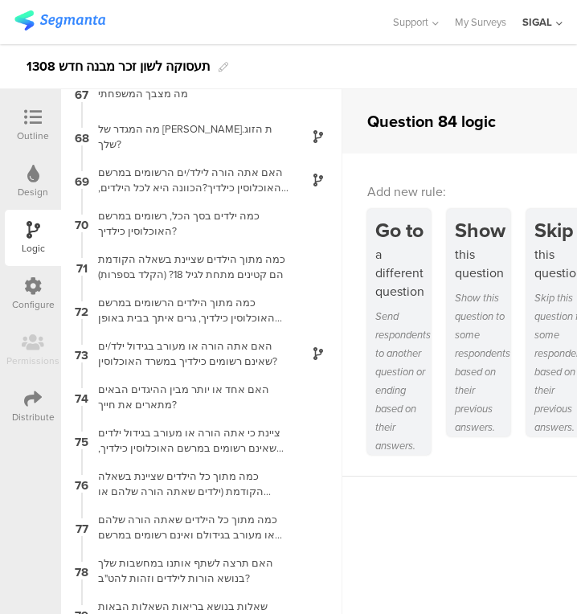
scroll to position [3206, 0]
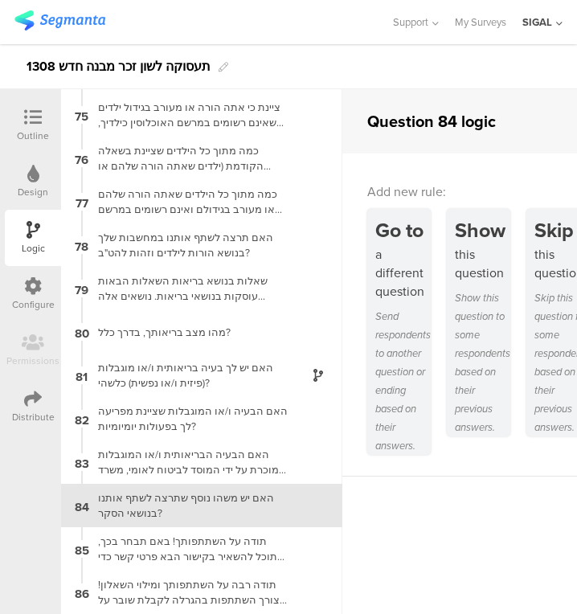
click at [45, 116] on div at bounding box center [33, 118] width 32 height 20
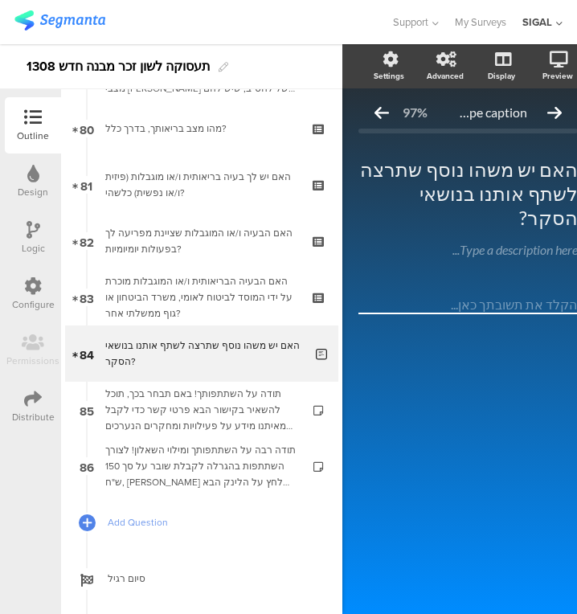
scroll to position [4497, 0]
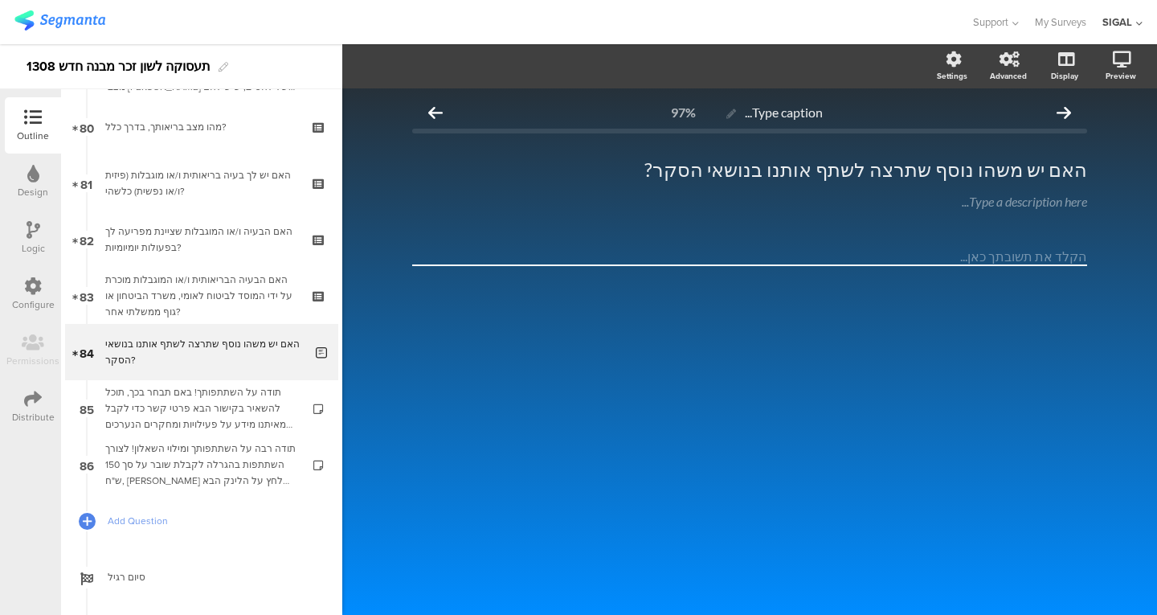
click at [570, 261] on textarea at bounding box center [749, 256] width 675 height 18
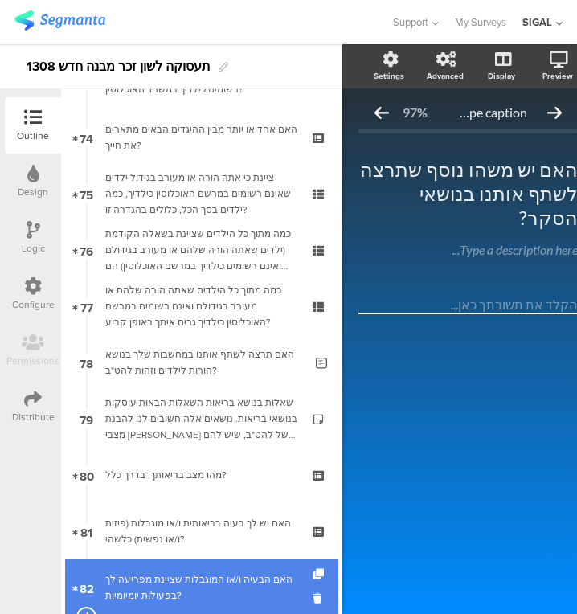
scroll to position [4149, 0]
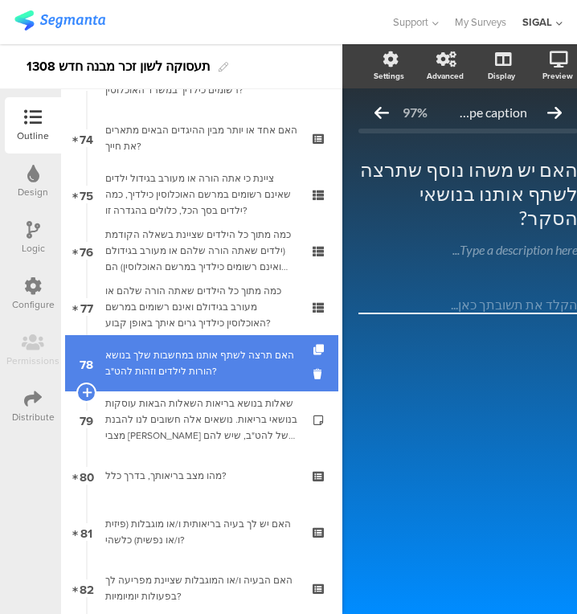
click at [242, 371] on div "האם תרצה לשתף אותנו במחשבות שלך בנושא הורות לילדים וזהות להט"ב?" at bounding box center [204, 363] width 198 height 32
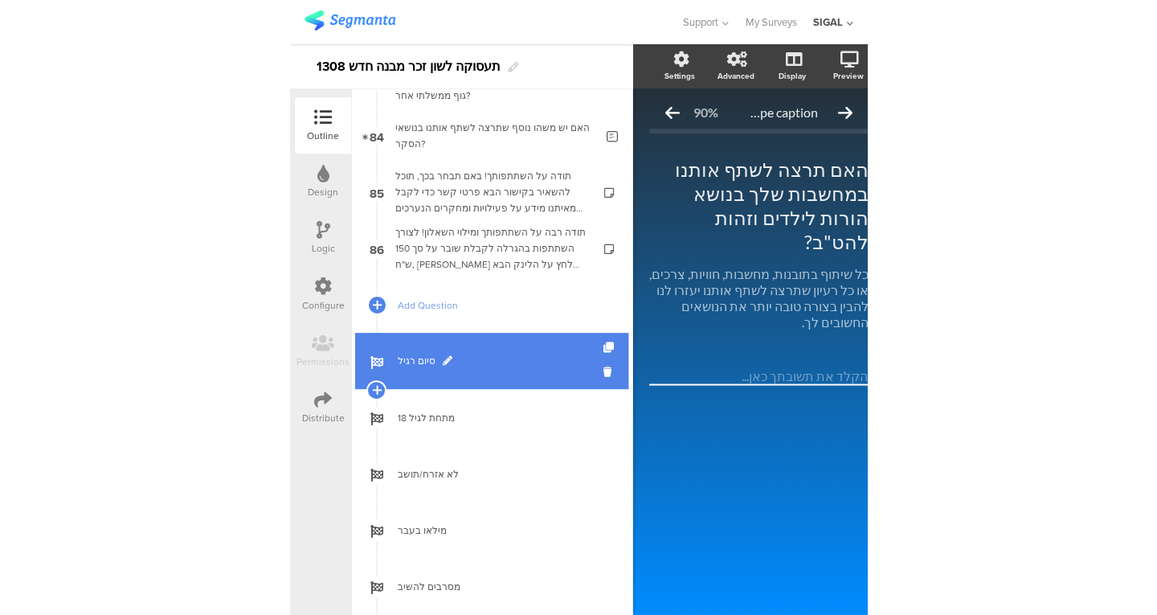
scroll to position [4697, 0]
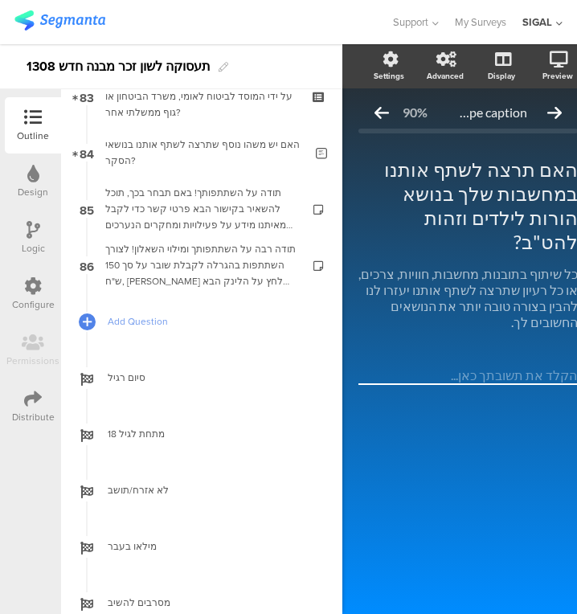
click at [490, 438] on div "Type caption... 90% האם תרצה לשתף אותנו במחשבות שלך בנושא הורות לילדים וזהות לה…" at bounding box center [467, 350] width 251 height 525
click at [444, 422] on div "Type caption... 90% האם תרצה לשתף אותנו במחשבות שלך בנושא הורות לילדים וזהות לה…" at bounding box center [467, 350] width 251 height 525
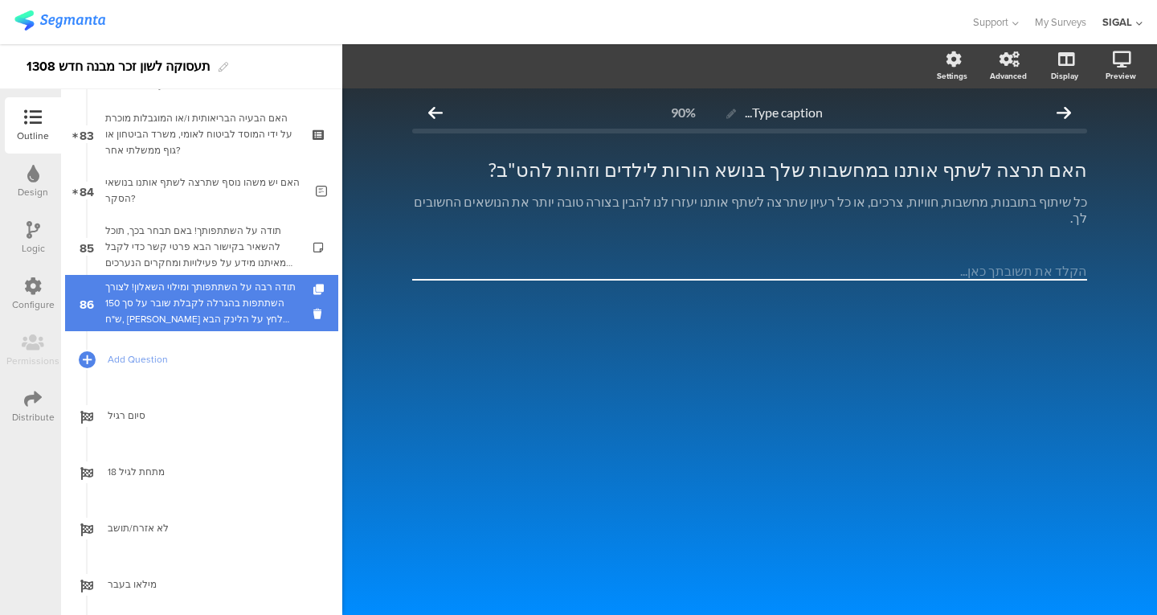
scroll to position [4652, 0]
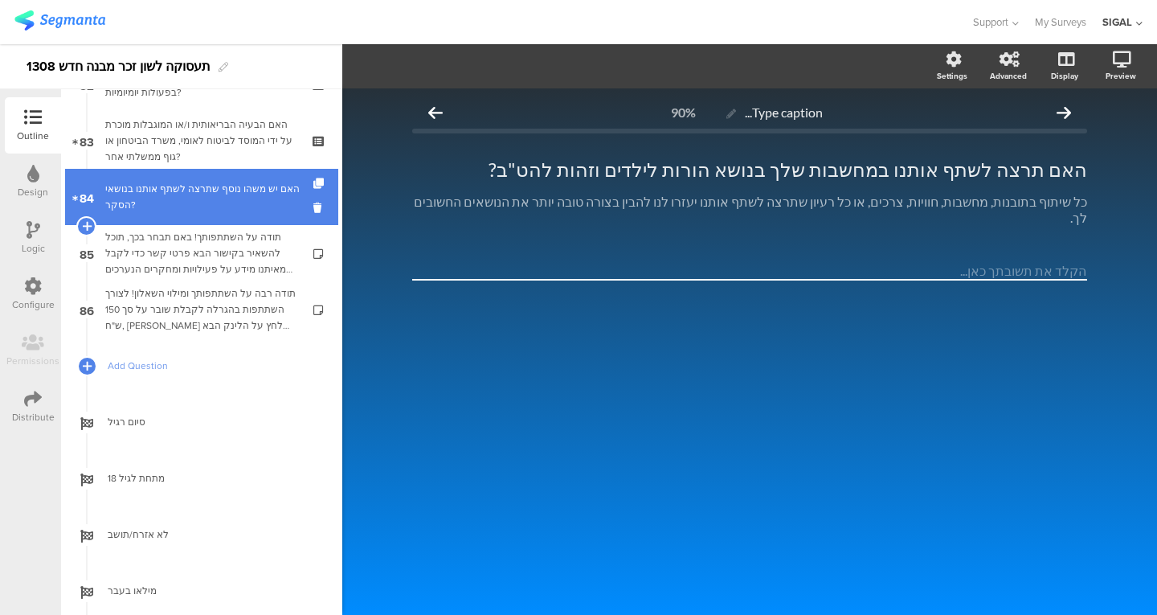
click at [216, 210] on div "האם יש משהו נוסף שתרצה לשתף אותנו בנושאי הסקר?" at bounding box center [204, 197] width 198 height 32
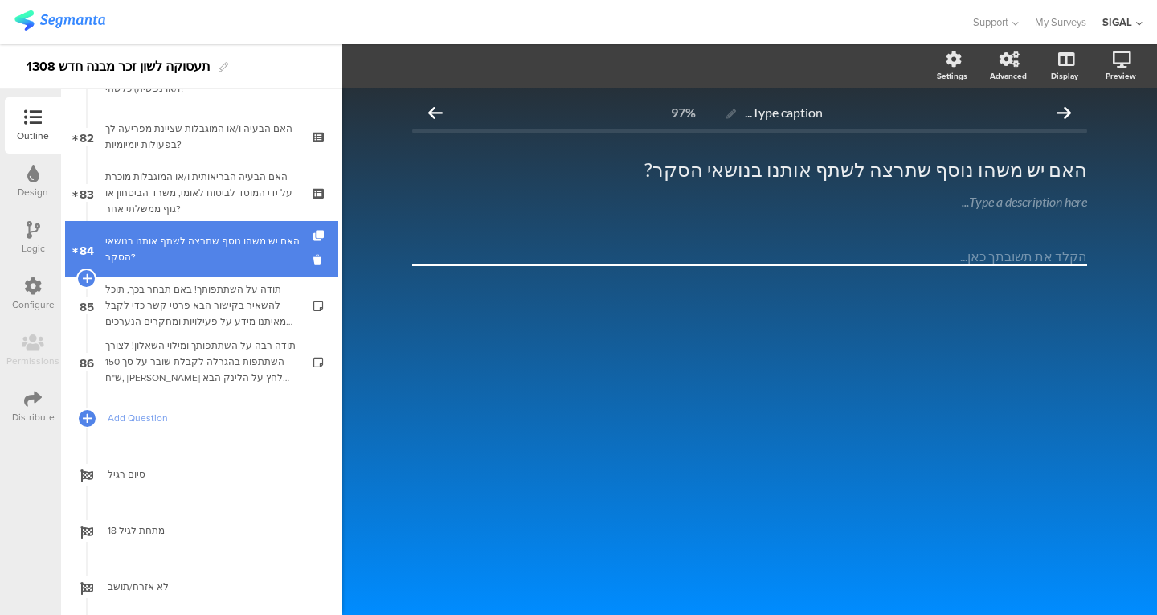
scroll to position [4598, 0]
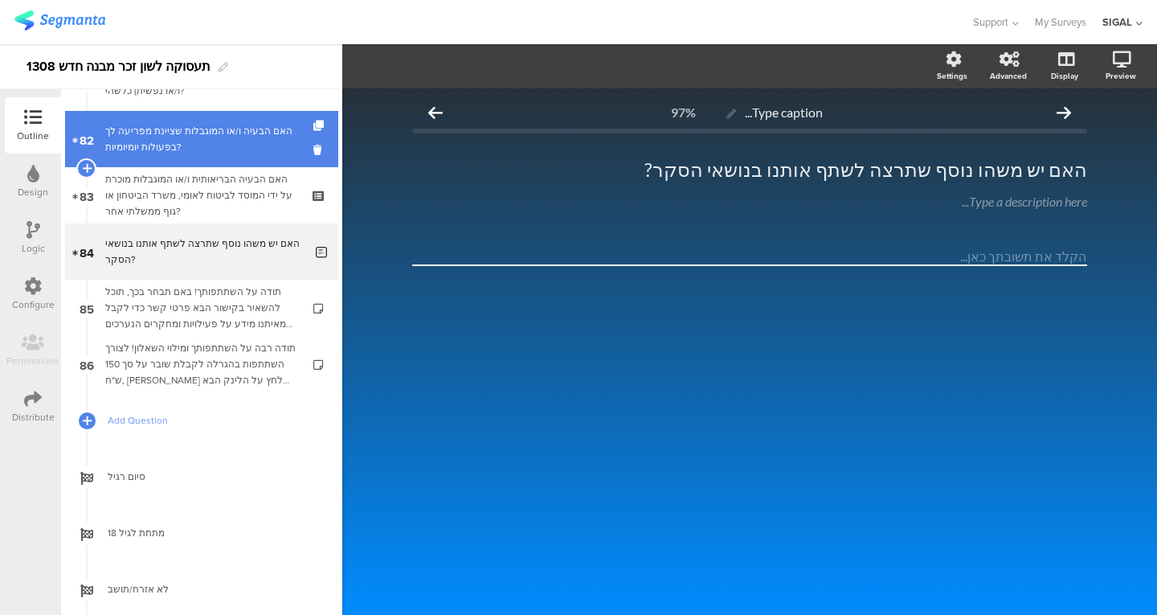
click at [171, 151] on div "האם הבעיה ו/או המוגבלות שציינת מפריעה לך בפעולות יומיומיות?" at bounding box center [201, 139] width 192 height 32
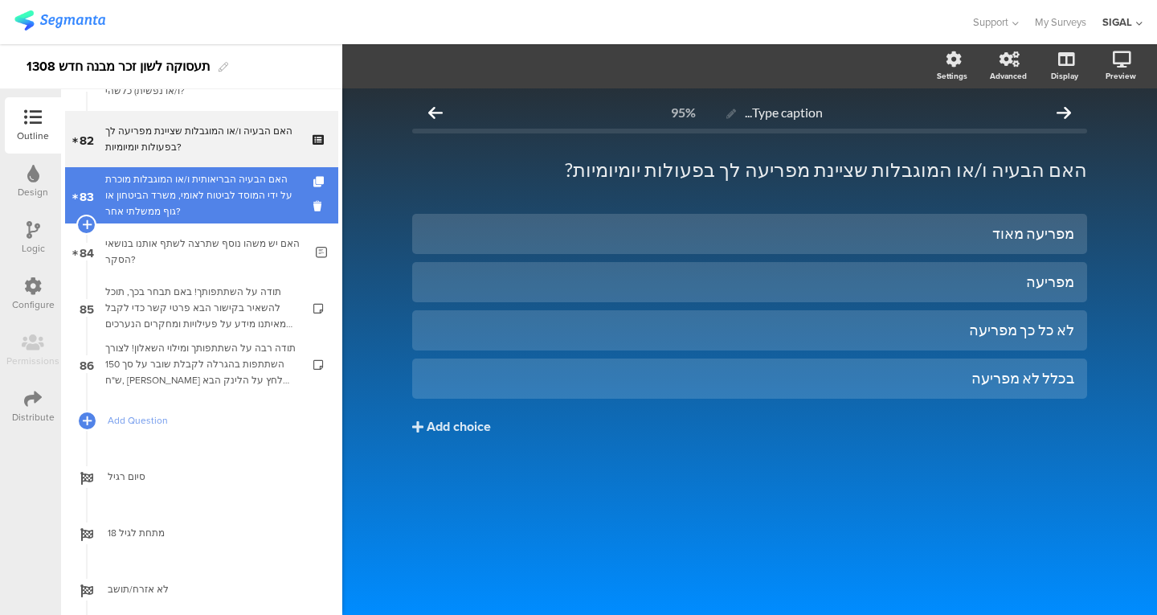
click at [163, 195] on div "האם הבעיה הבריאותית ו/או המוגבלות מוכרת על ידי המוסד לביטוח לאומי, משרד הביטחון…" at bounding box center [201, 195] width 192 height 48
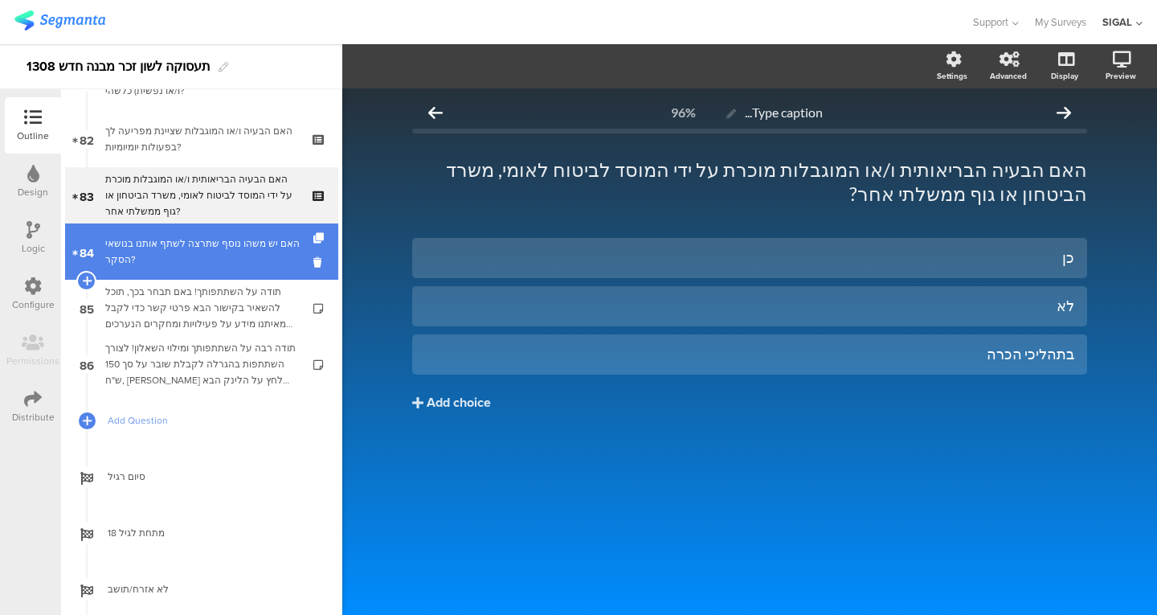
click at [157, 231] on link "84 האם יש משהו נוסף שתרצה לשתף אותנו בנושאי הסקר?" at bounding box center [201, 251] width 273 height 56
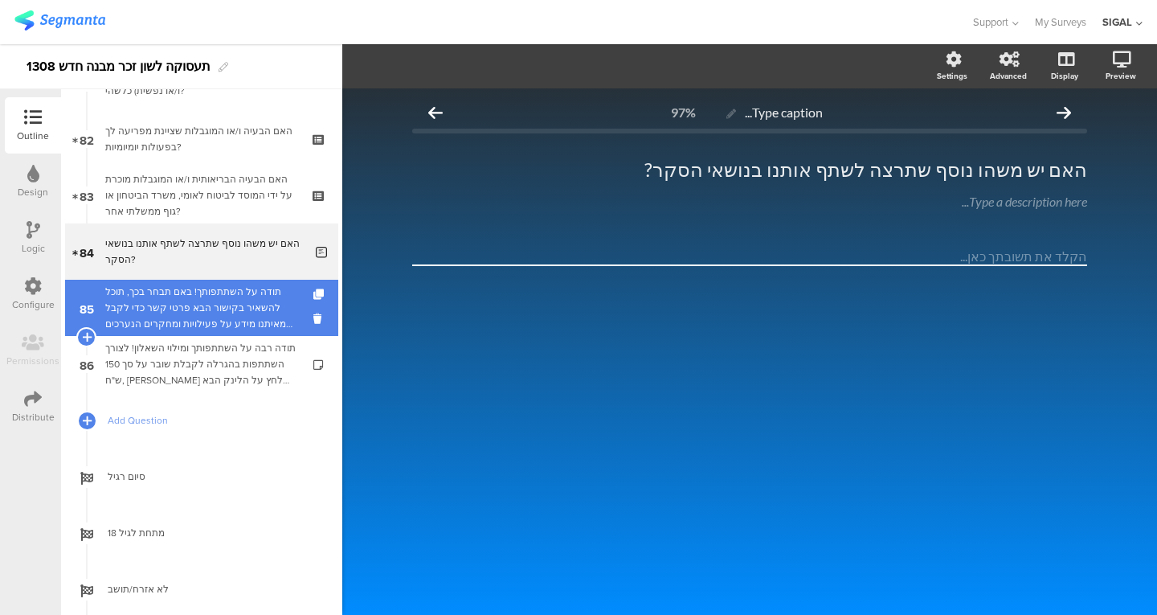
click at [157, 288] on div "תודה על השתתפותך! באם תבחר בכך, תוכל להשאיר בקישור הבא פרטי קשר כדי לקבל מאיתנו…" at bounding box center [201, 308] width 192 height 48
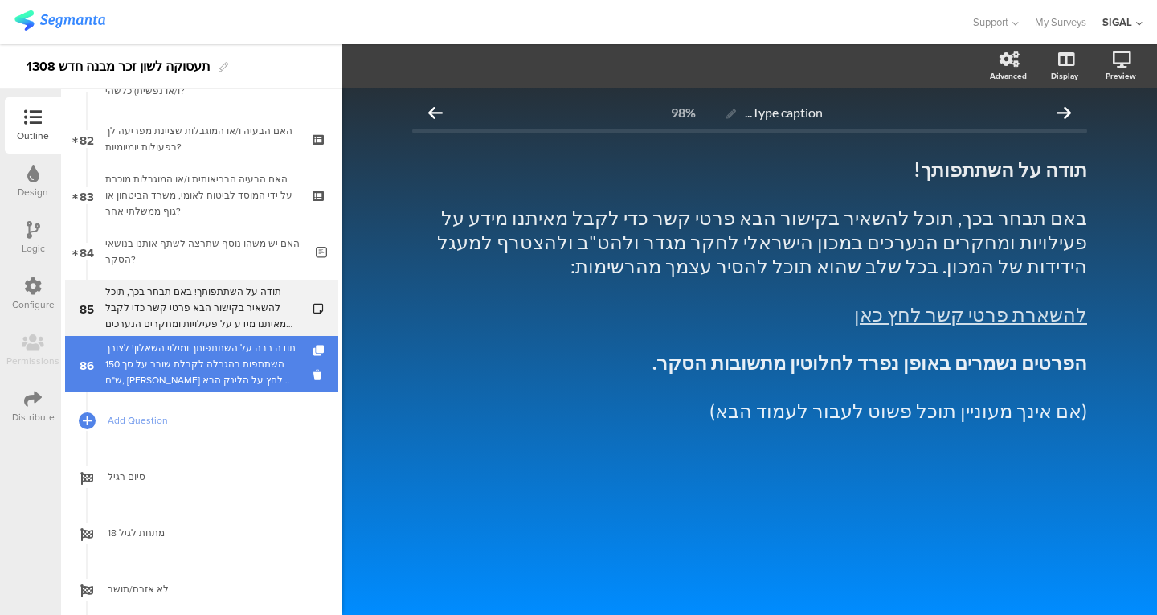
click at [174, 378] on div "תודה רבה על השתתפותך ומילוי השאלון! לצורך השתתפות בהגרלה לקבלת שובר על סך 150 ש…" at bounding box center [201, 364] width 192 height 48
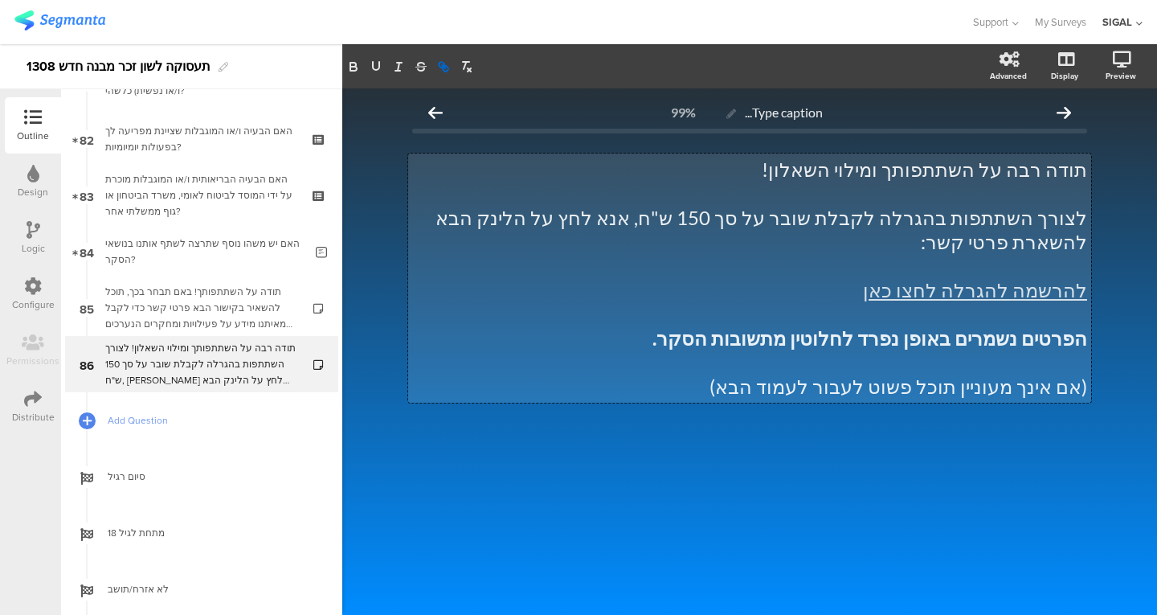
click at [960, 269] on div "תודה רבה על השתתפותך ומילוי השאלון! לצורך השתתפות בהגרלה לקבלת שובר על סך 150 ש…" at bounding box center [749, 277] width 683 height 249
click at [927, 278] on link "להרשמה להגרלה לחצו כאן" at bounding box center [975, 289] width 224 height 23
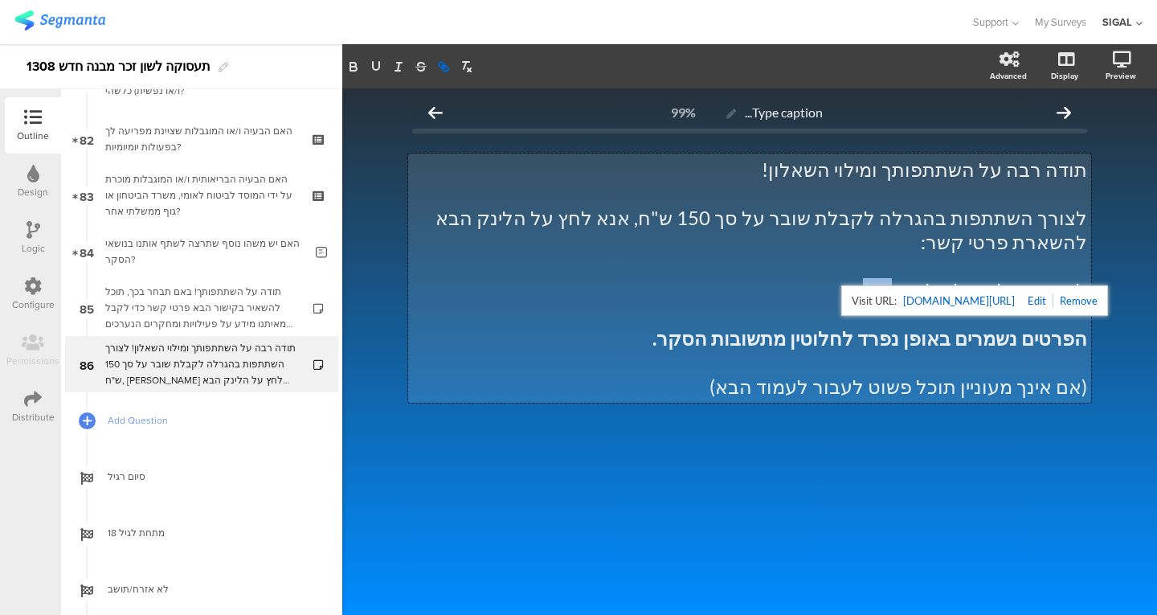
click at [927, 278] on link "להרשמה להגרלה לחצו כאן" at bounding box center [975, 289] width 224 height 23
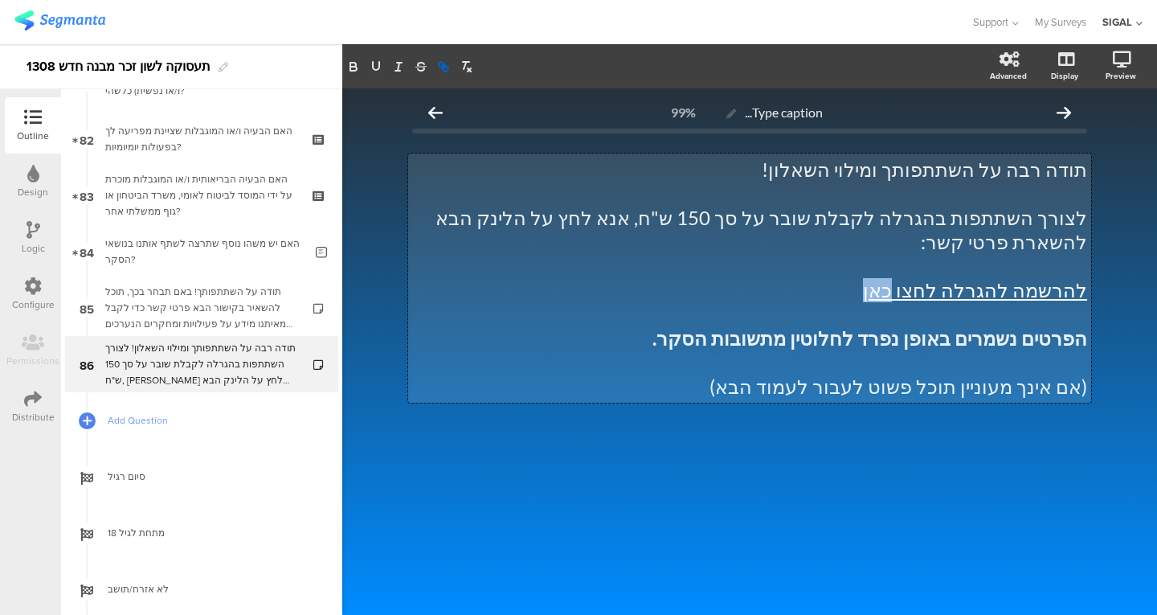
click at [927, 278] on link "להרשמה להגרלה לחצו כאן" at bounding box center [975, 289] width 224 height 23
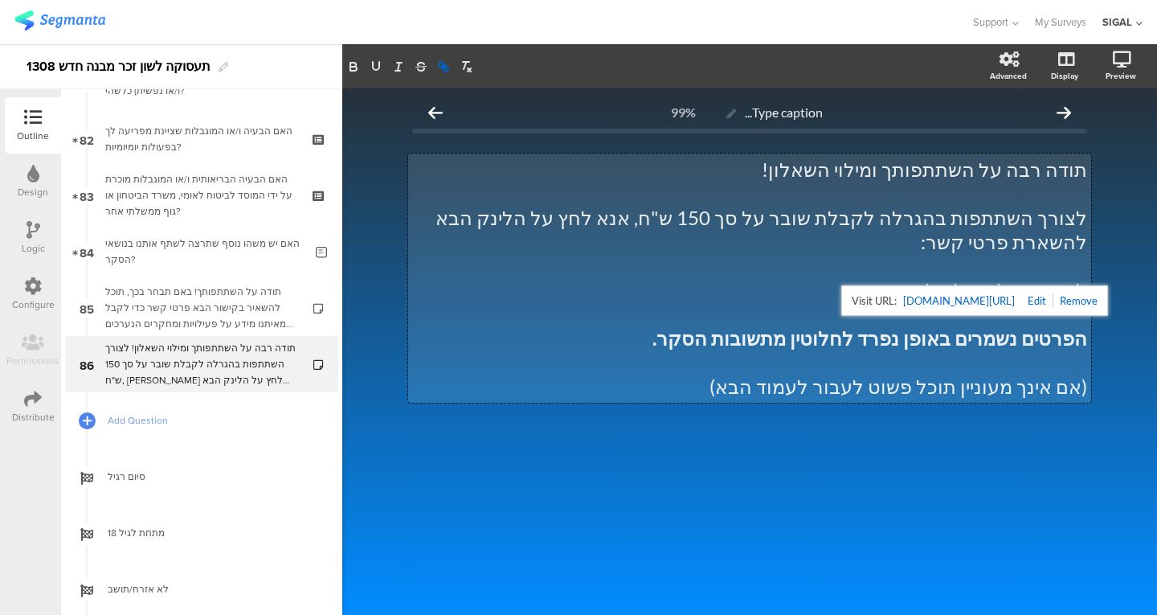
click at [937, 300] on link "https://forms.gle/AhMNixgE19PYPmX27" at bounding box center [959, 300] width 112 height 21
click at [959, 300] on link "https://forms.gle/AhMNixgE19PYPmX27" at bounding box center [959, 300] width 112 height 21
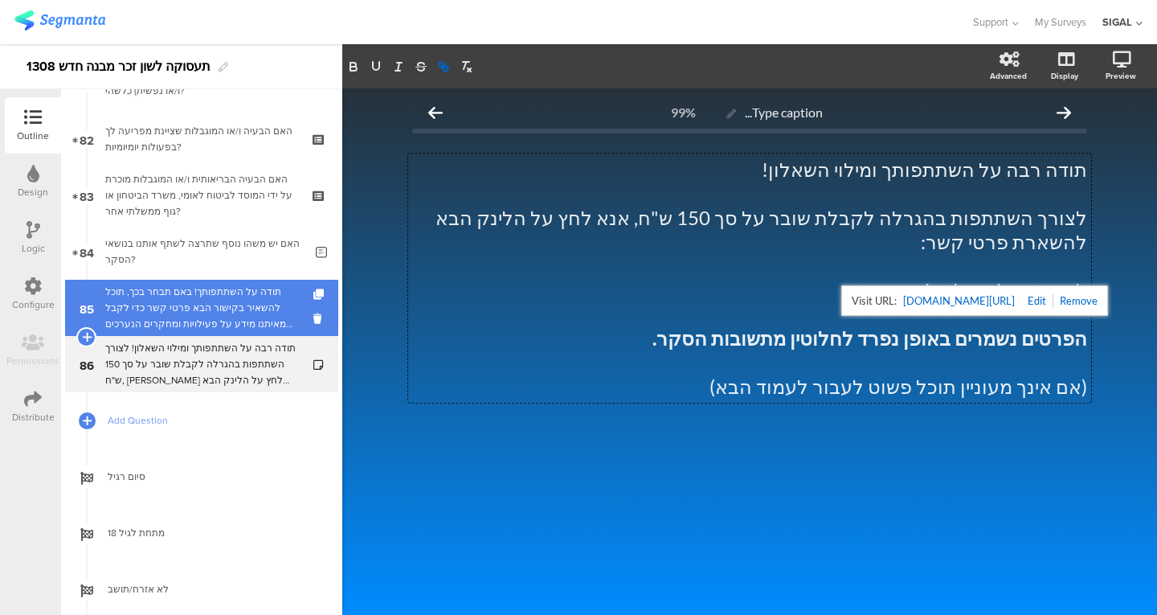
click at [174, 305] on div "תודה על השתתפותך! באם תבחר בכך, תוכל להשאיר בקישור הבא פרטי קשר כדי לקבל מאיתנו…" at bounding box center [201, 308] width 192 height 48
